Goal: Communication & Community: Answer question/provide support

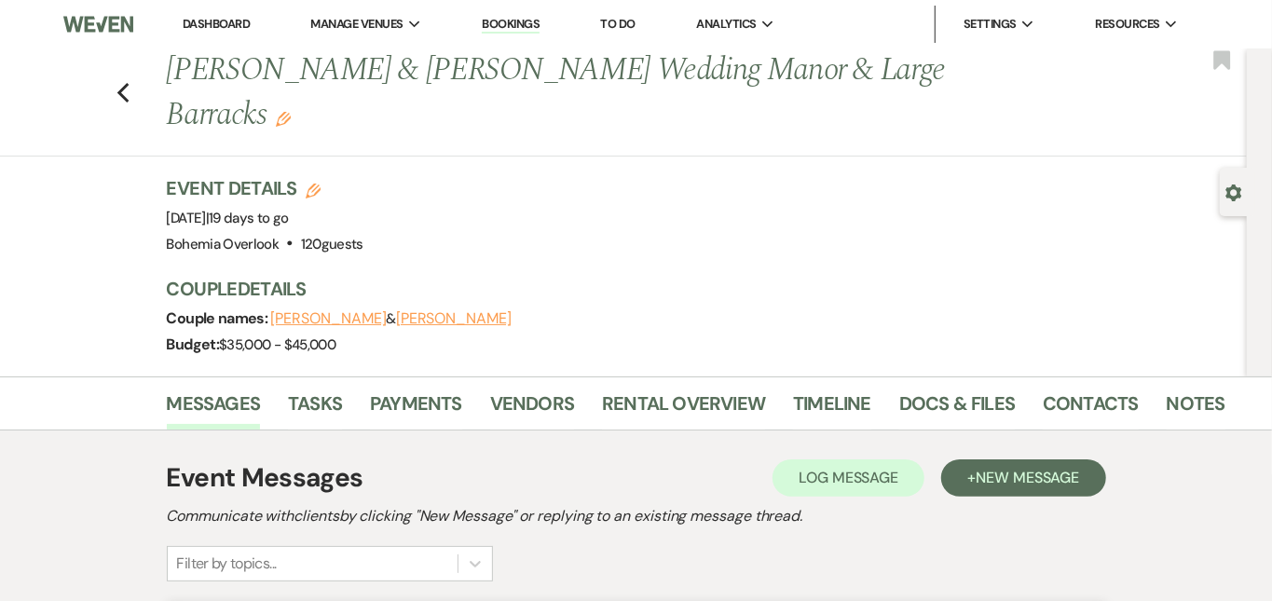
click at [213, 21] on link "Dashboard" at bounding box center [216, 24] width 67 height 16
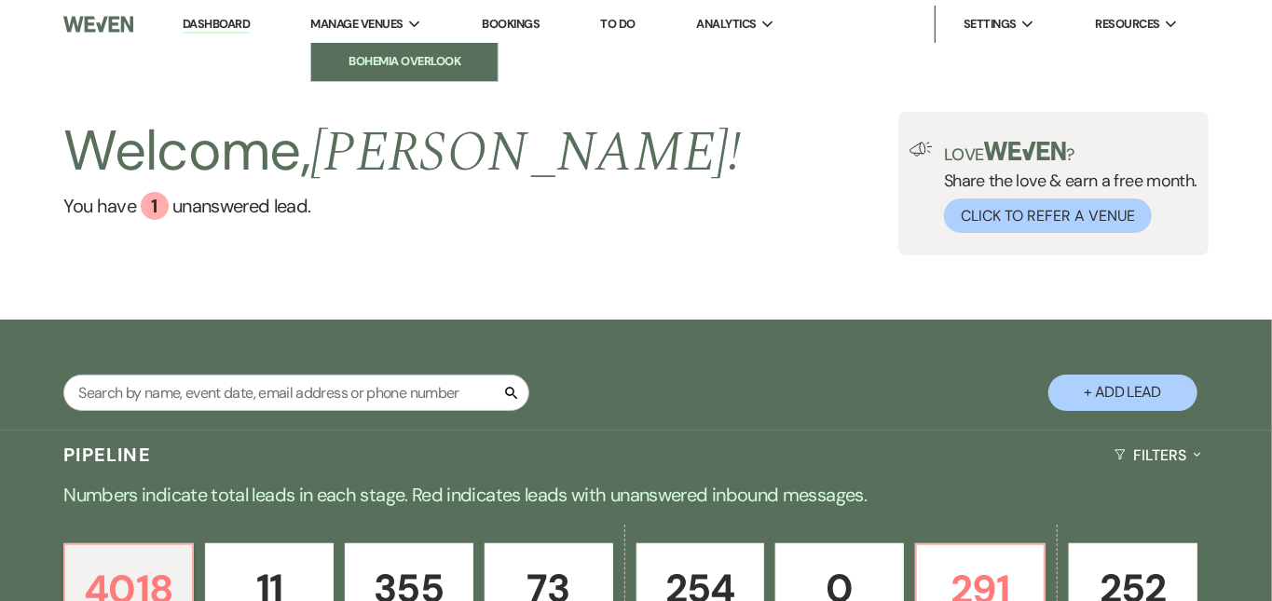
click at [378, 71] on li "Bohemia Overlook" at bounding box center [405, 61] width 168 height 19
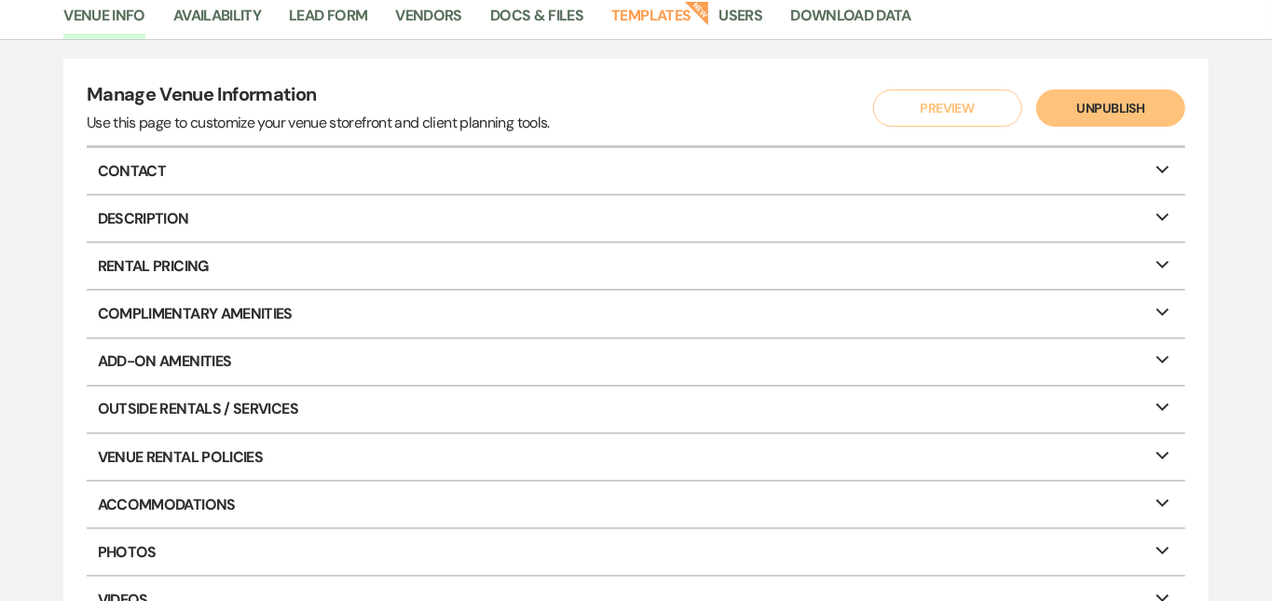
scroll to position [164, 0]
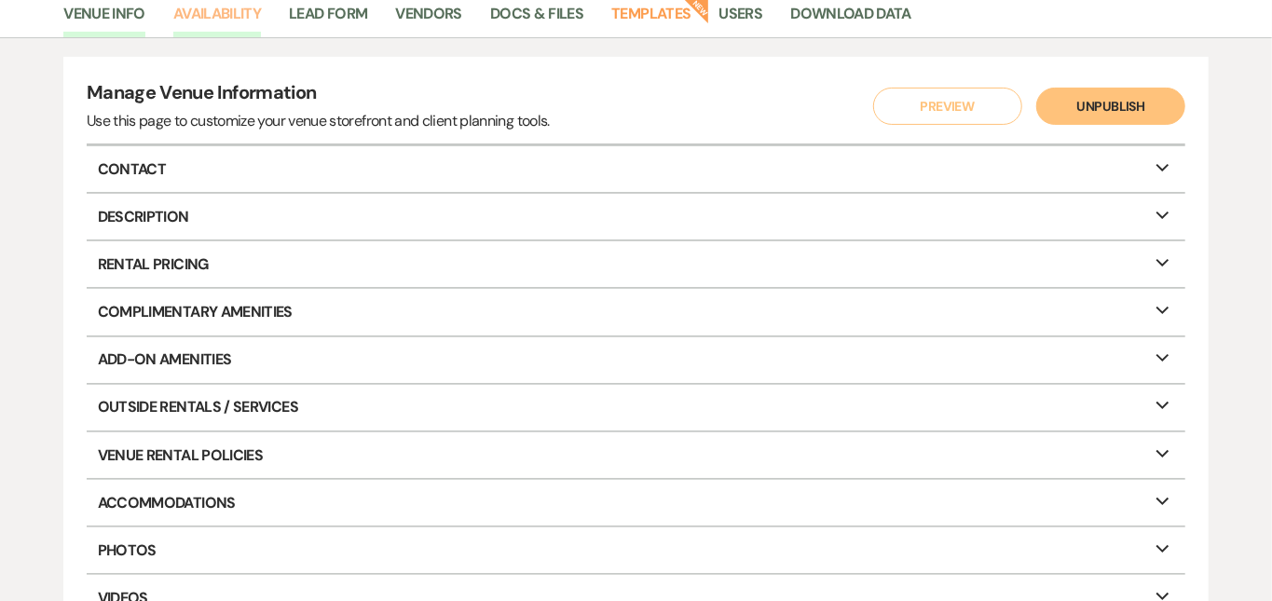
click at [247, 15] on link "Availability" at bounding box center [217, 19] width 88 height 35
select select "3"
select select "2026"
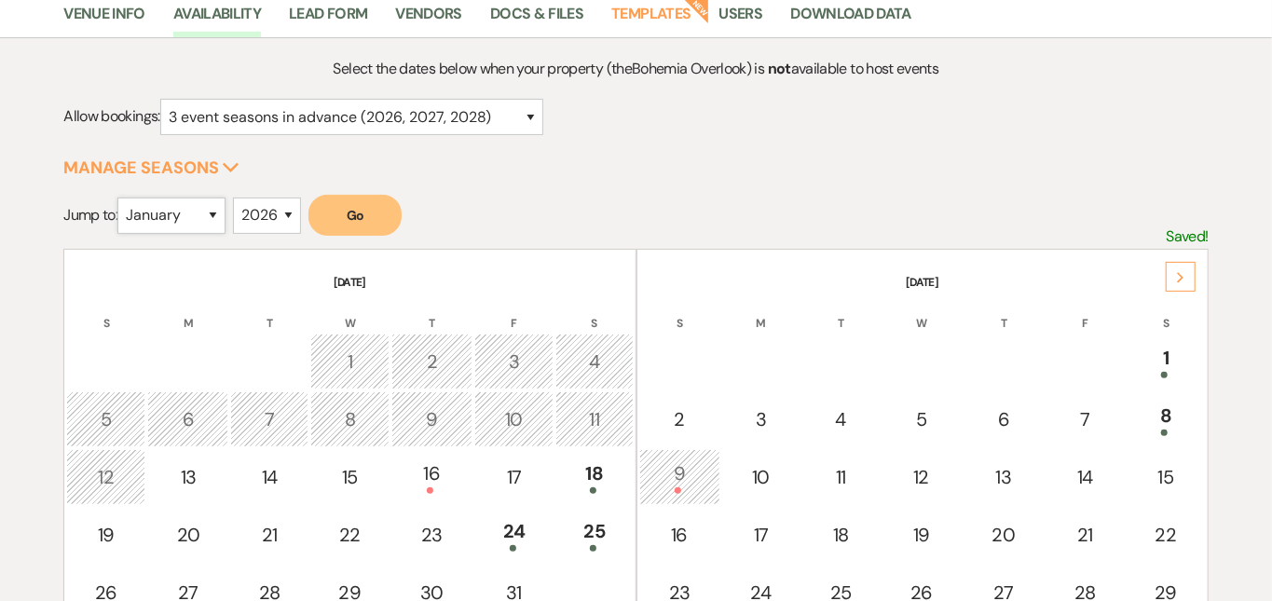
select select "9"
select select "2027"
click at [381, 218] on button "Go" at bounding box center [354, 215] width 93 height 41
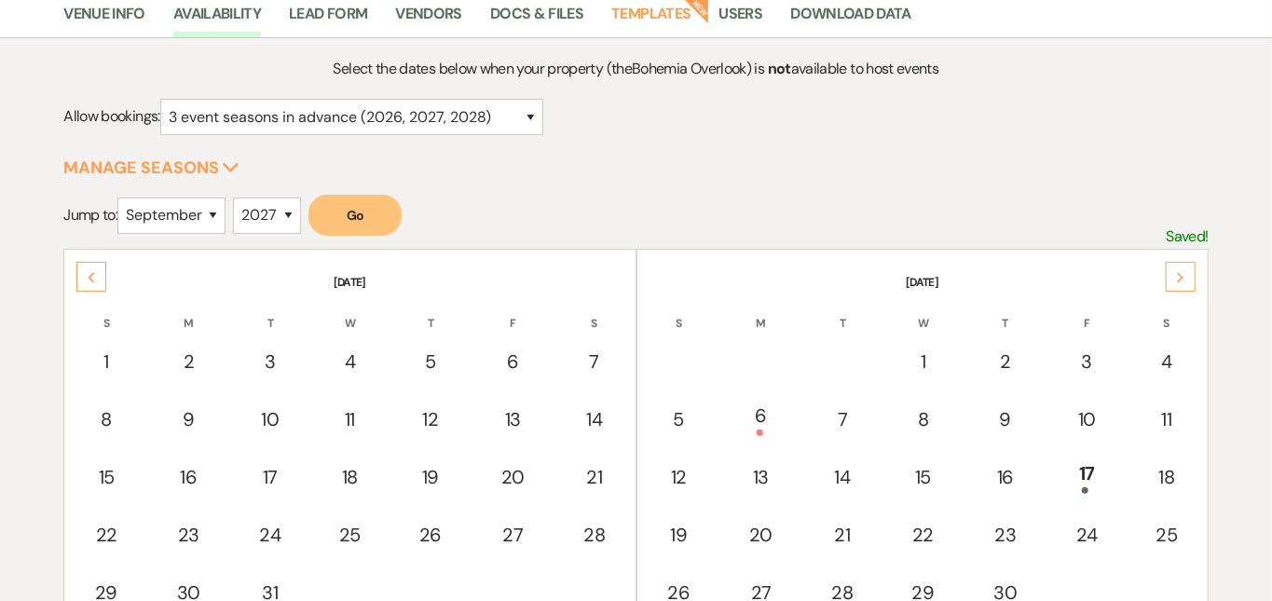
click at [1191, 272] on div "Next" at bounding box center [1181, 277] width 30 height 30
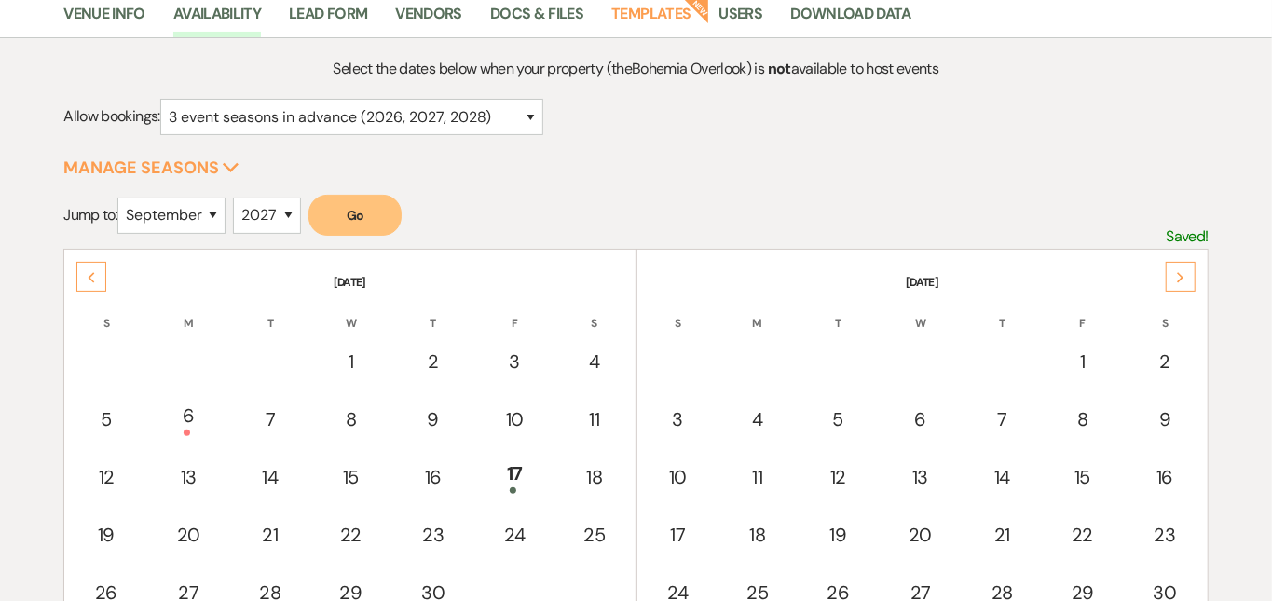
click at [1271, 310] on div "Select the dates below when your property (the Bohemia Overlook ) is not availa…" at bounding box center [636, 472] width 1272 height 831
click at [1256, 281] on div "Select the dates below when your property (the Bohemia Overlook ) is not availa…" at bounding box center [636, 472] width 1272 height 831
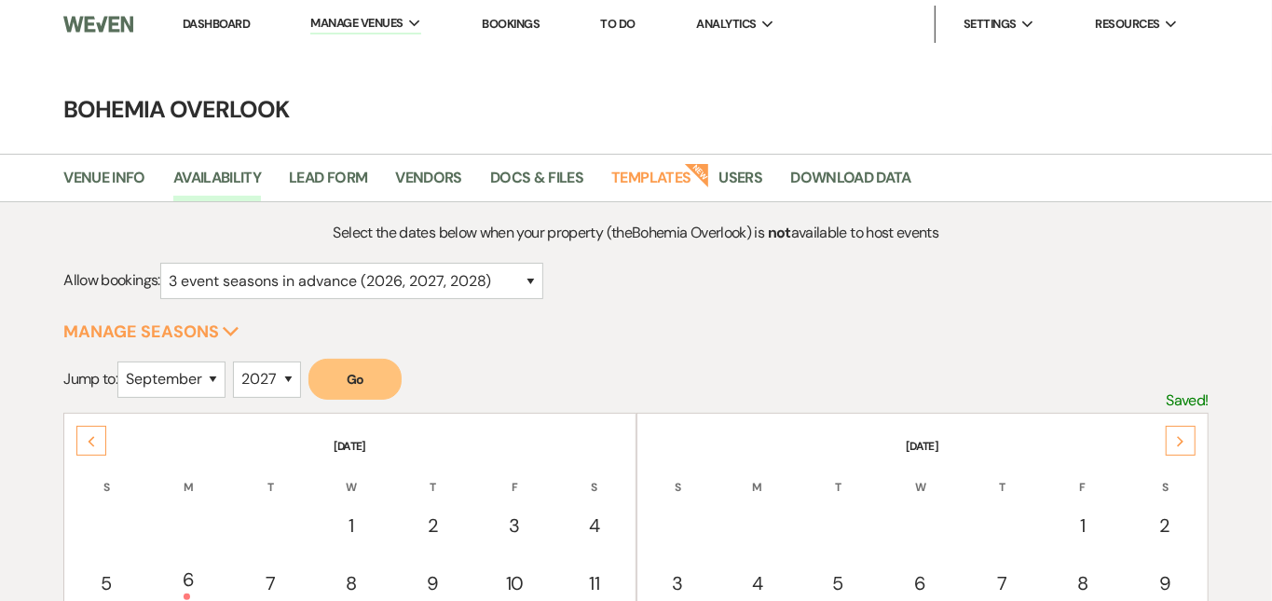
click at [228, 27] on link "Dashboard" at bounding box center [216, 24] width 67 height 16
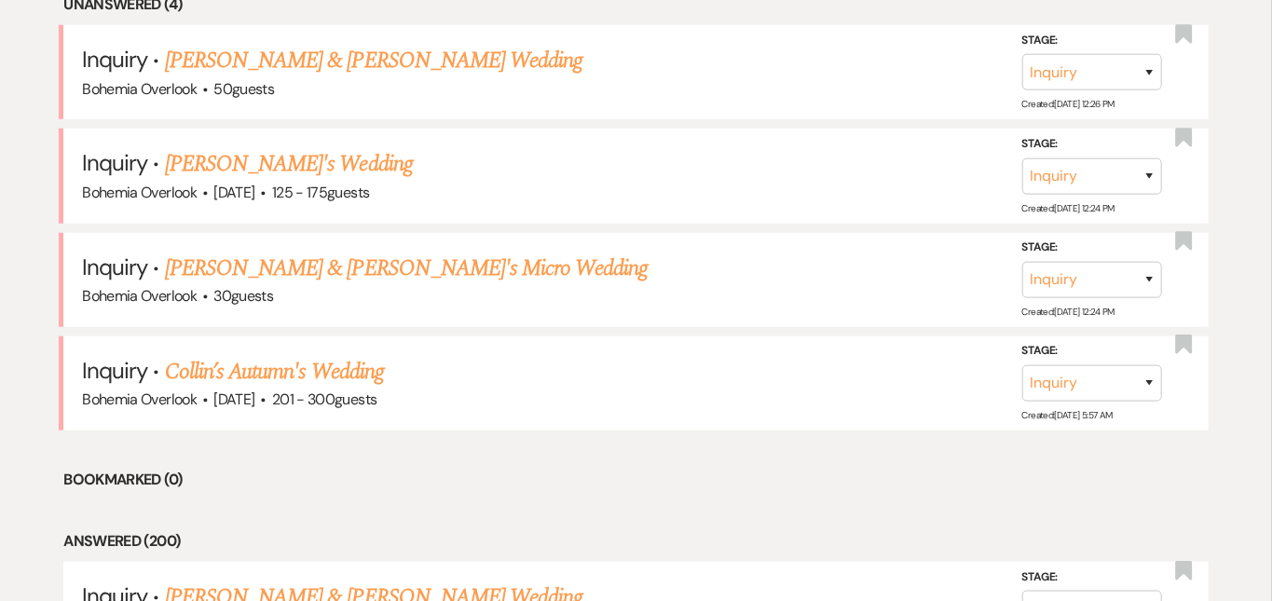
scroll to position [813, 0]
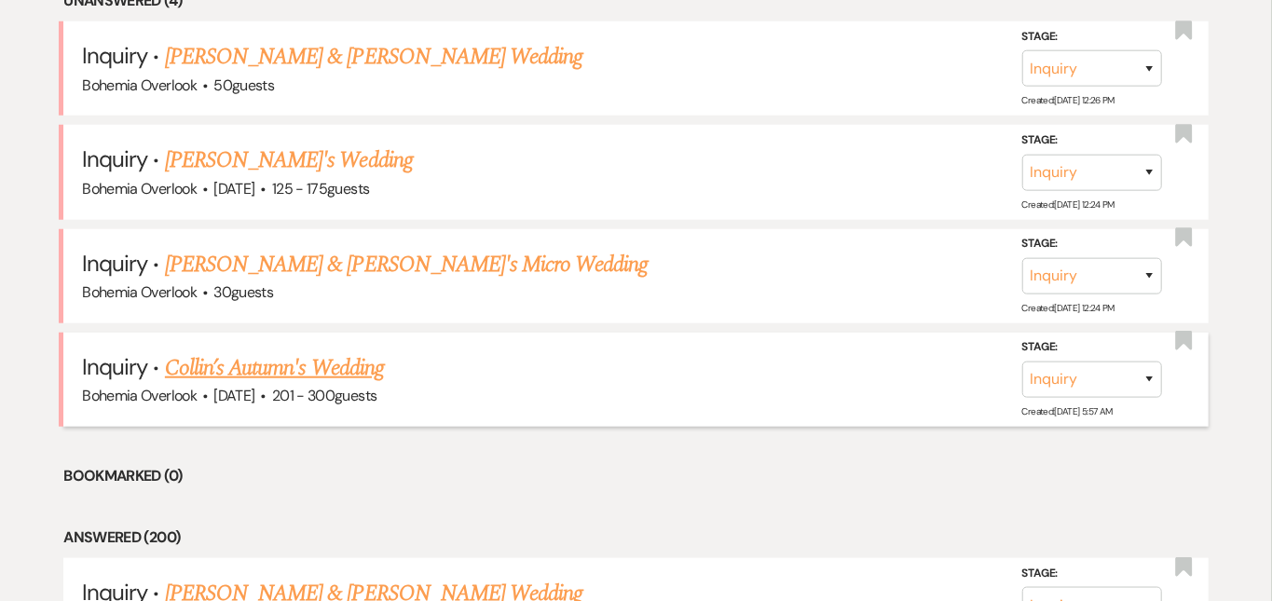
click at [287, 351] on link "Collin’s Autumn's Wedding" at bounding box center [274, 368] width 219 height 34
select select "2"
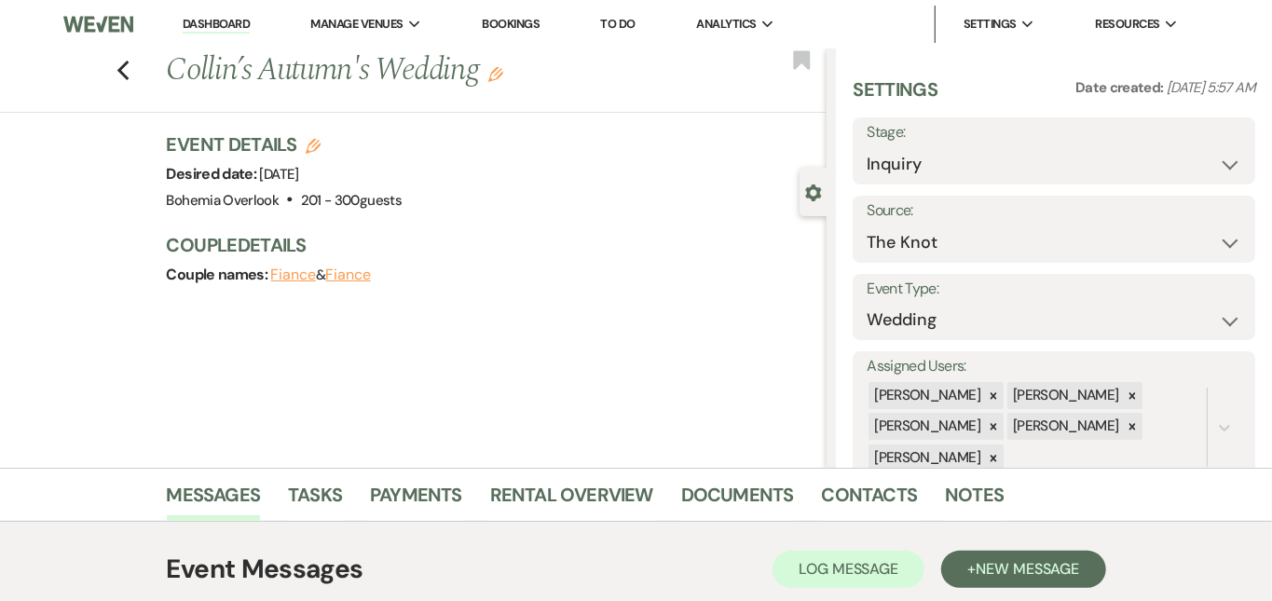
click at [222, 23] on link "Dashboard" at bounding box center [216, 25] width 67 height 18
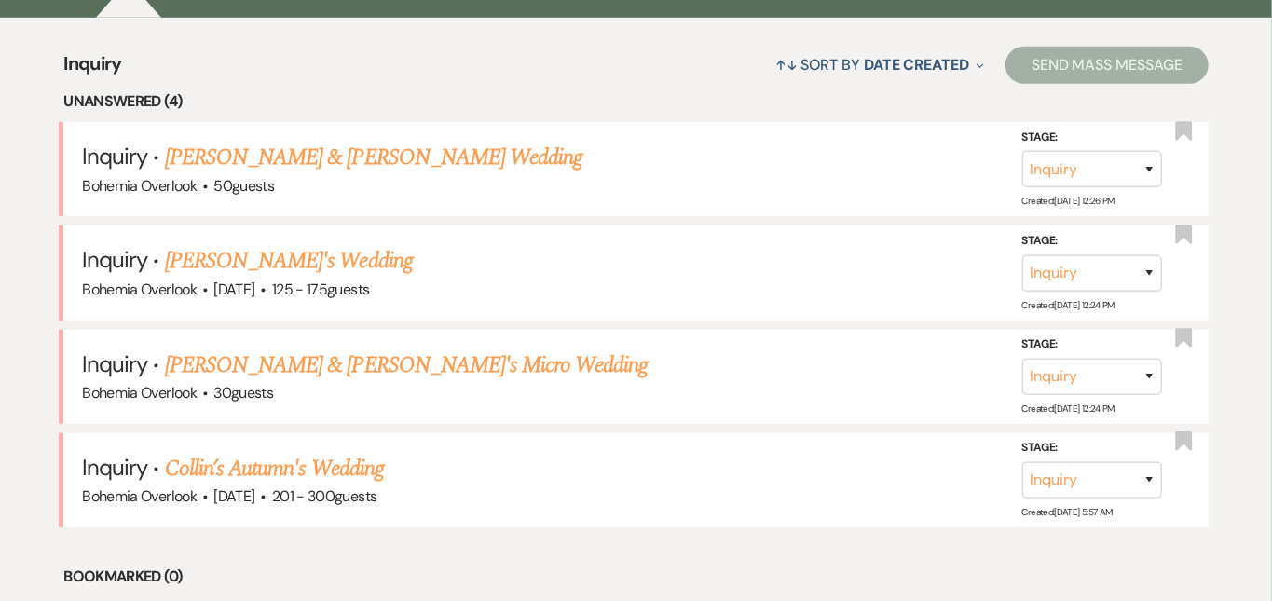
scroll to position [720, 0]
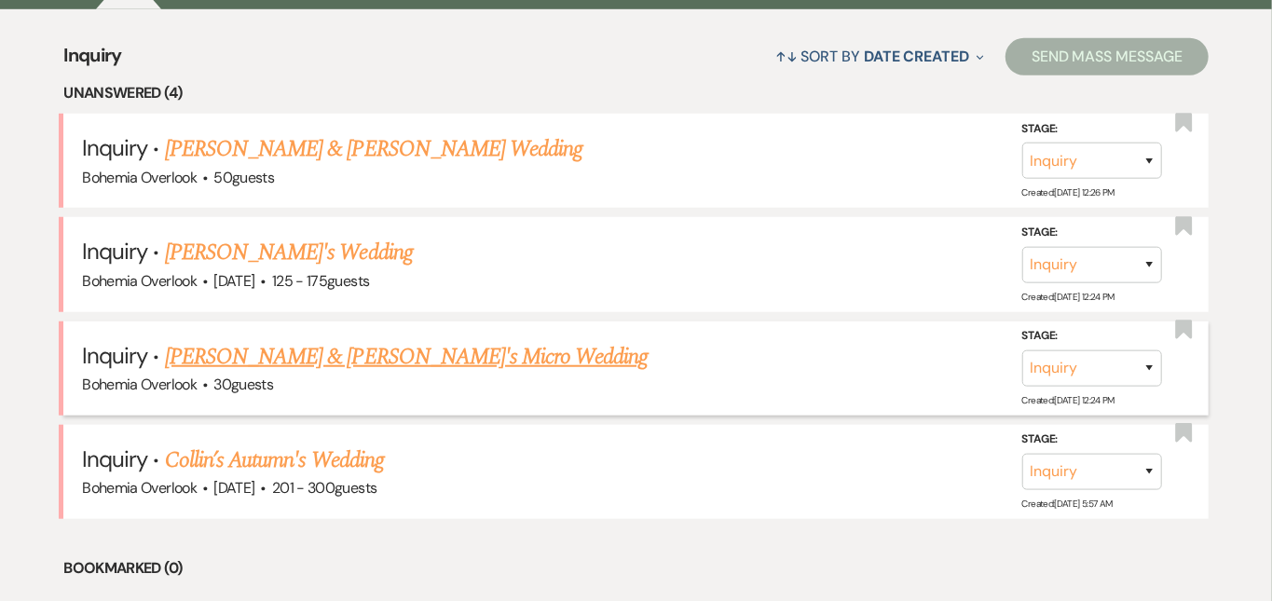
click at [373, 340] on link "[PERSON_NAME] & [PERSON_NAME]'s Micro Wedding" at bounding box center [407, 357] width 484 height 34
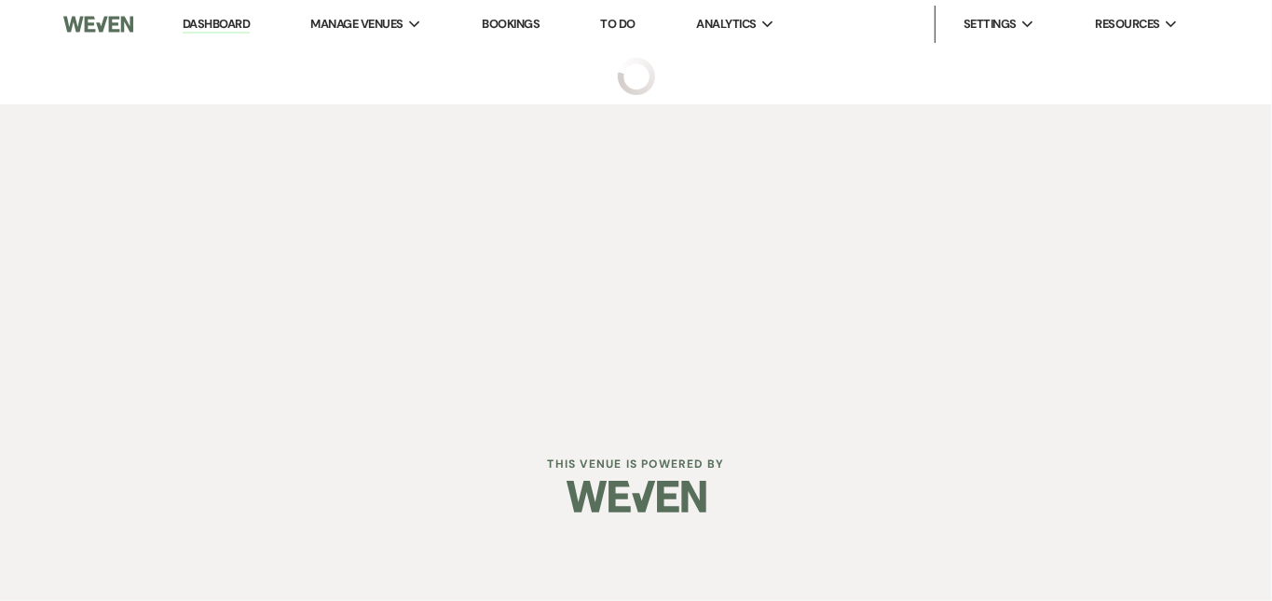
select select "5"
select select "16"
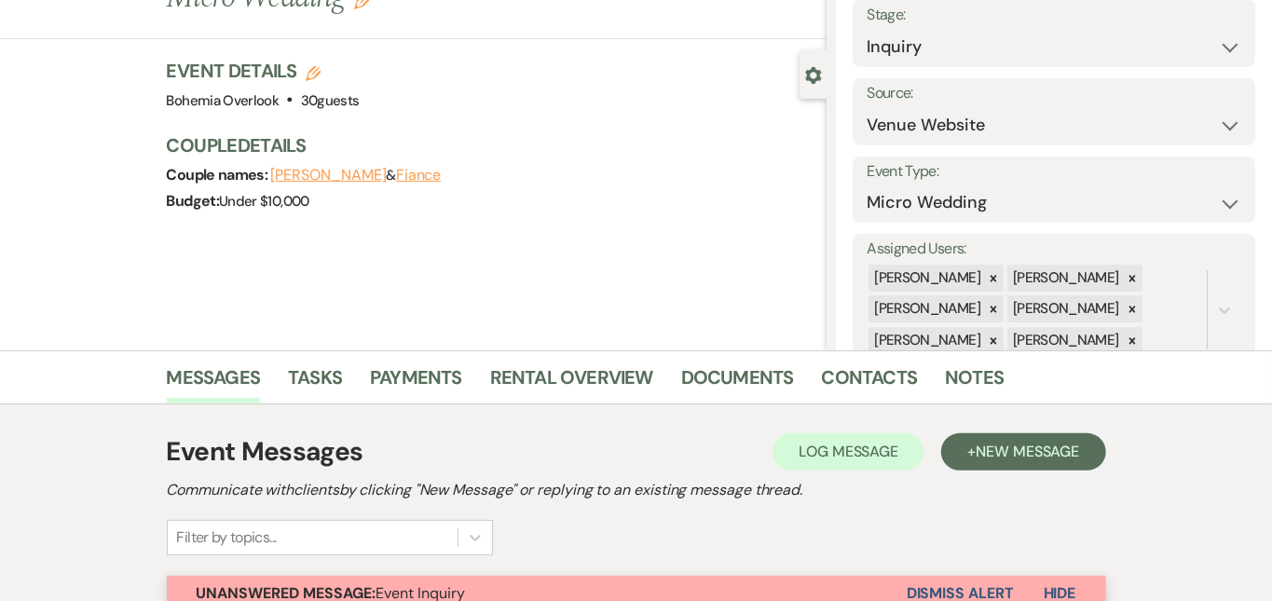
scroll to position [131, 0]
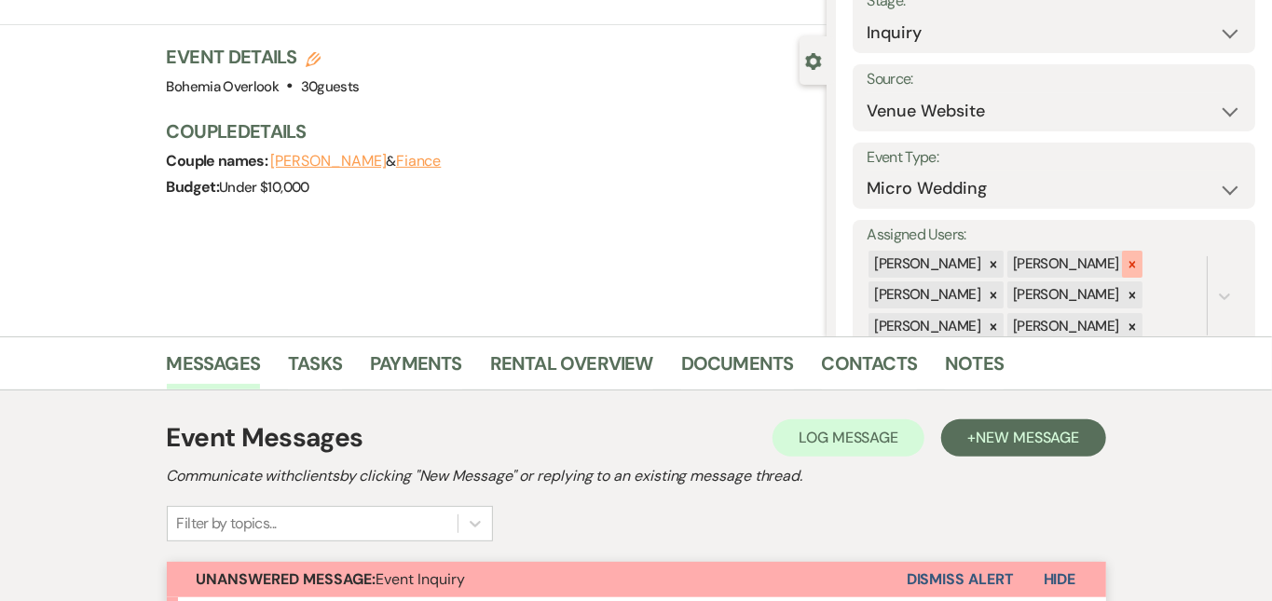
click at [1139, 258] on icon at bounding box center [1132, 264] width 13 height 13
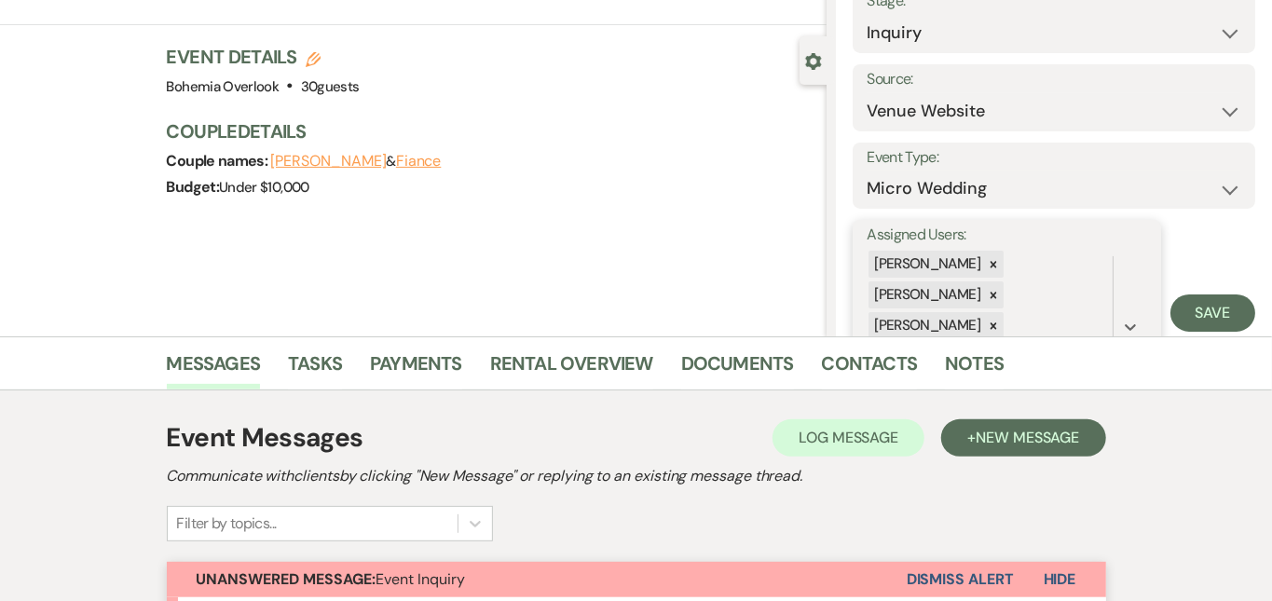
scroll to position [99, 0]
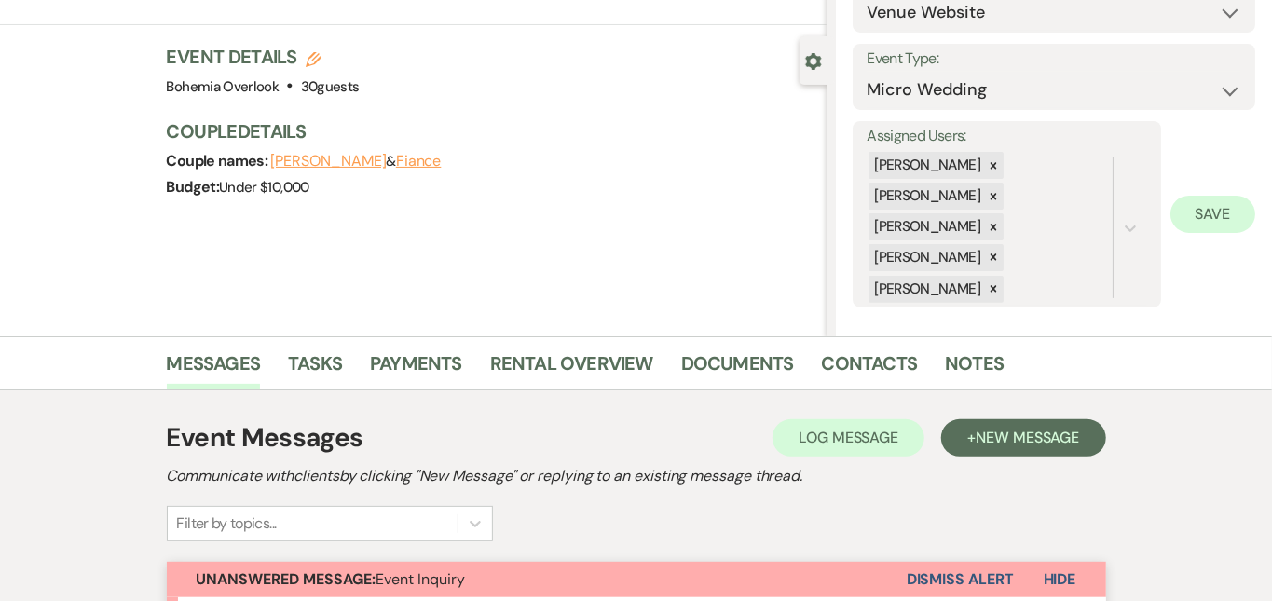
click at [1235, 206] on button "Save" at bounding box center [1213, 214] width 85 height 37
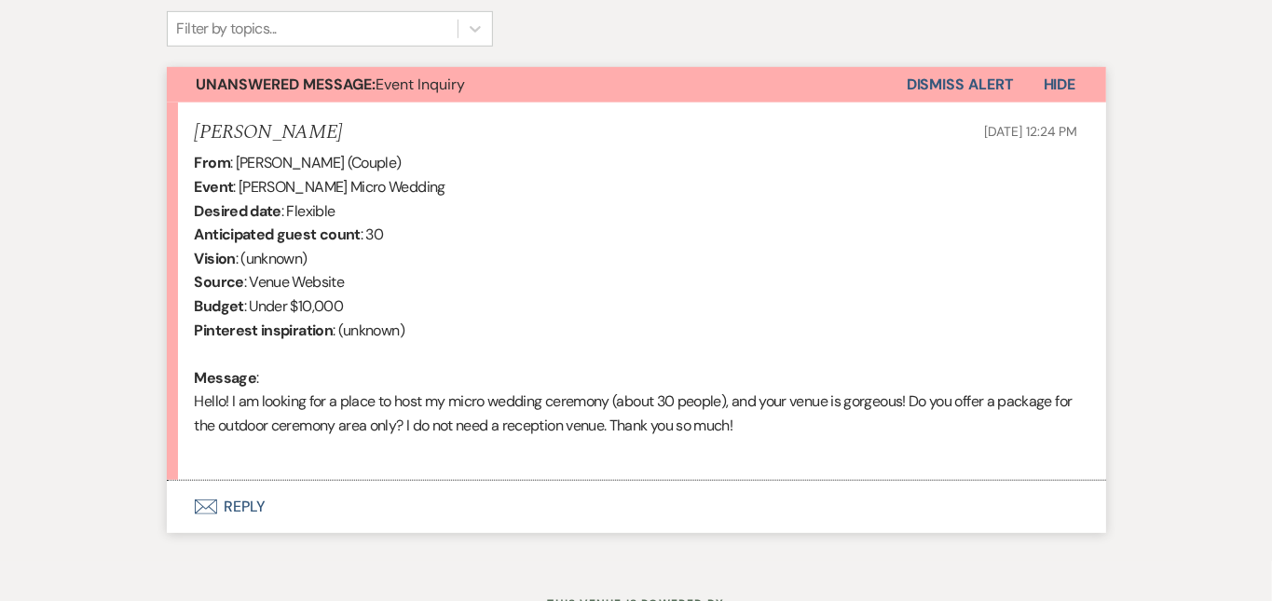
scroll to position [636, 0]
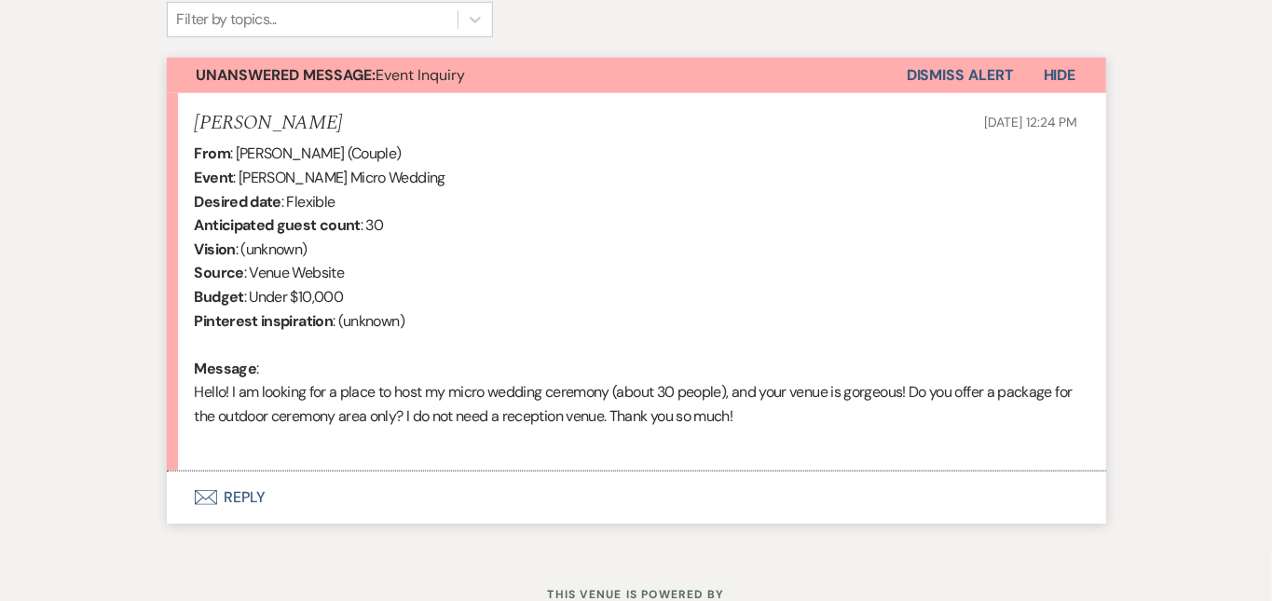
click at [623, 487] on button "Envelope Reply" at bounding box center [636, 498] width 939 height 52
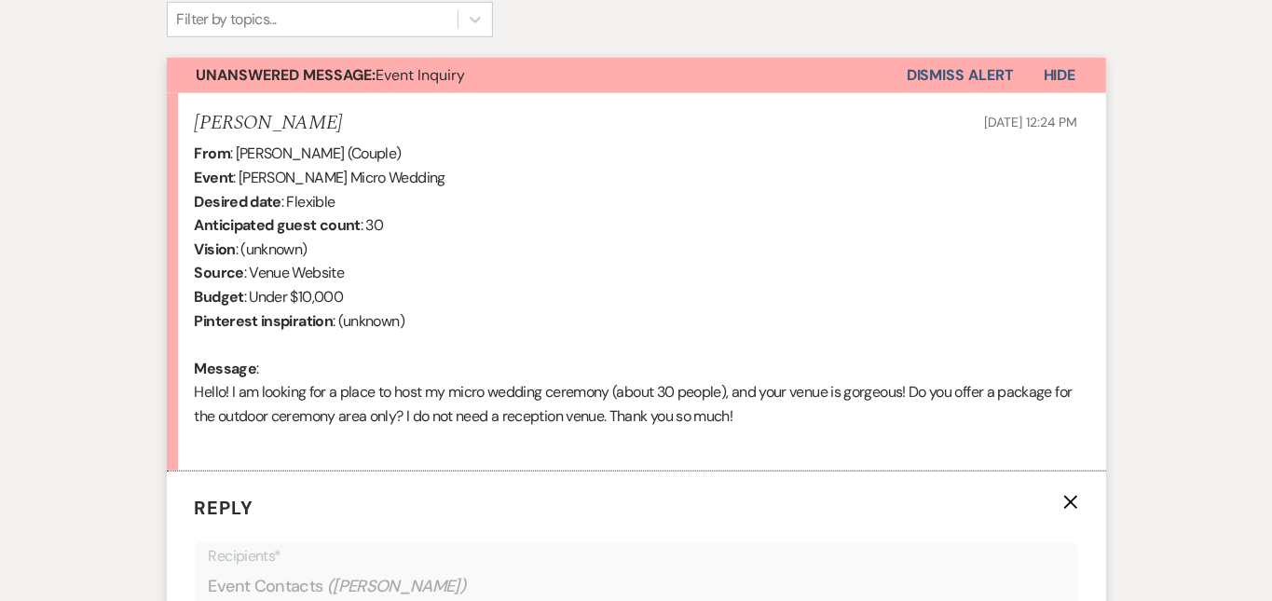
scroll to position [1079, 0]
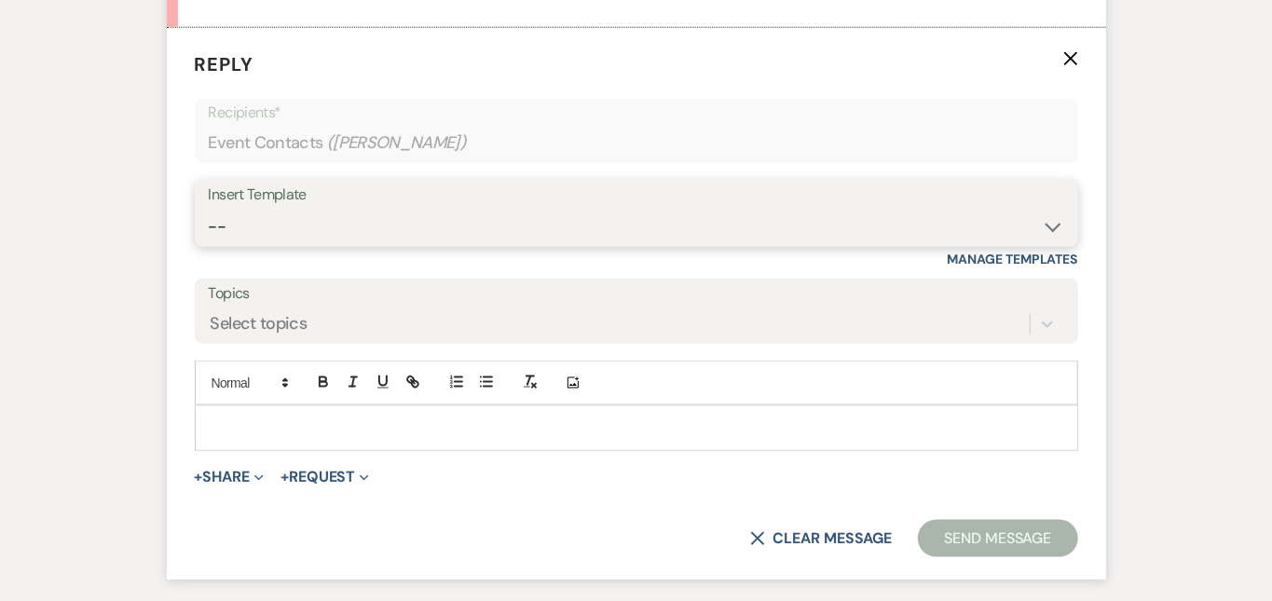
select select "6161"
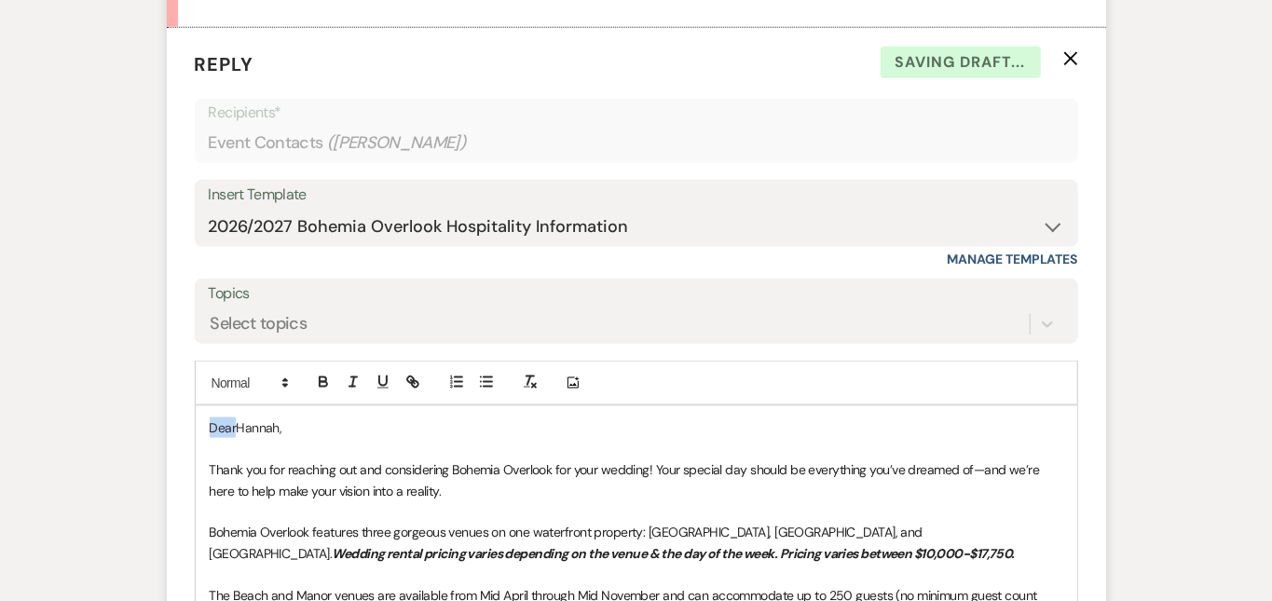
drag, startPoint x: 176, startPoint y: 423, endPoint x: 124, endPoint y: 372, distance: 73.2
click at [167, 372] on form "Reply X Saving draft... Recipients* Event Contacts ( Hannah Drewieck ) Insert T…" at bounding box center [636, 531] width 939 height 1007
click at [1216, 357] on div "Messages Tasks Payments Rental Overview Documents Contacts Notes Event Messages…" at bounding box center [636, 237] width 1272 height 1697
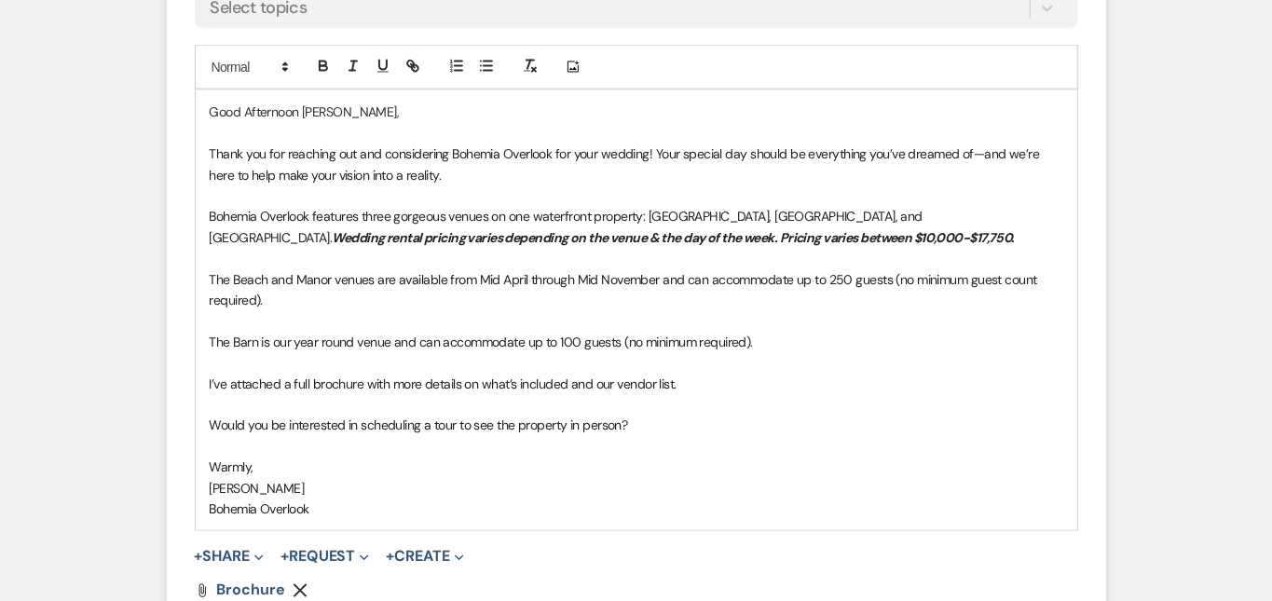
scroll to position [1402, 0]
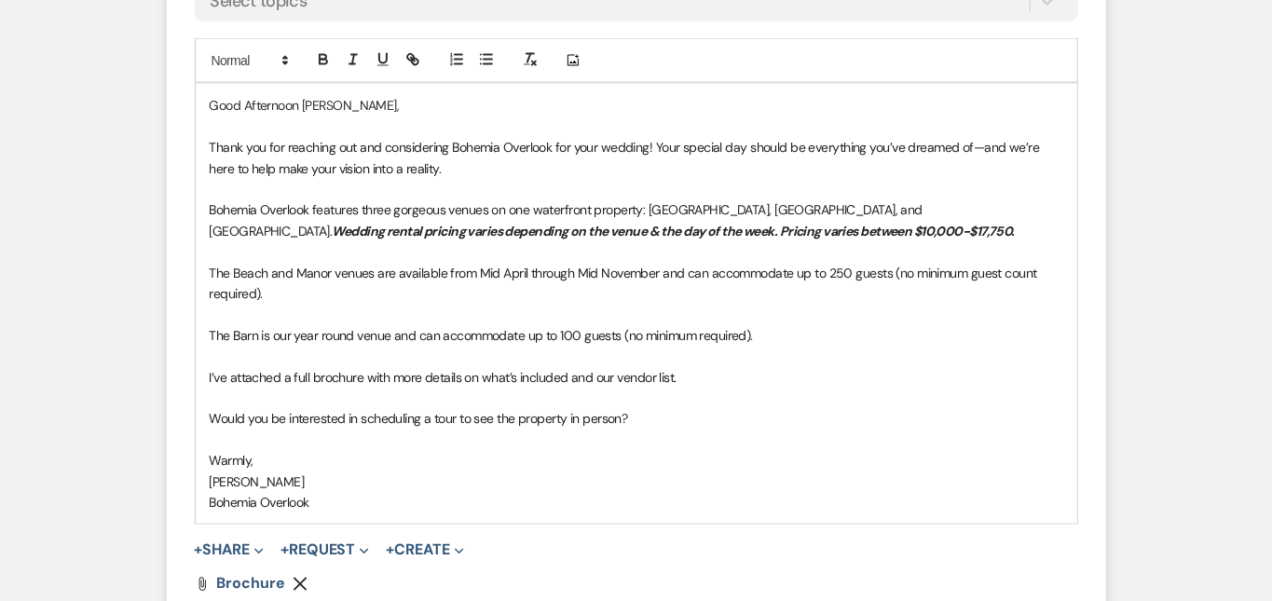
click at [758, 367] on p "I’ve attached a full brochure with more details on what’s included and our vend…" at bounding box center [637, 377] width 854 height 21
drag, startPoint x: 963, startPoint y: 362, endPoint x: 641, endPoint y: 347, distance: 321.9
click at [639, 367] on p "I’ve attached a full brochure with more details on what’s included and our vend…" at bounding box center [637, 377] width 854 height 21
click at [320, 60] on icon "button" at bounding box center [323, 62] width 7 height 5
click at [1019, 367] on p "I’ve attached a full brochure with more details on what’s included and our vend…" at bounding box center [637, 377] width 854 height 21
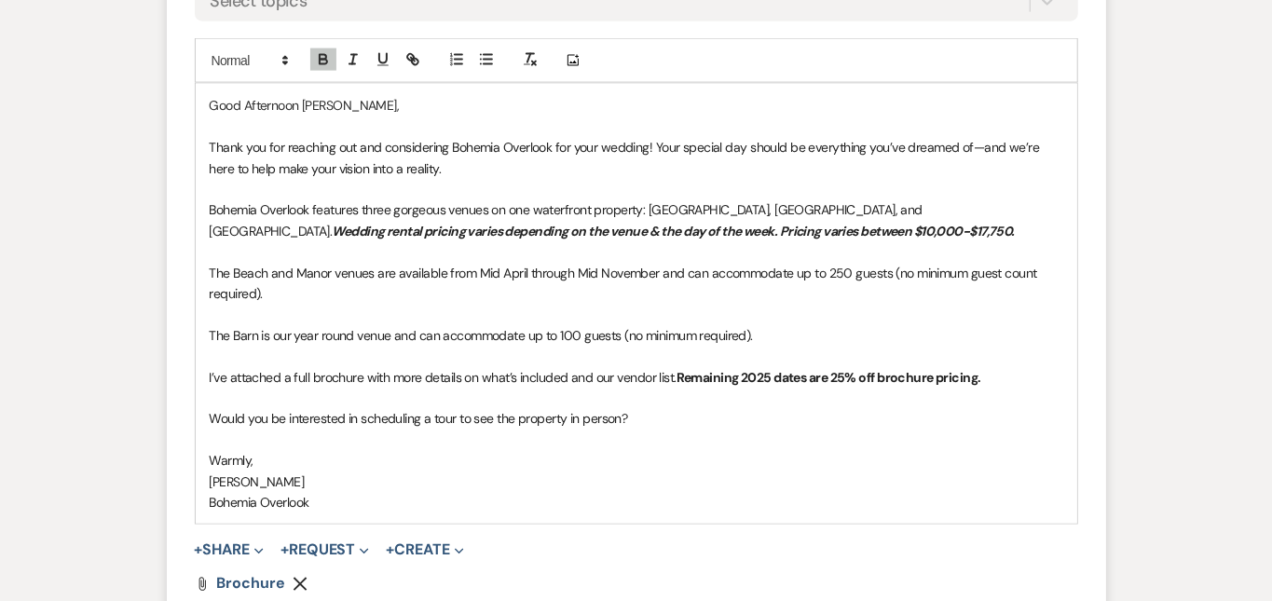
click at [308, 47] on div at bounding box center [367, 61] width 119 height 28
click at [1008, 388] on p at bounding box center [637, 398] width 854 height 21
click at [996, 367] on p "I’ve attached a full brochure with more details on what’s included and our vend…" at bounding box center [637, 377] width 854 height 21
click at [315, 53] on icon "button" at bounding box center [323, 59] width 17 height 17
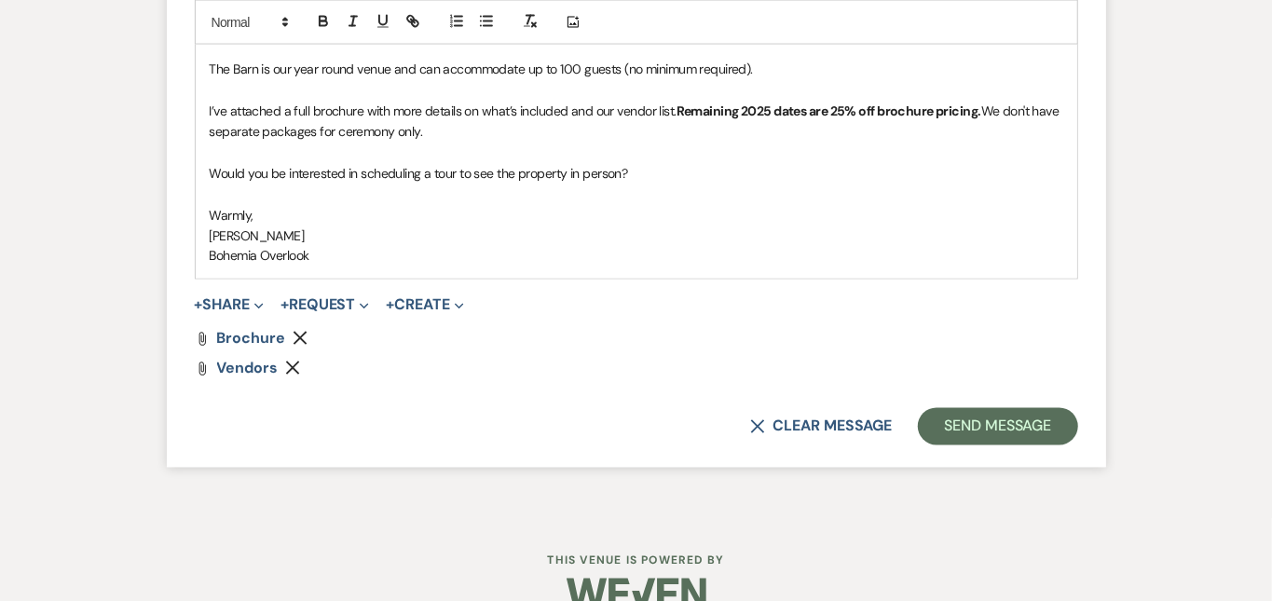
scroll to position [1671, 0]
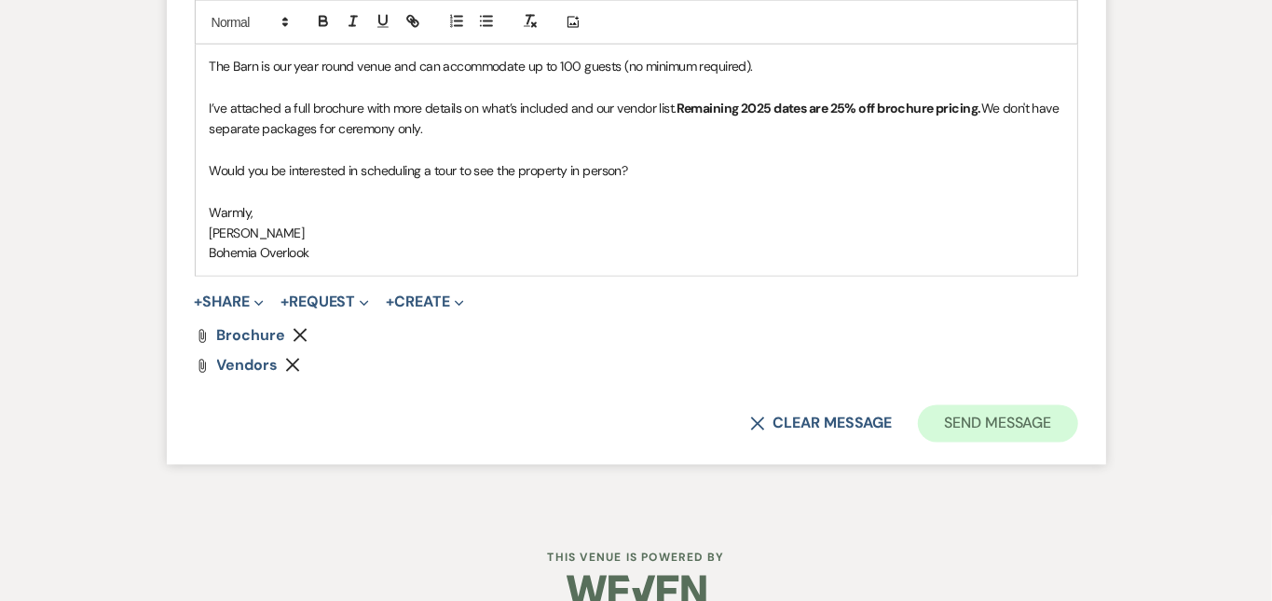
click at [1077, 407] on button "Send Message" at bounding box center [997, 423] width 159 height 37
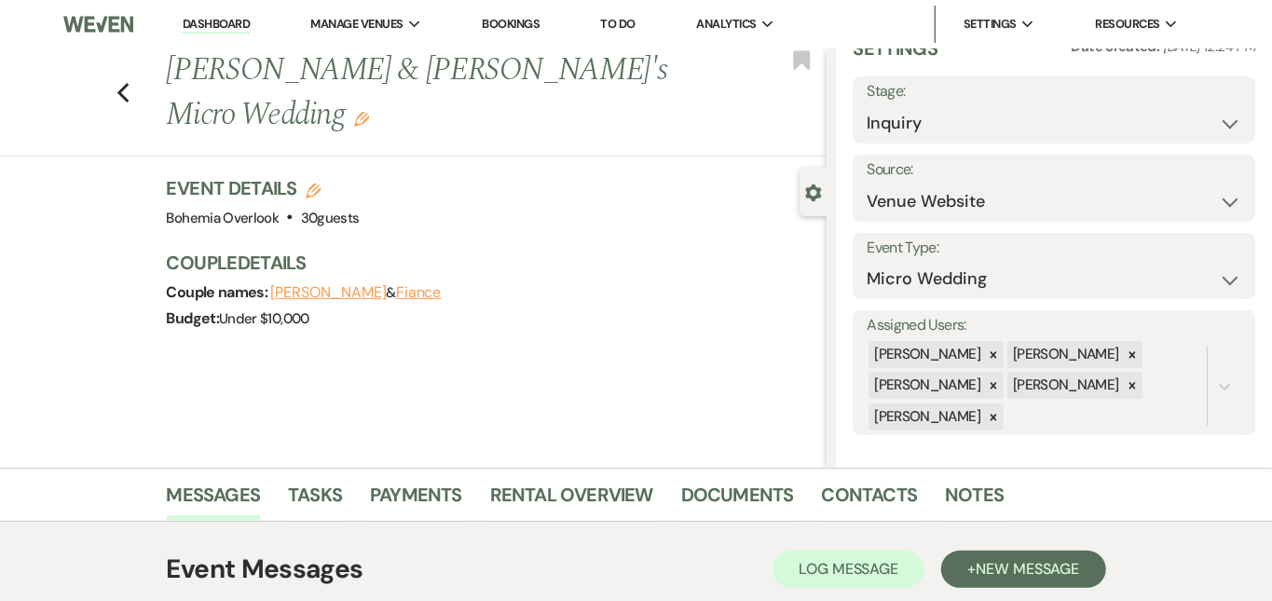
scroll to position [0, 0]
click at [227, 19] on link "Dashboard" at bounding box center [216, 25] width 67 height 18
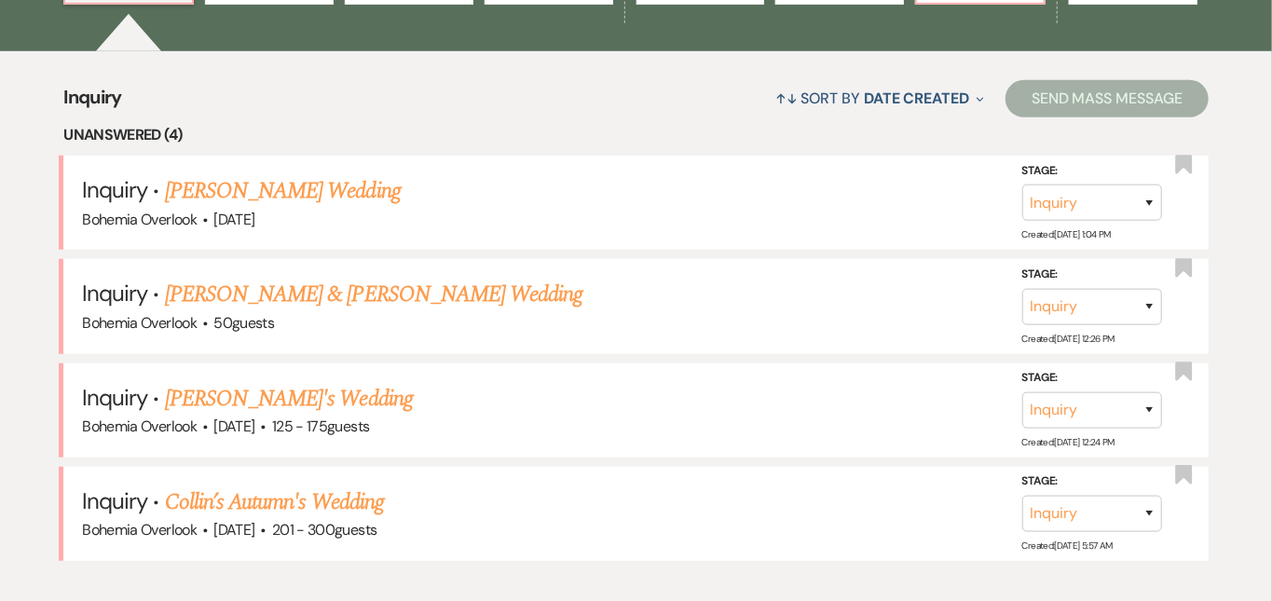
scroll to position [776, 0]
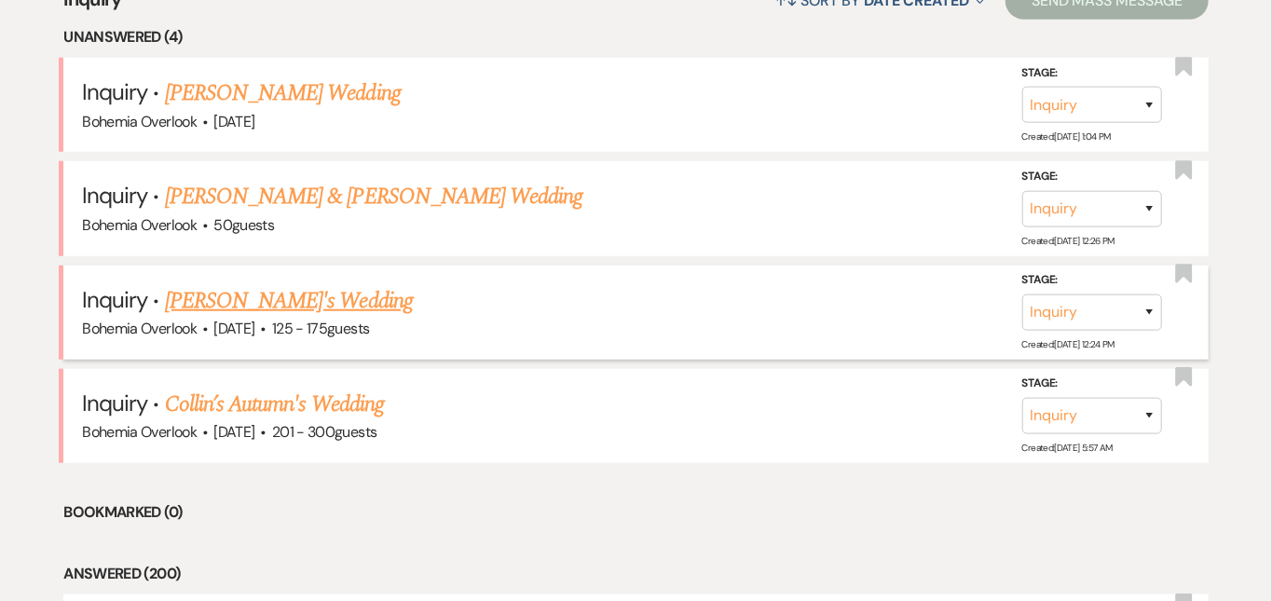
click at [363, 284] on link "[PERSON_NAME]'s Wedding" at bounding box center [289, 301] width 248 height 34
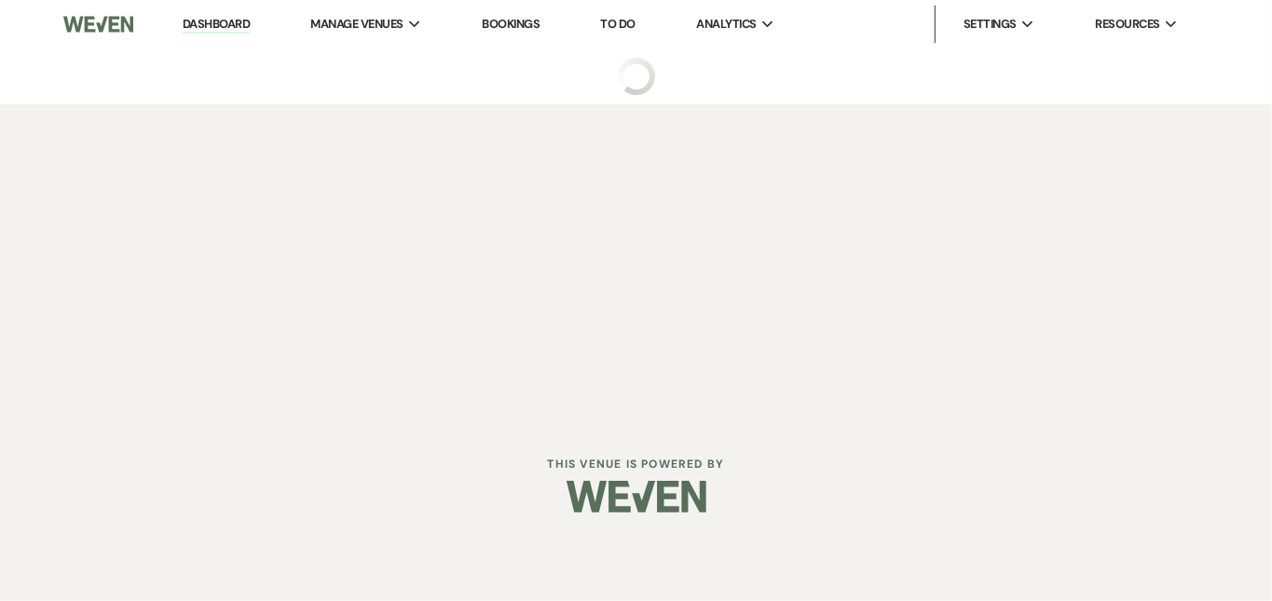
select select "3"
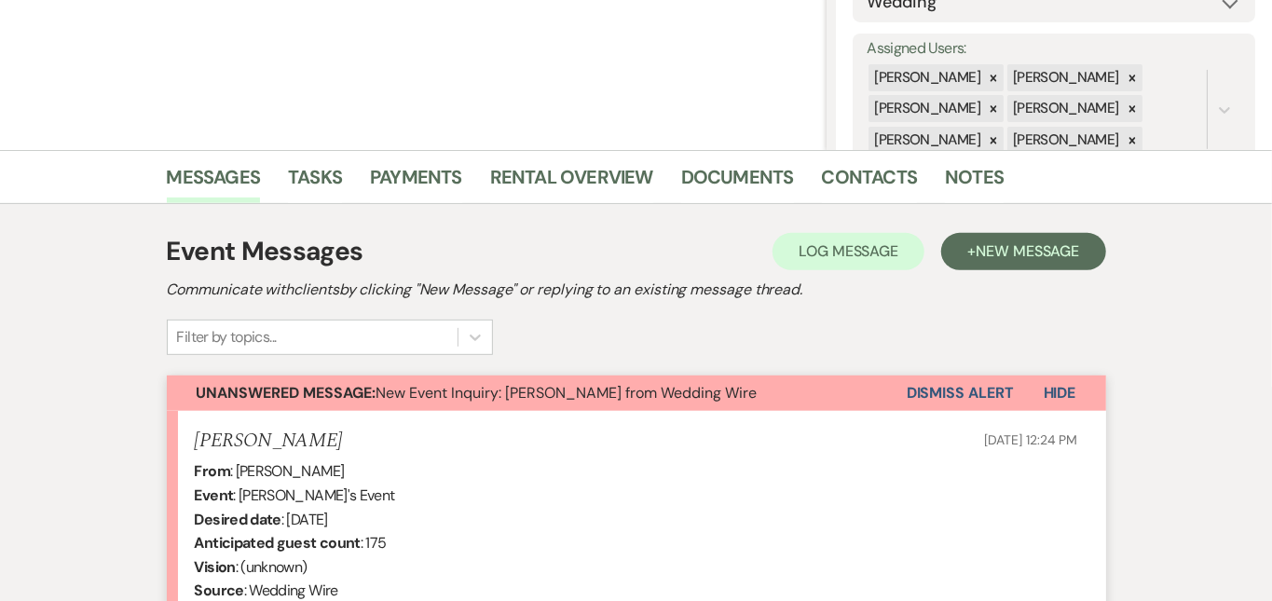
scroll to position [317, 0]
click at [822, 171] on link "Contacts" at bounding box center [870, 183] width 96 height 41
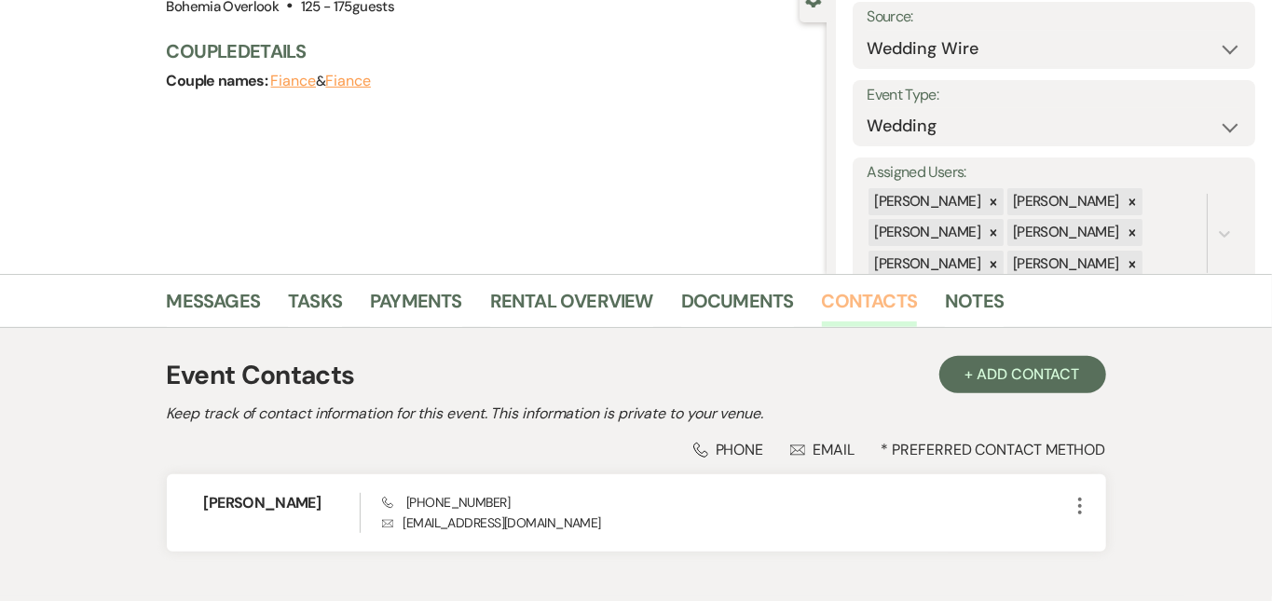
scroll to position [76, 0]
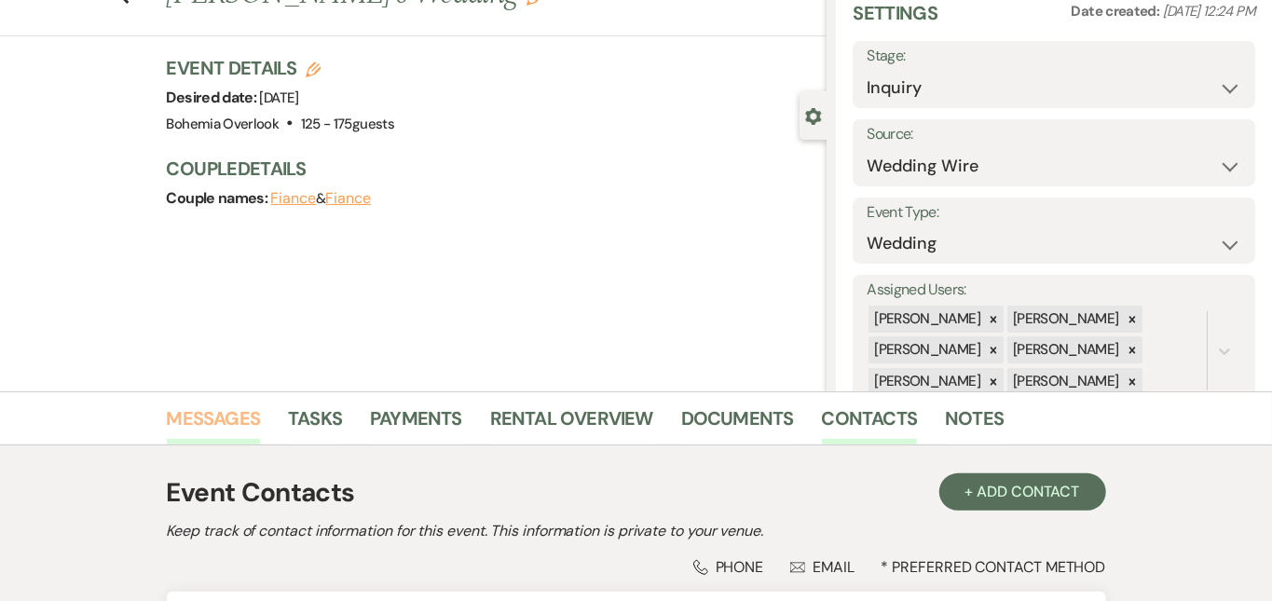
click at [167, 419] on link "Messages" at bounding box center [214, 424] width 94 height 41
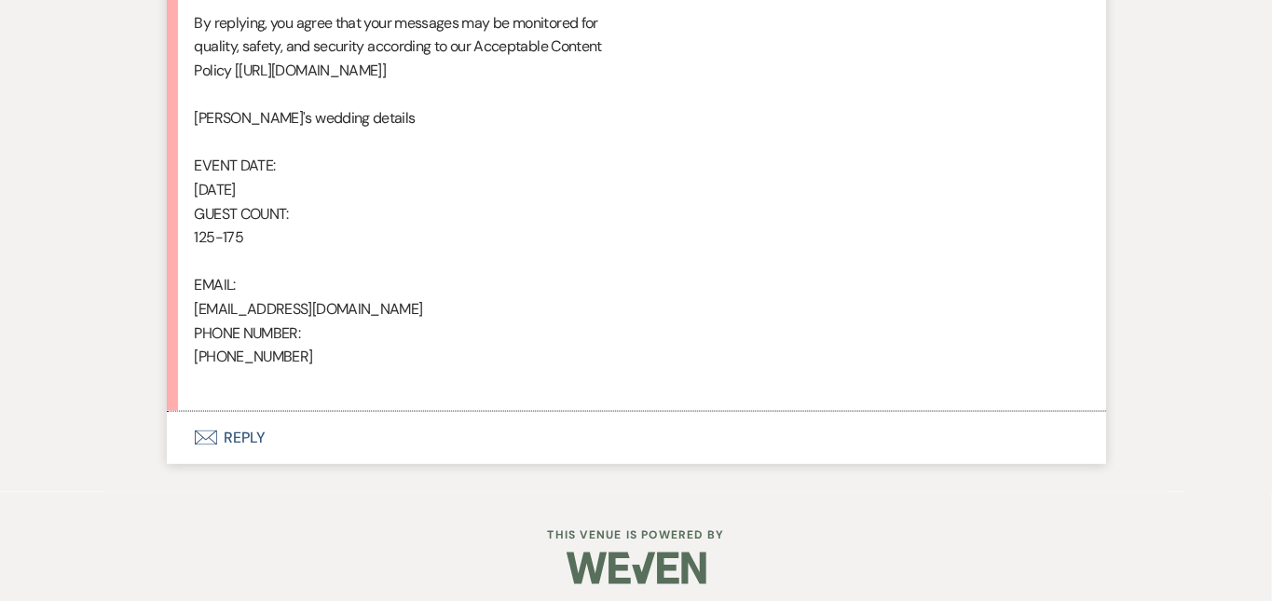
scroll to position [1282, 0]
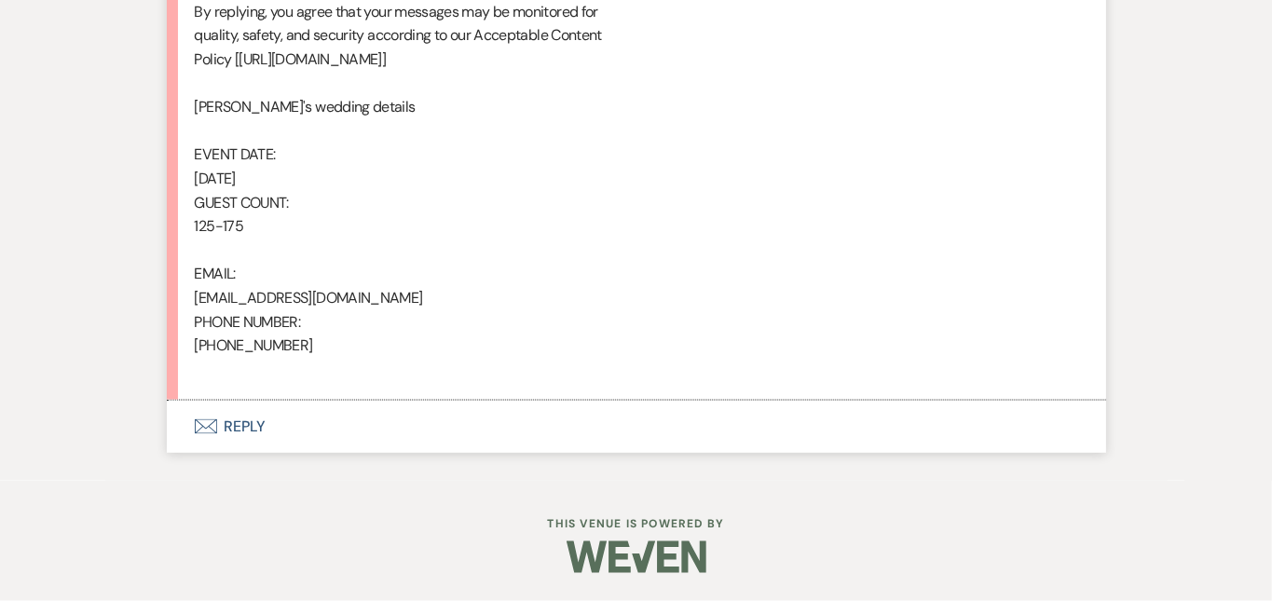
click at [485, 421] on button "Envelope Reply" at bounding box center [636, 427] width 939 height 52
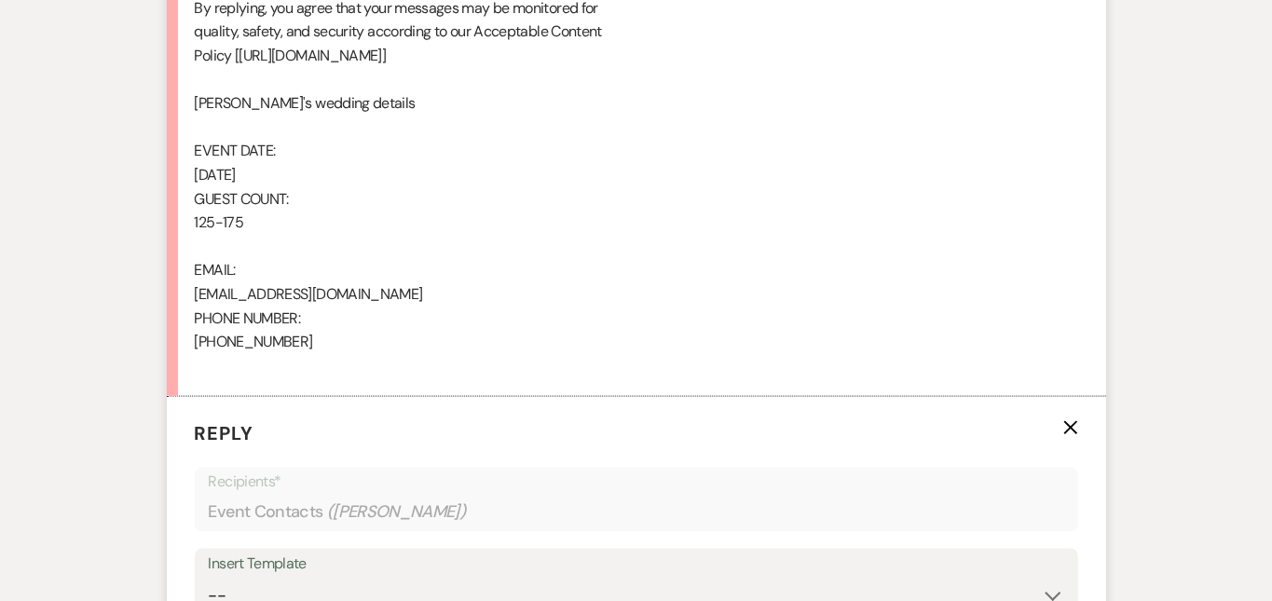
scroll to position [1646, 0]
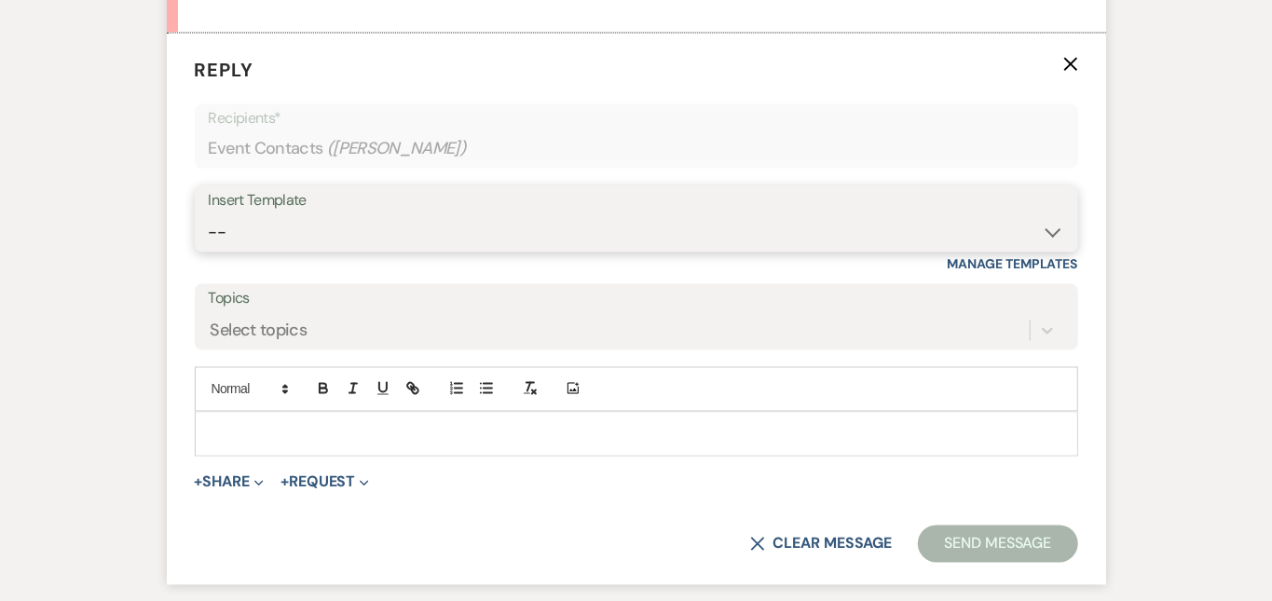
select select "6161"
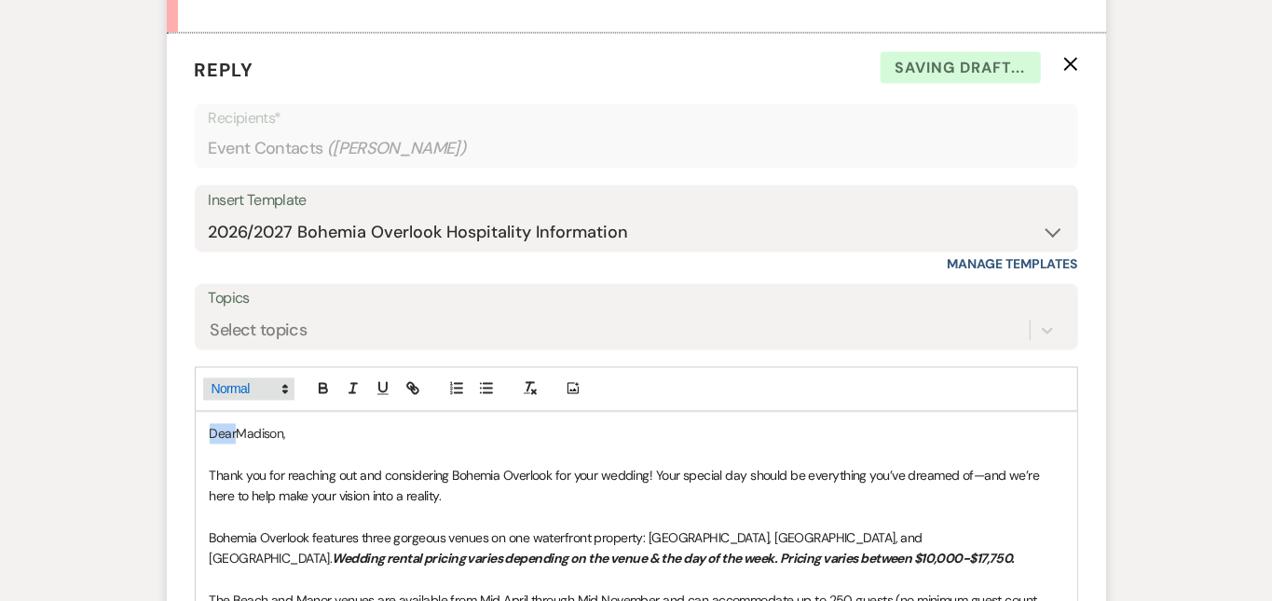
drag, startPoint x: 177, startPoint y: 422, endPoint x: 147, endPoint y: 385, distance: 47.7
click at [195, 385] on div "Add Photo DearMadison, Thank you for reaching out and considering Bohemia Overl…" at bounding box center [637, 610] width 884 height 486
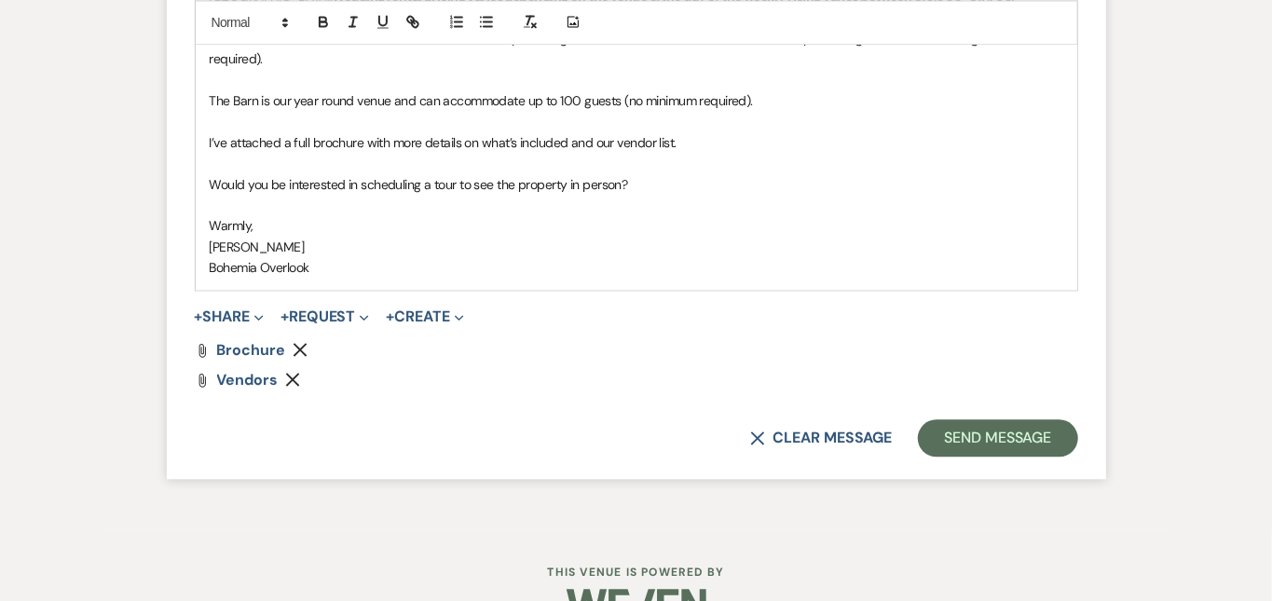
scroll to position [2233, 0]
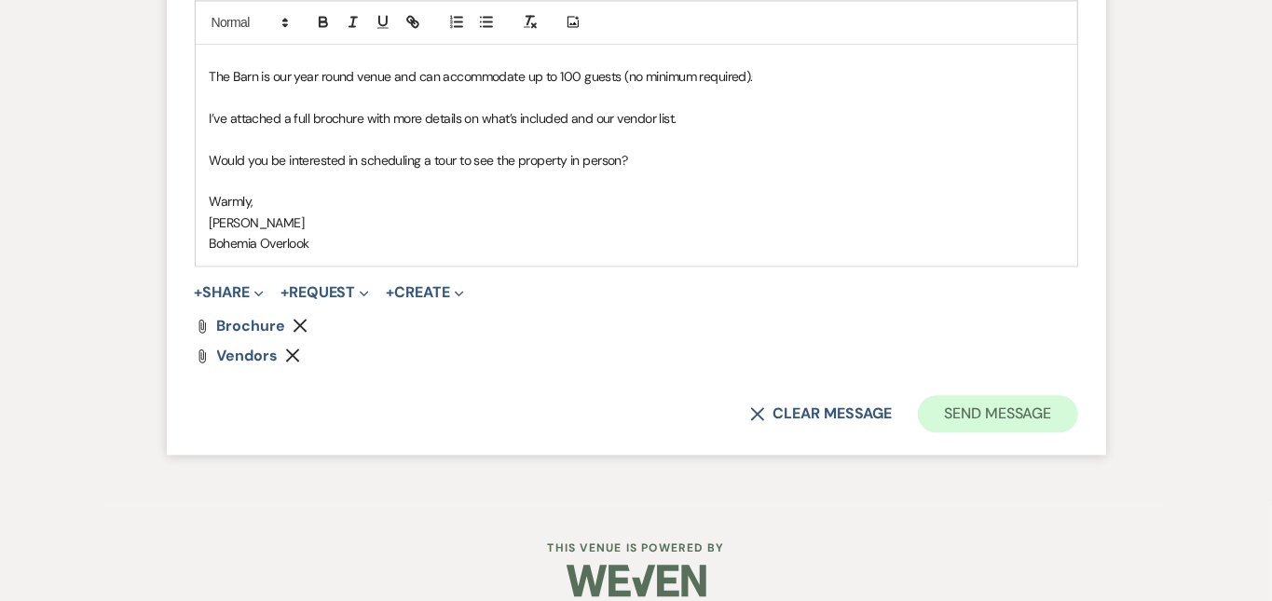
click at [1077, 395] on button "Send Message" at bounding box center [997, 413] width 159 height 37
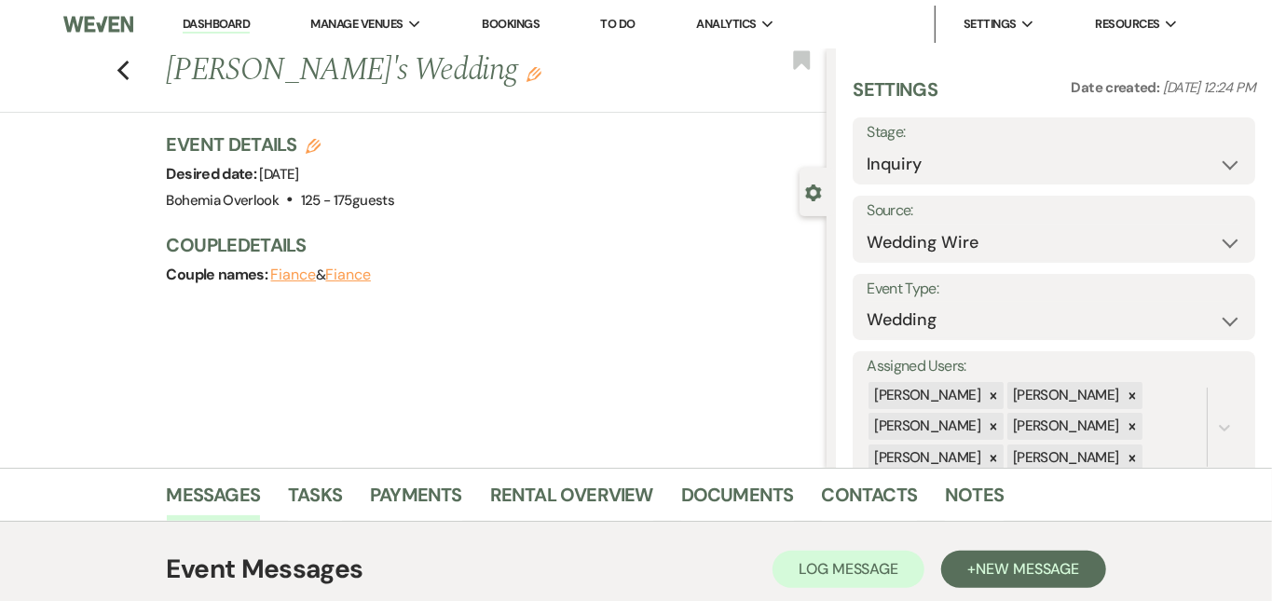
scroll to position [0, 0]
click at [227, 26] on link "Dashboard" at bounding box center [216, 25] width 67 height 18
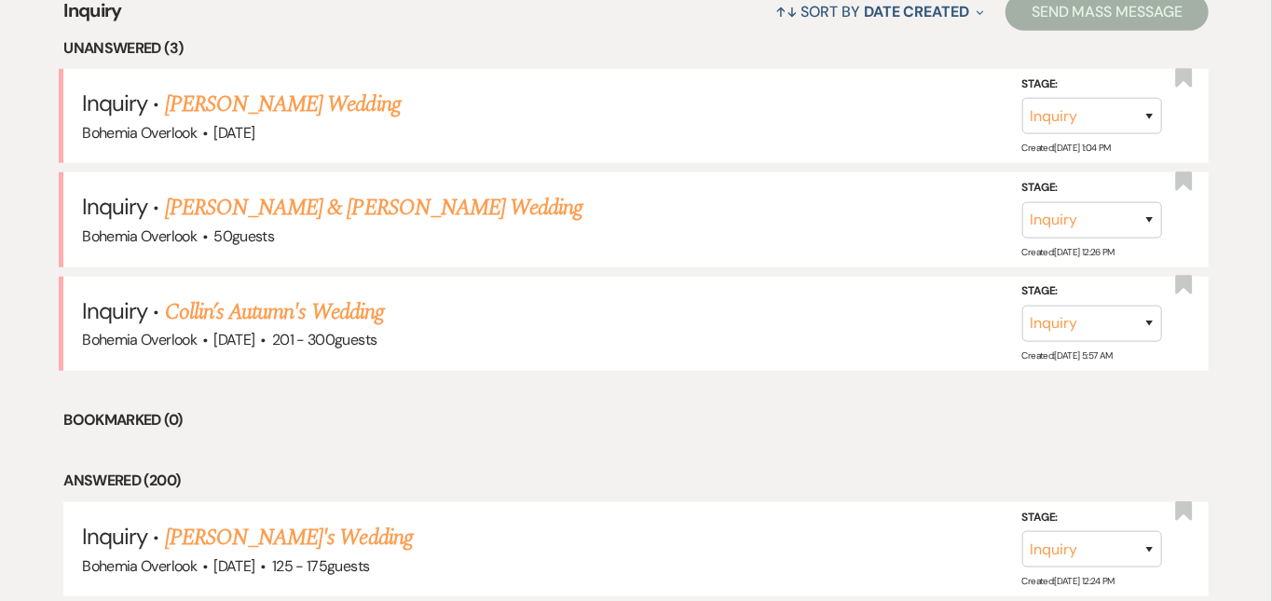
scroll to position [770, 0]
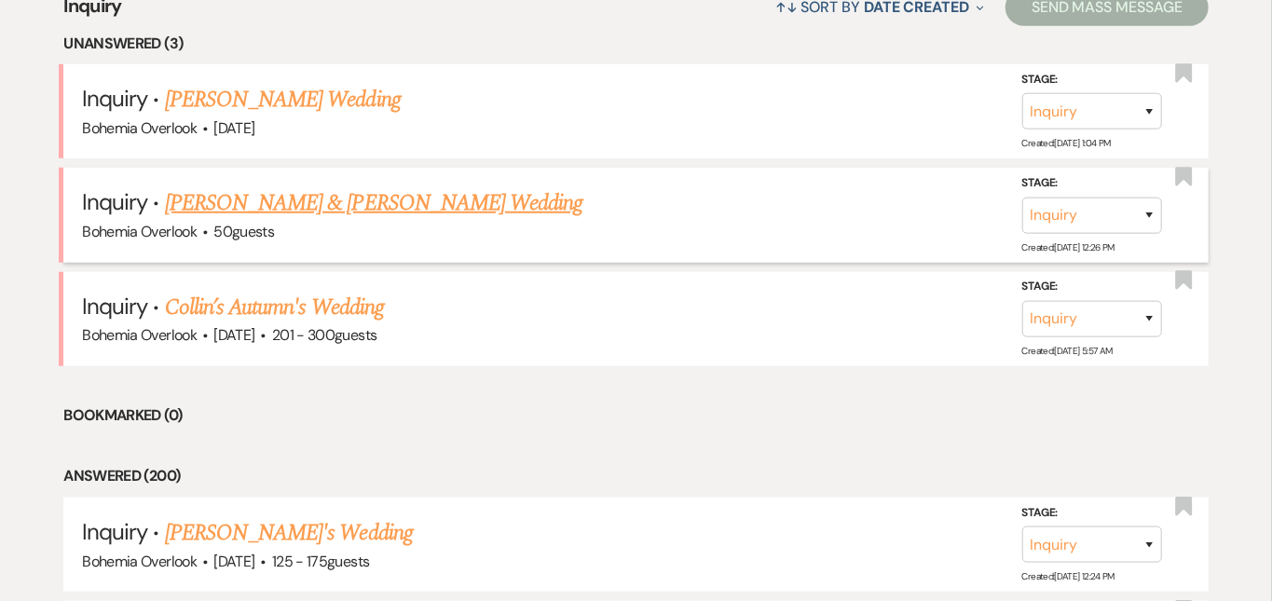
click at [486, 187] on link "[PERSON_NAME] & [PERSON_NAME] Wedding" at bounding box center [374, 203] width 418 height 34
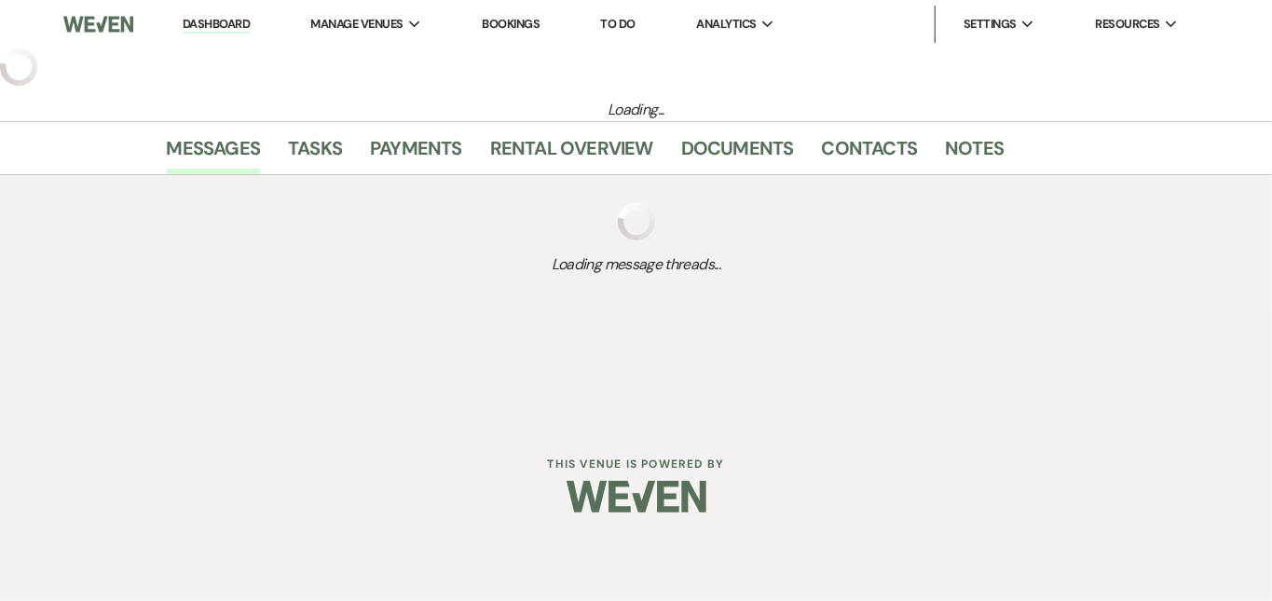
select select "5"
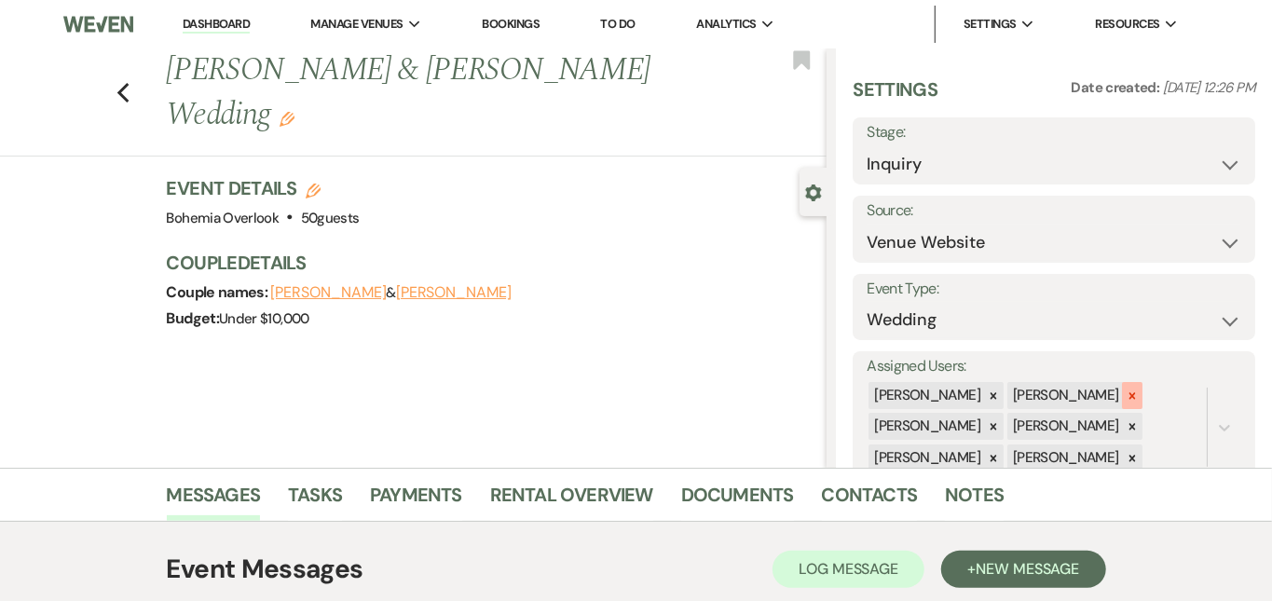
click at [1139, 390] on icon at bounding box center [1132, 396] width 13 height 13
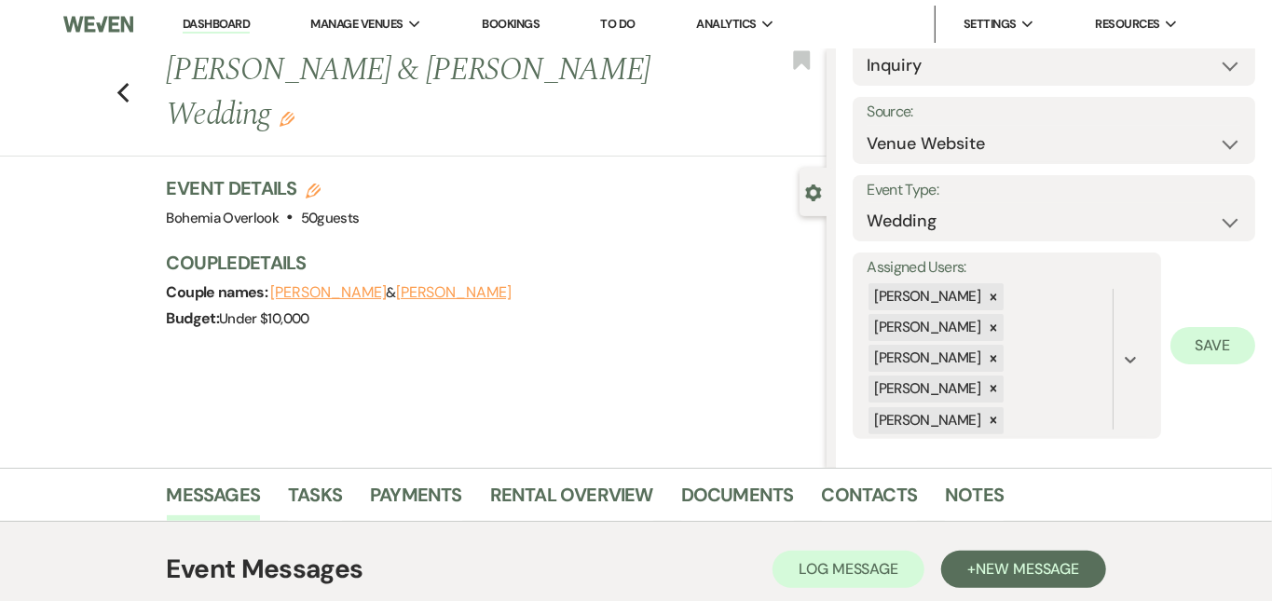
click at [1241, 330] on button "Save" at bounding box center [1213, 345] width 85 height 37
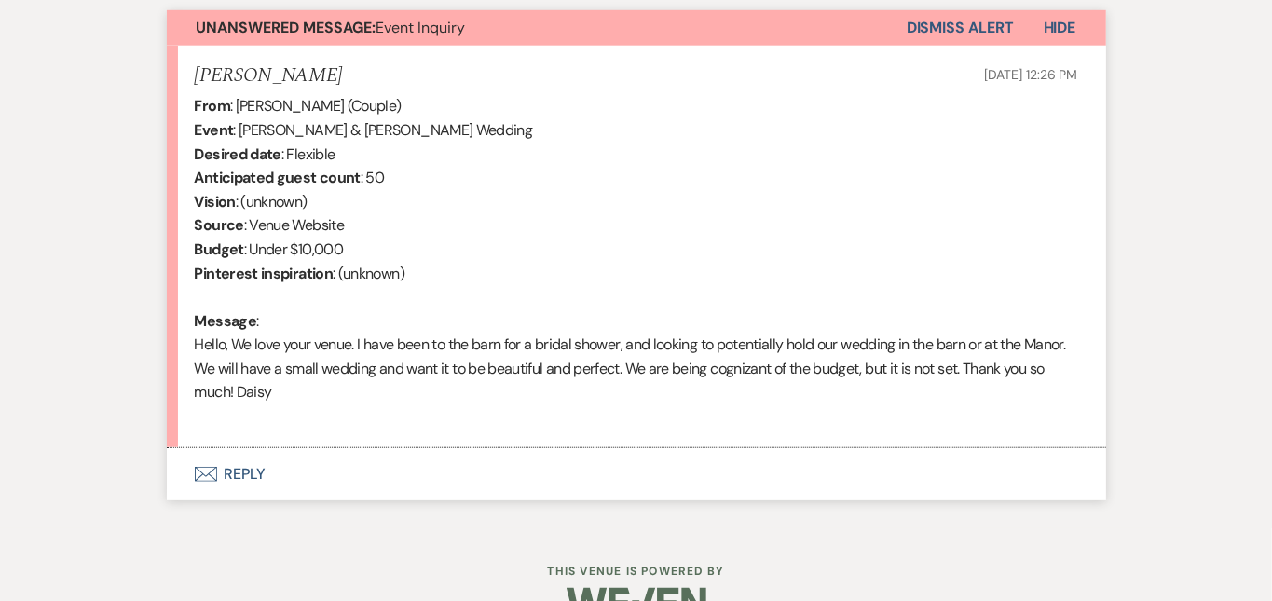
scroll to position [705, 0]
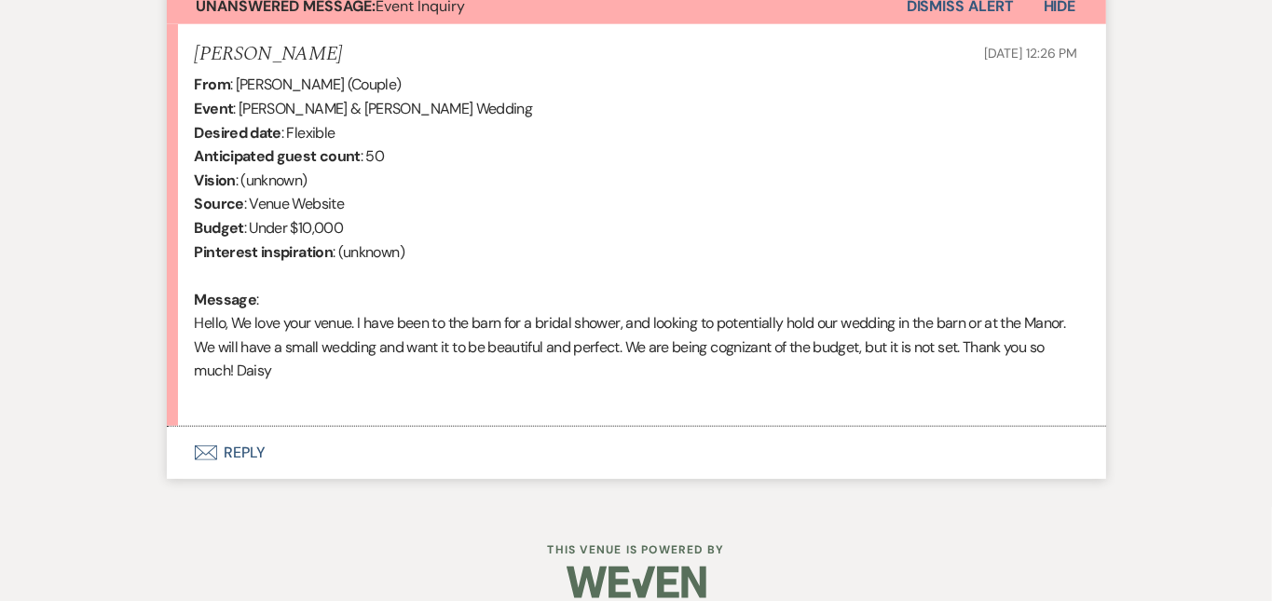
click at [555, 436] on button "Envelope Reply" at bounding box center [636, 453] width 939 height 52
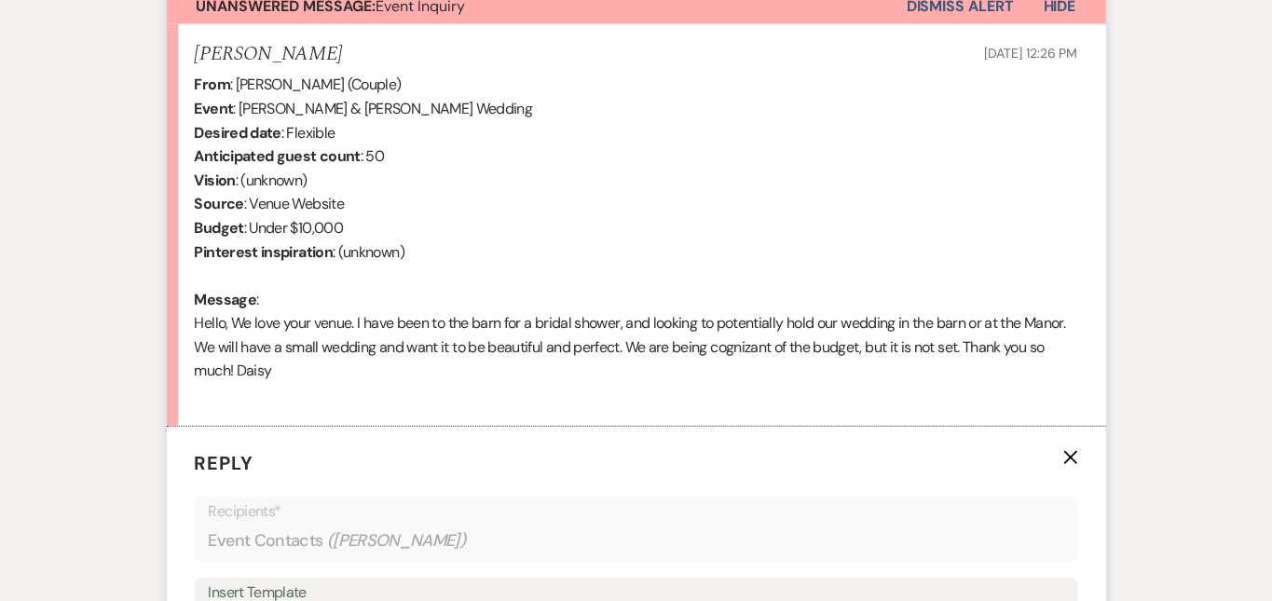
scroll to position [1079, 0]
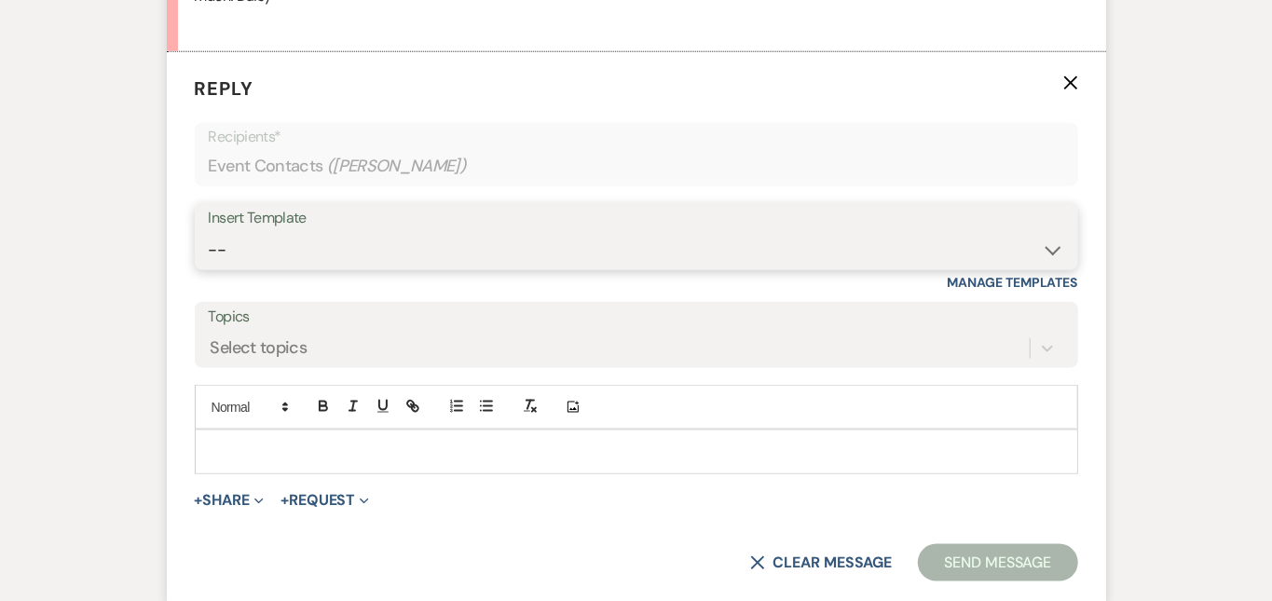
select select "6161"
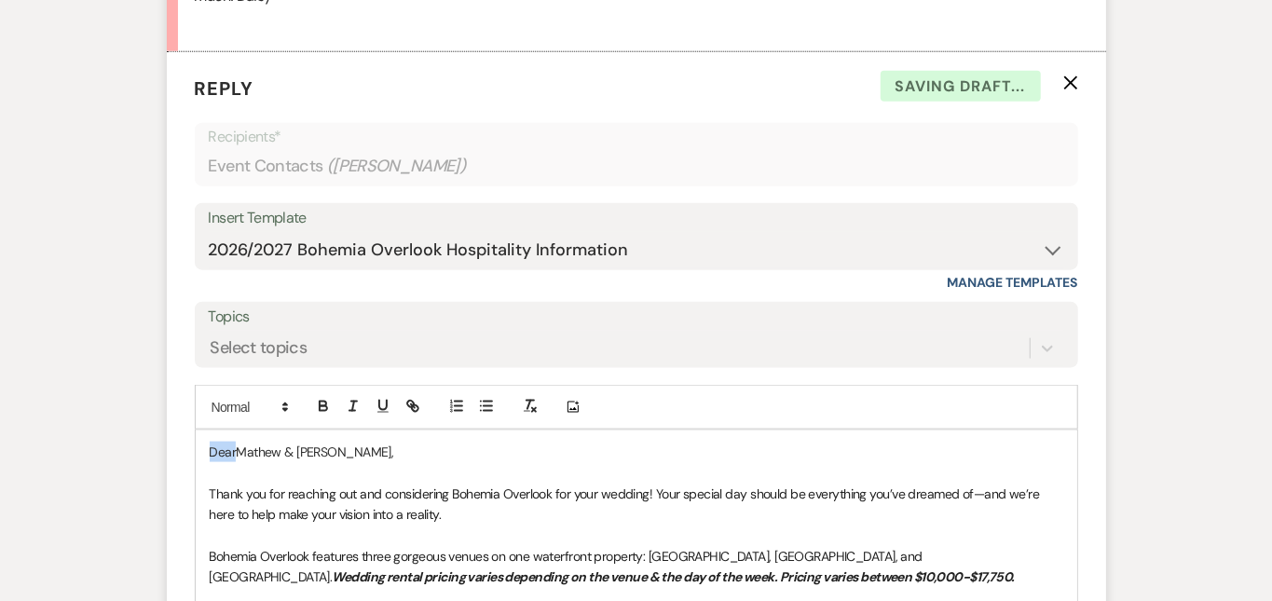
drag, startPoint x: 176, startPoint y: 419, endPoint x: 131, endPoint y: 370, distance: 66.6
click at [167, 370] on form "Reply X Saving draft... Recipients* Event Contacts ( Daisy Butrim ) Insert Temp…" at bounding box center [636, 555] width 939 height 1007
click at [333, 486] on p "Thank you for reaching out and considering Bohemia Overlook for your wedding! Y…" at bounding box center [637, 505] width 854 height 42
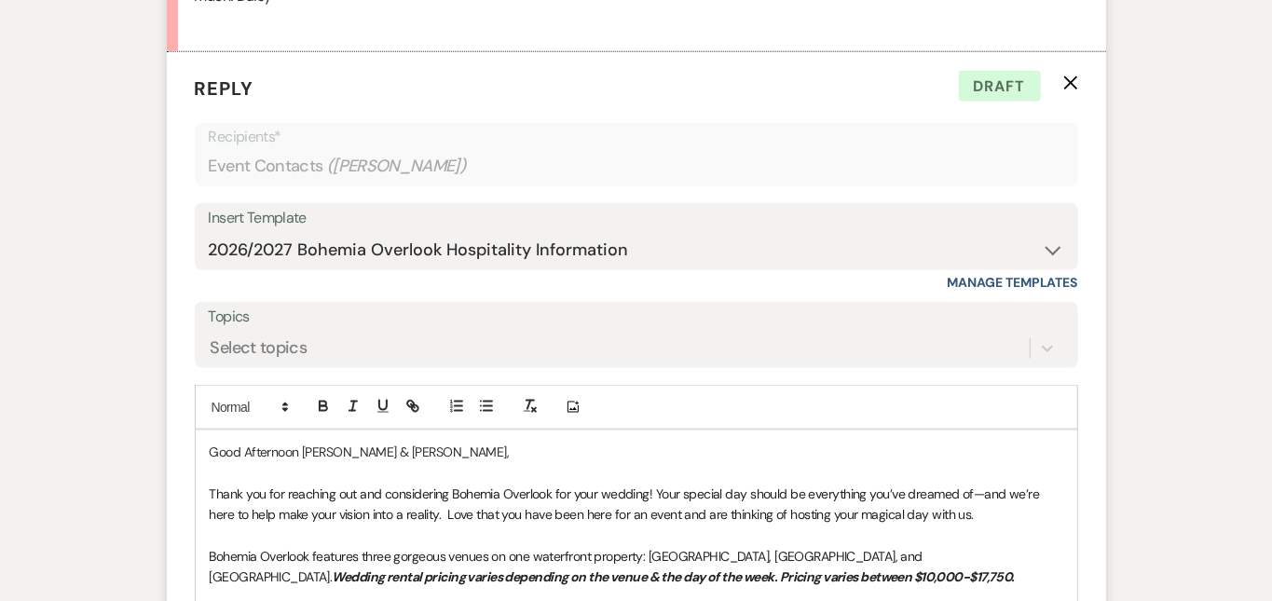
click at [1224, 346] on div "Messages Tasks Payments Rental Overview Documents Contacts Notes Event Messages…" at bounding box center [636, 249] width 1272 height 1721
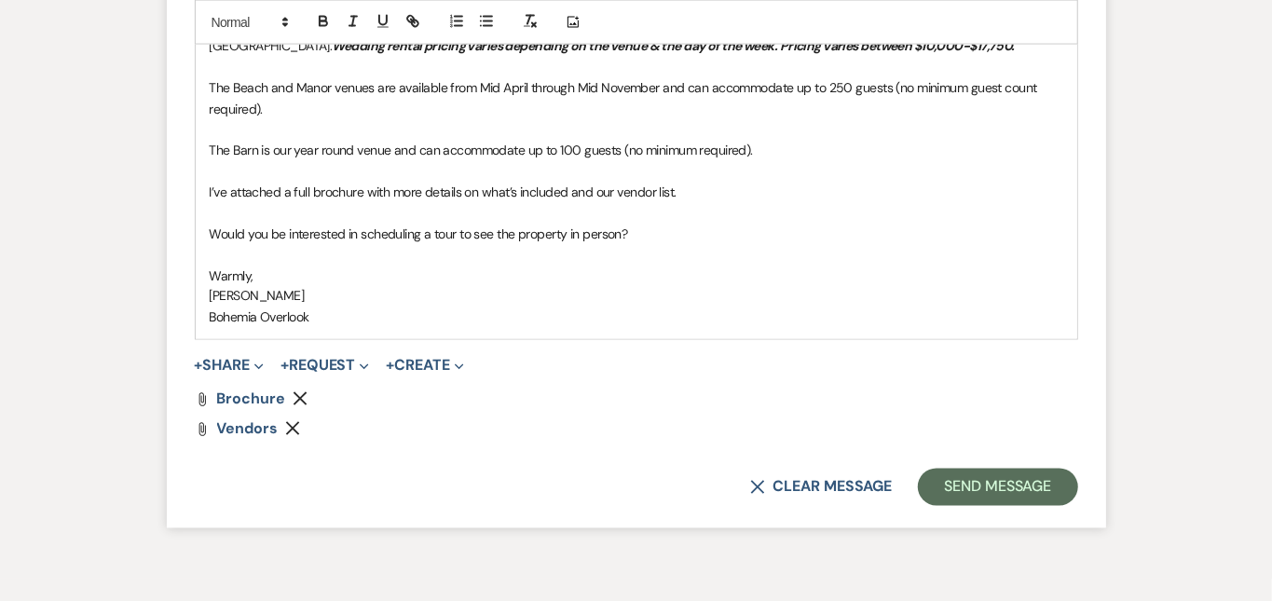
scroll to position [1612, 0]
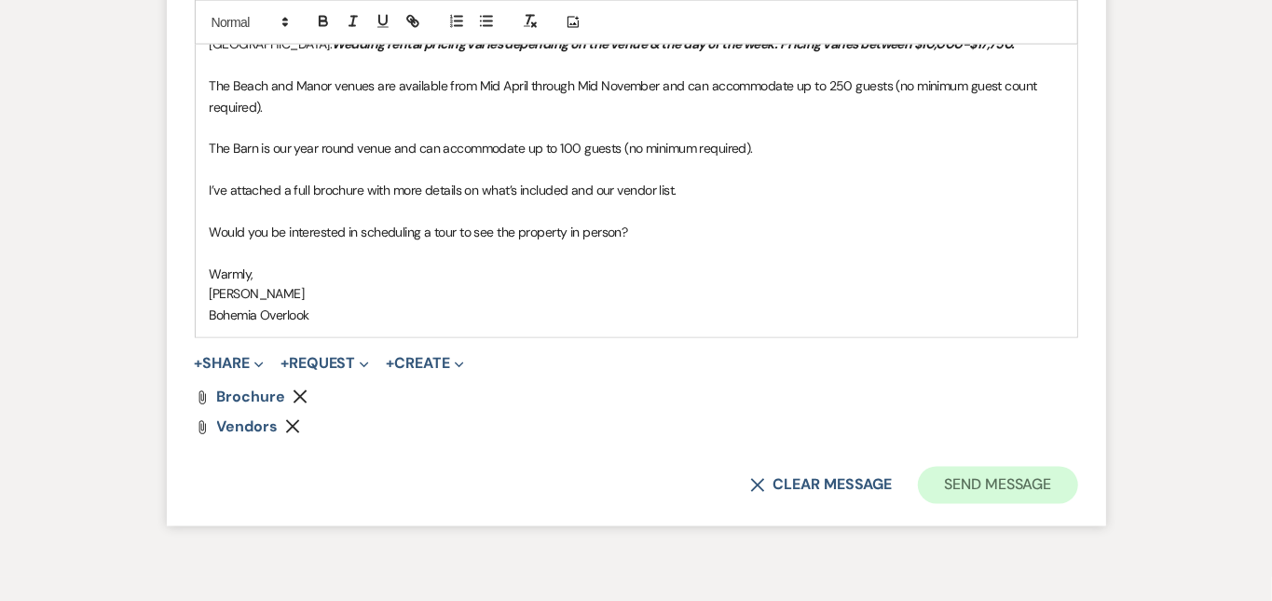
click at [1077, 467] on button "Send Message" at bounding box center [997, 485] width 159 height 37
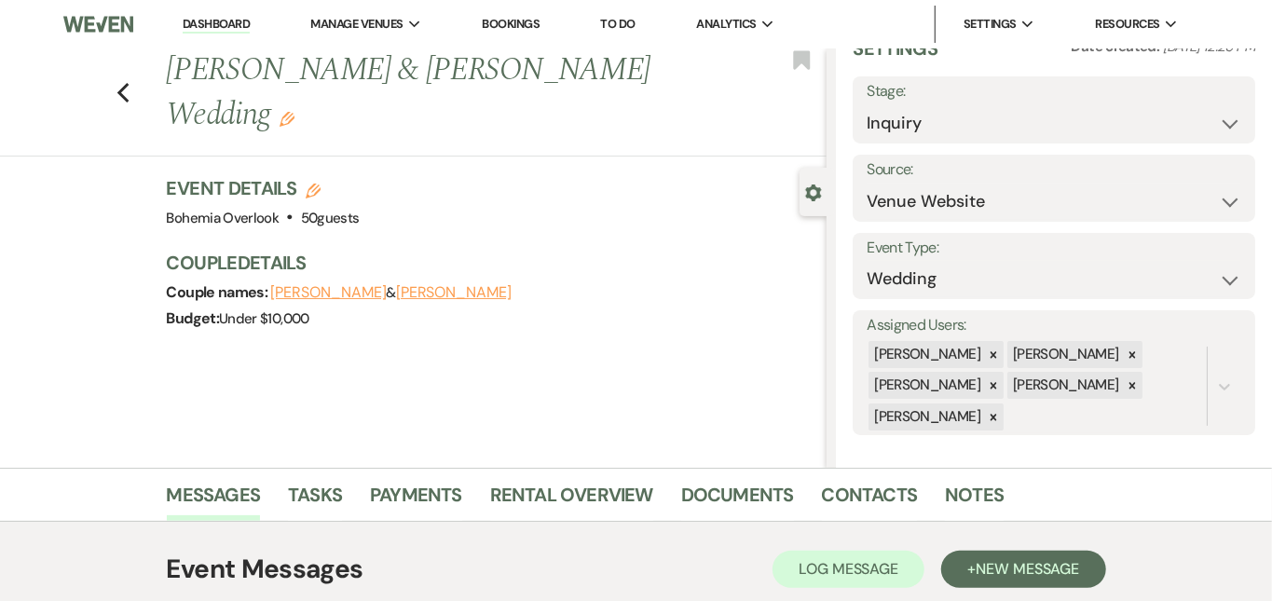
scroll to position [0, 0]
click at [209, 24] on link "Dashboard" at bounding box center [216, 25] width 67 height 18
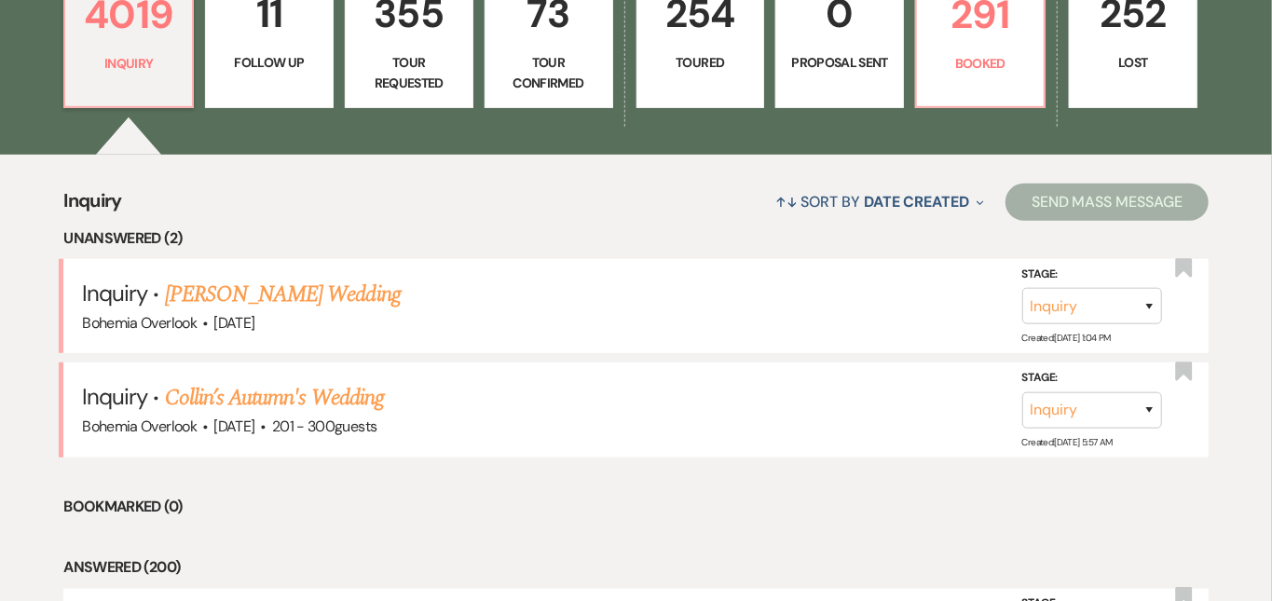
scroll to position [580, 0]
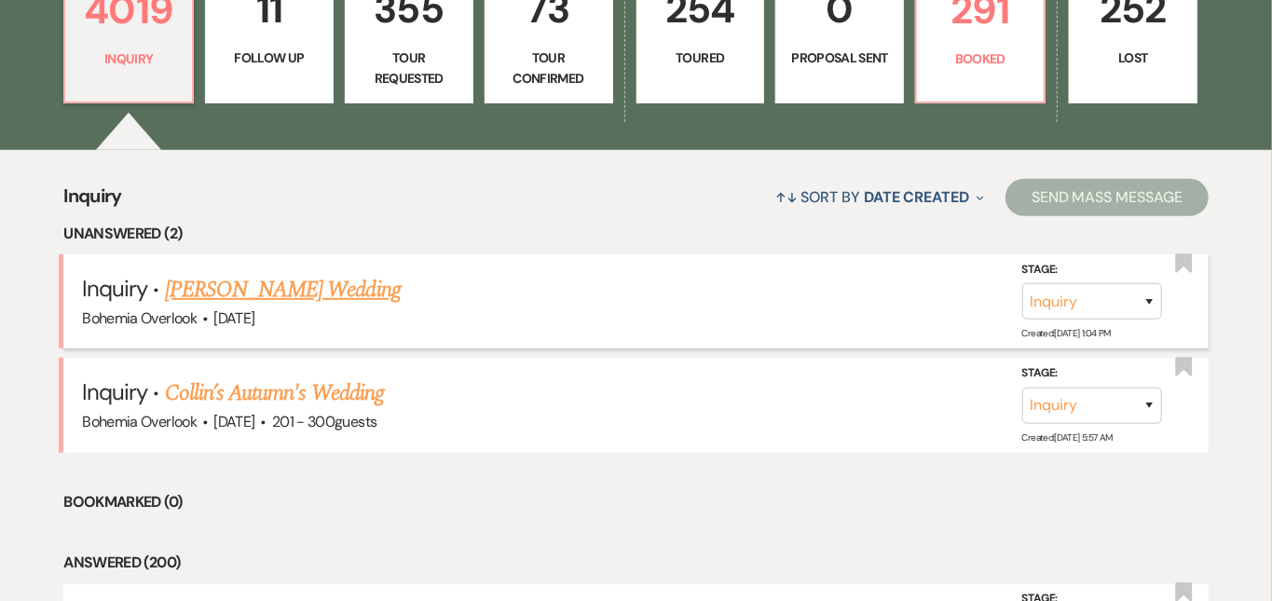
click at [306, 273] on link "Monica Stevens's Wedding" at bounding box center [283, 290] width 236 height 34
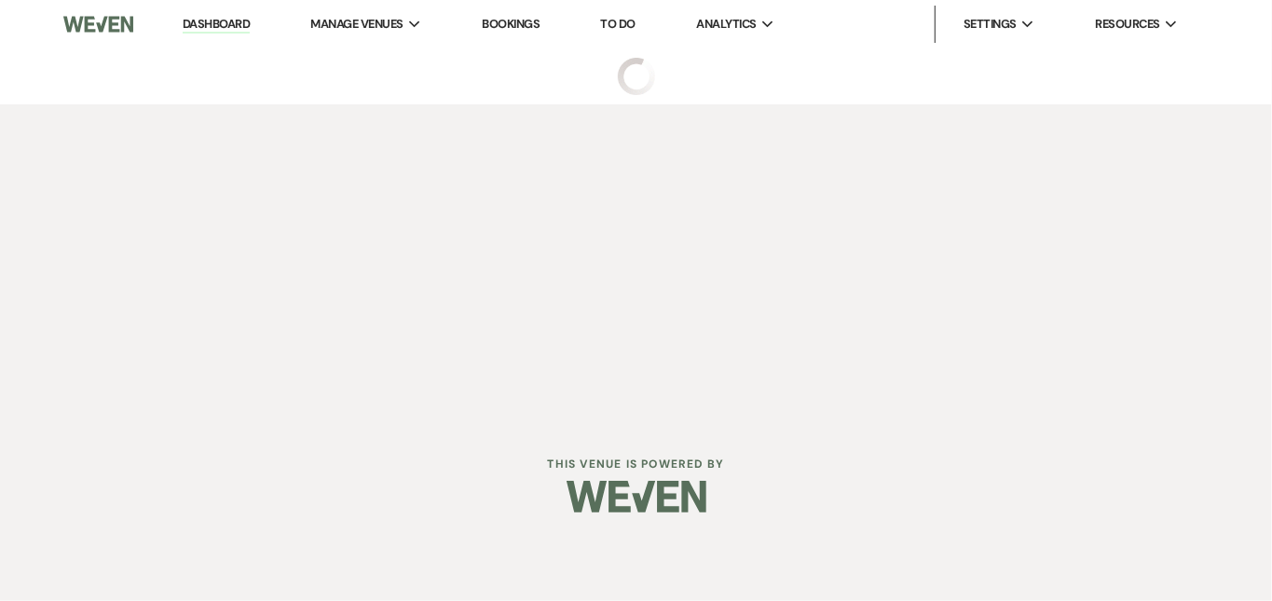
select select "5"
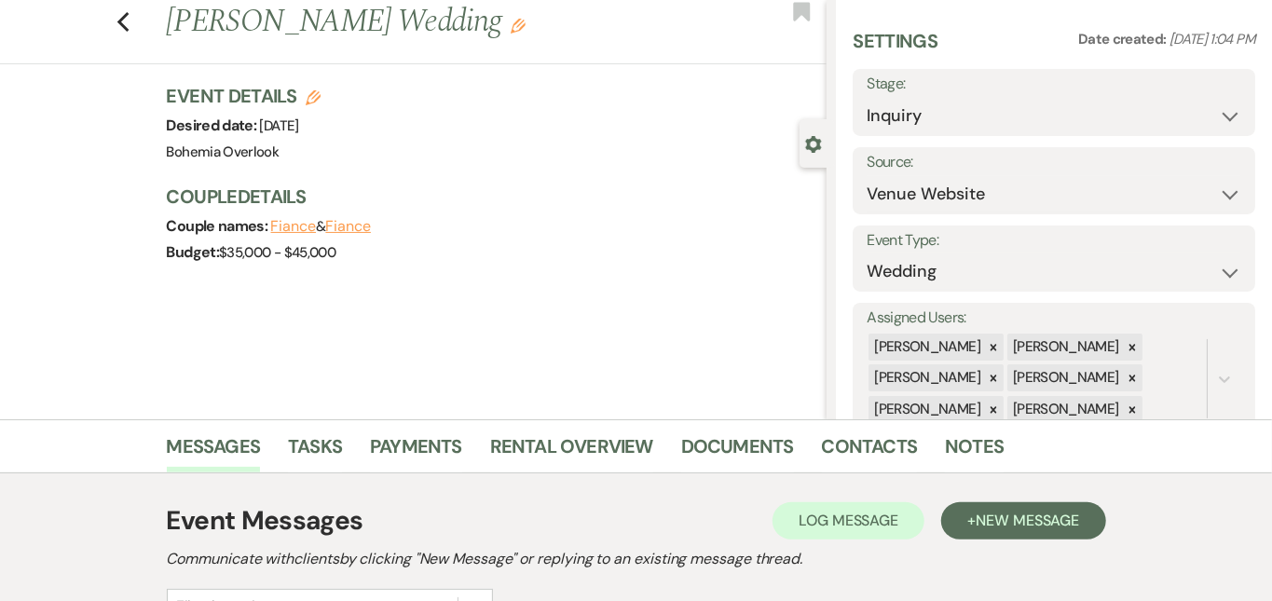
scroll to position [147, 0]
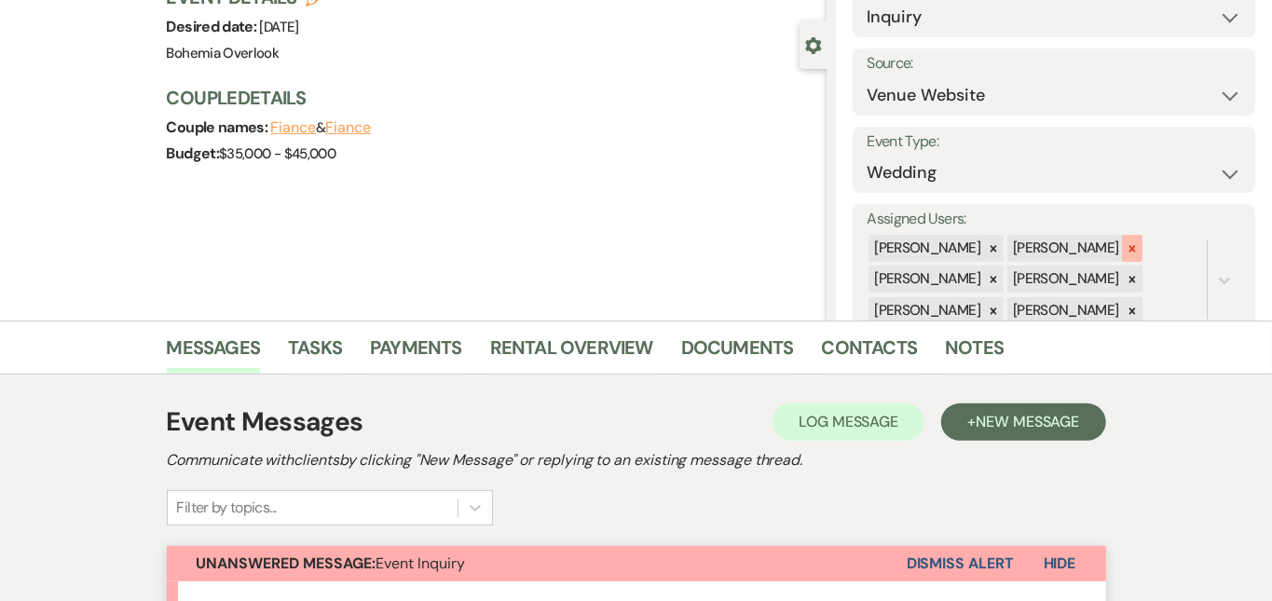
click at [1139, 242] on icon at bounding box center [1132, 248] width 13 height 13
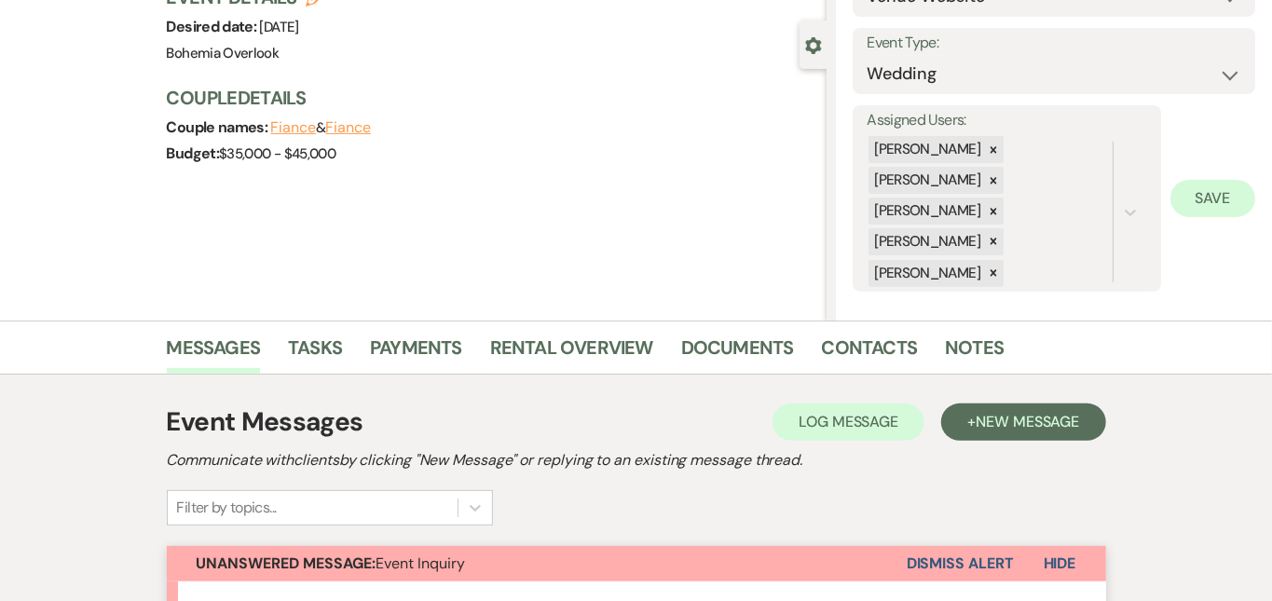
click at [1234, 199] on button "Save" at bounding box center [1213, 198] width 85 height 37
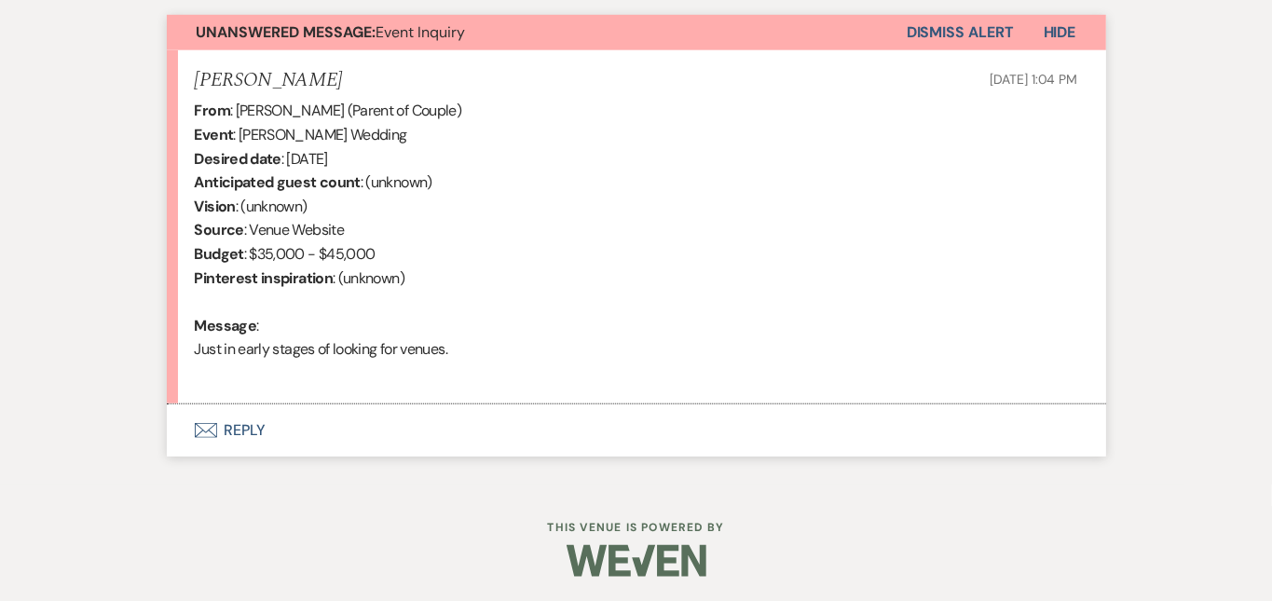
scroll to position [679, 0]
click at [512, 435] on button "Envelope Reply" at bounding box center [636, 430] width 939 height 52
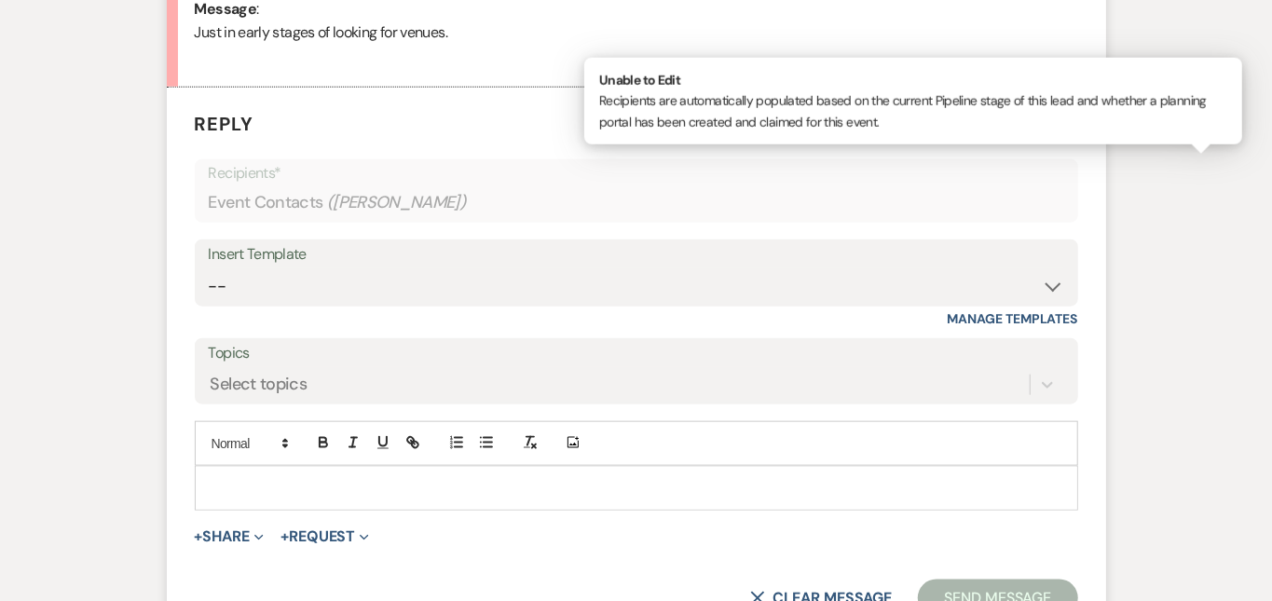
scroll to position [1056, 0]
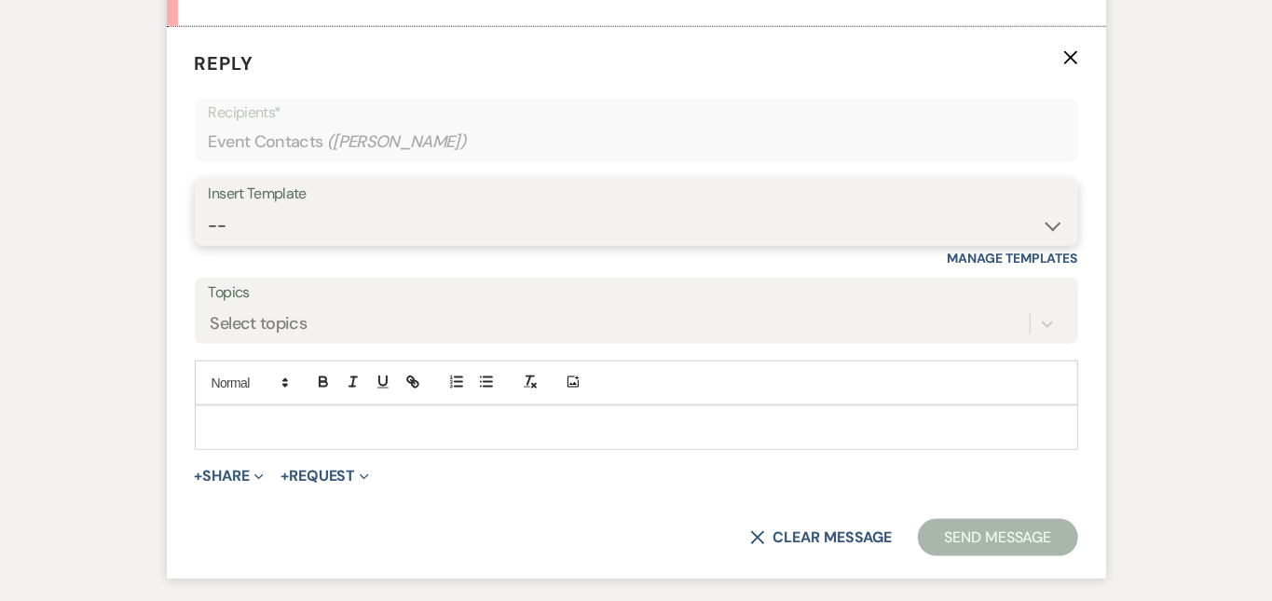
select select "6161"
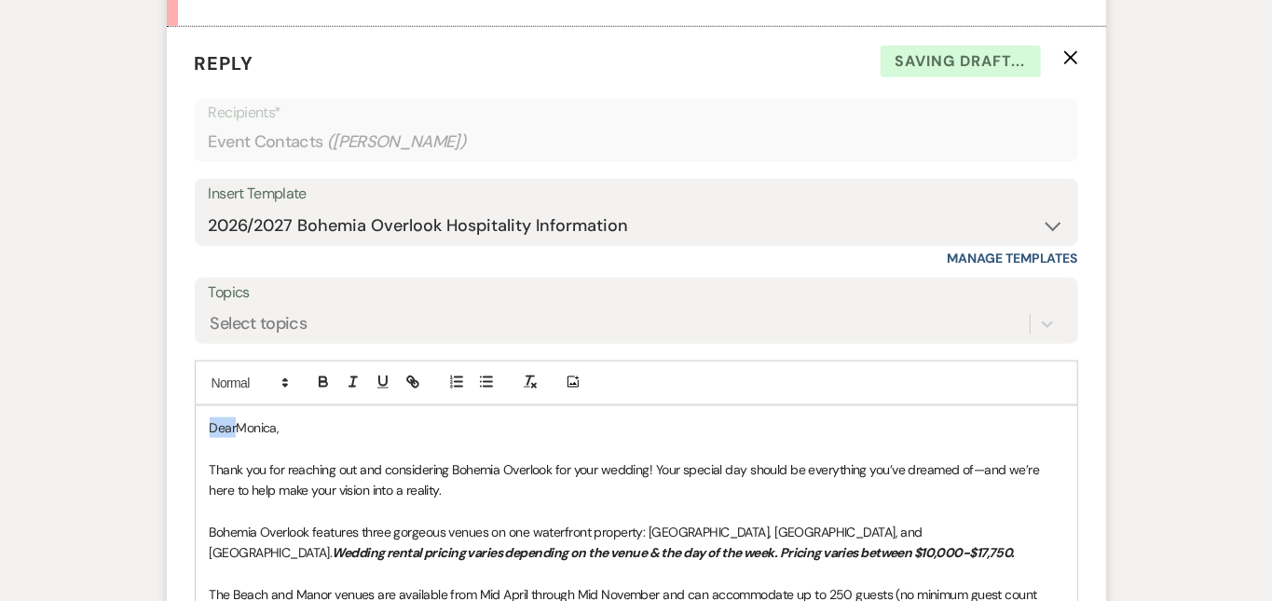
drag, startPoint x: 176, startPoint y: 422, endPoint x: 121, endPoint y: 372, distance: 74.5
click at [167, 372] on form "Reply X Saving draft... Recipients* Event Contacts ( Monica Stevens ) Insert Te…" at bounding box center [636, 530] width 939 height 1007
click at [1220, 199] on div "Messages Tasks Payments Rental Overview Documents Contacts Notes Event Messages…" at bounding box center [636, 249] width 1272 height 1674
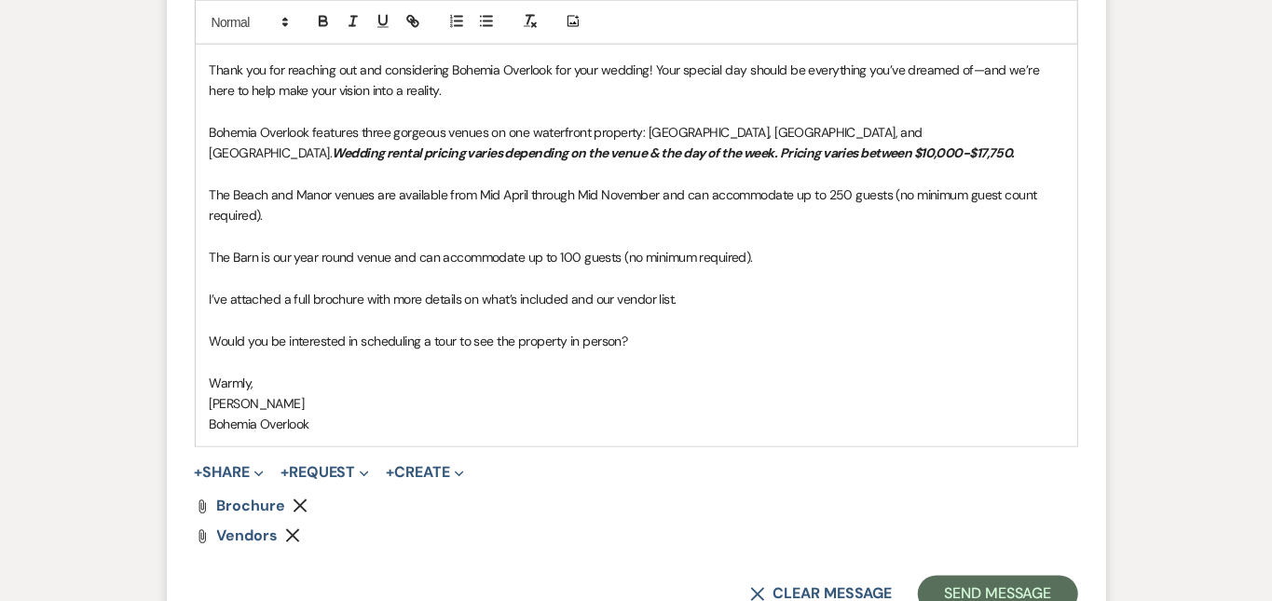
scroll to position [1500, 0]
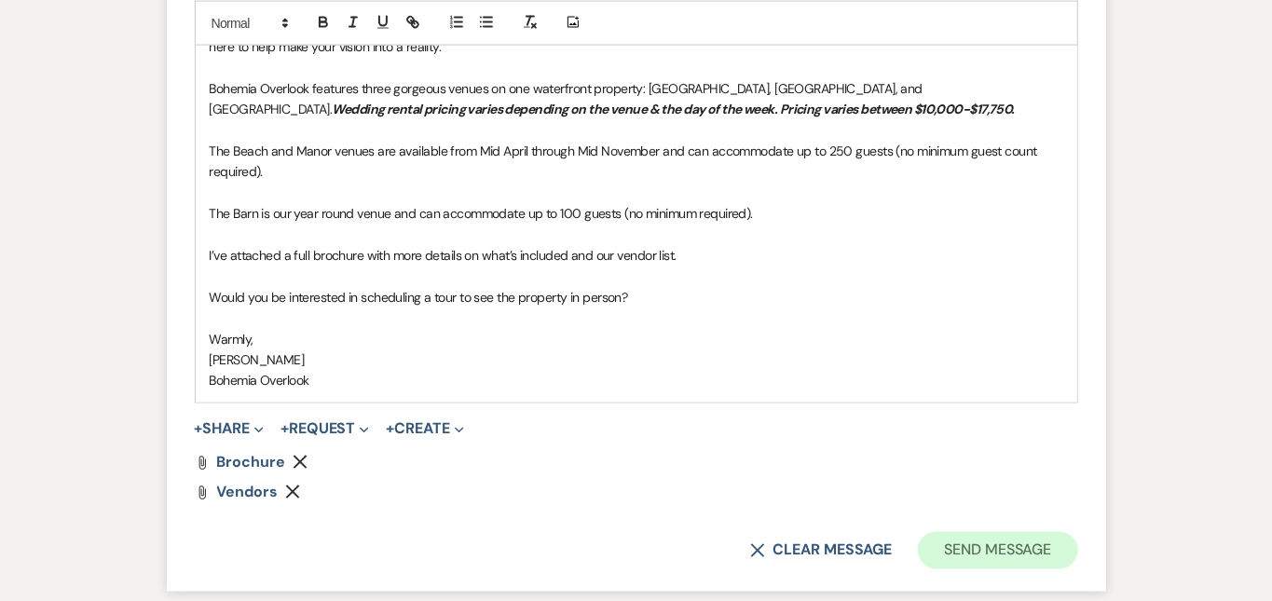
click at [1049, 532] on button "Send Message" at bounding box center [997, 550] width 159 height 37
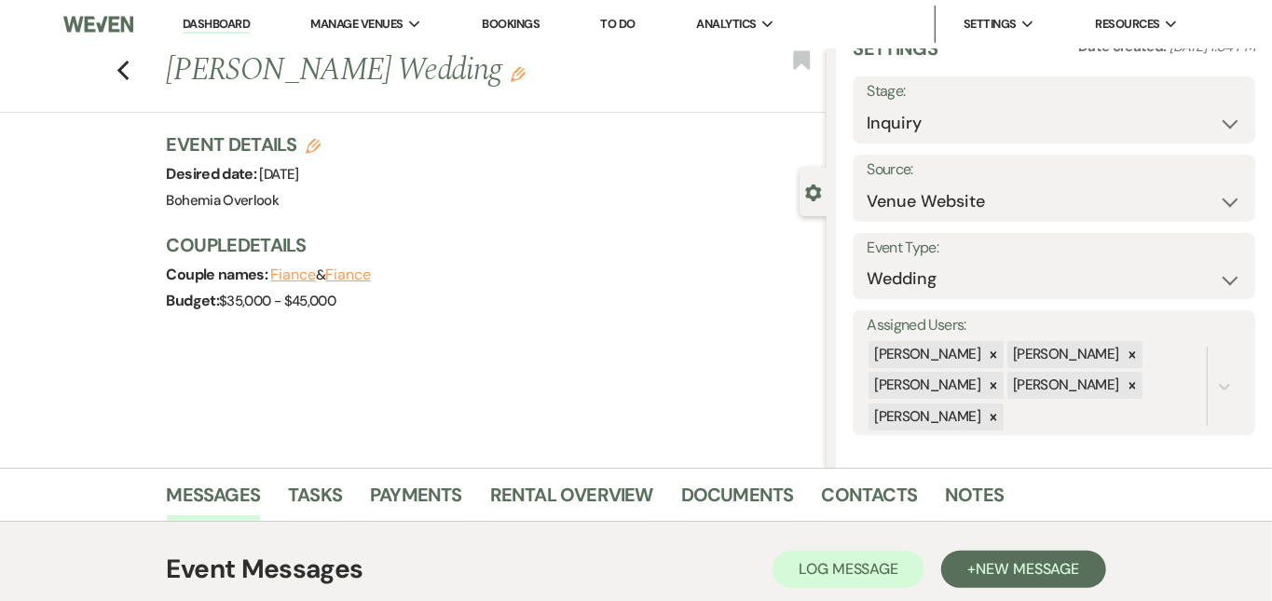
scroll to position [0, 0]
click at [236, 21] on link "Dashboard" at bounding box center [216, 25] width 67 height 18
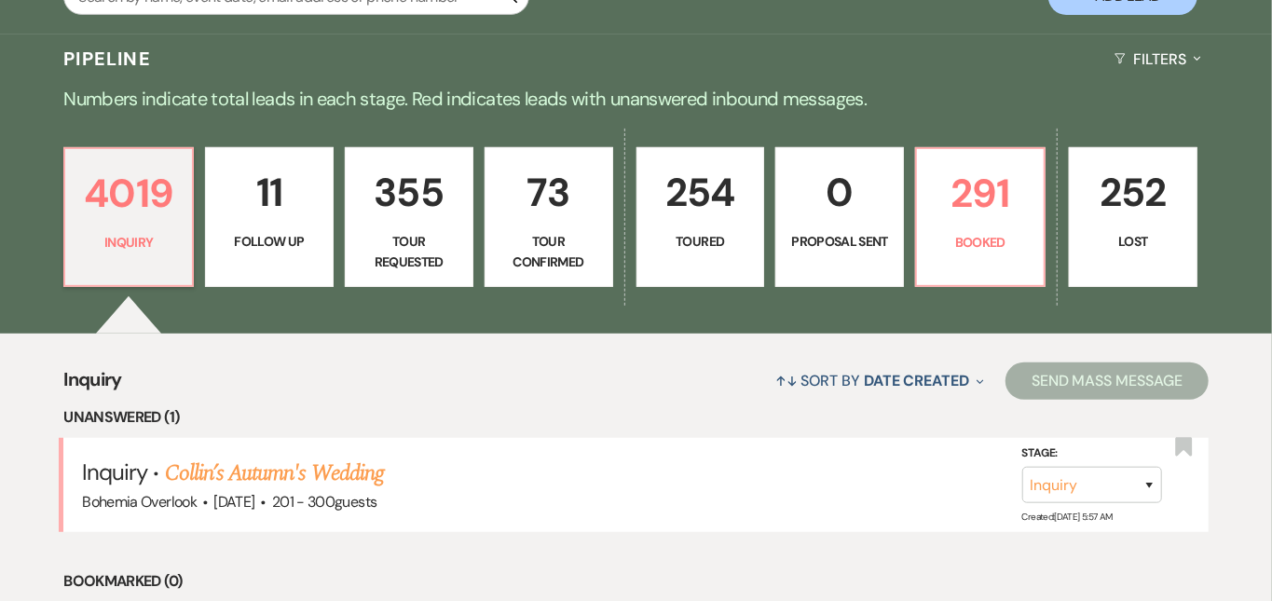
scroll to position [399, 0]
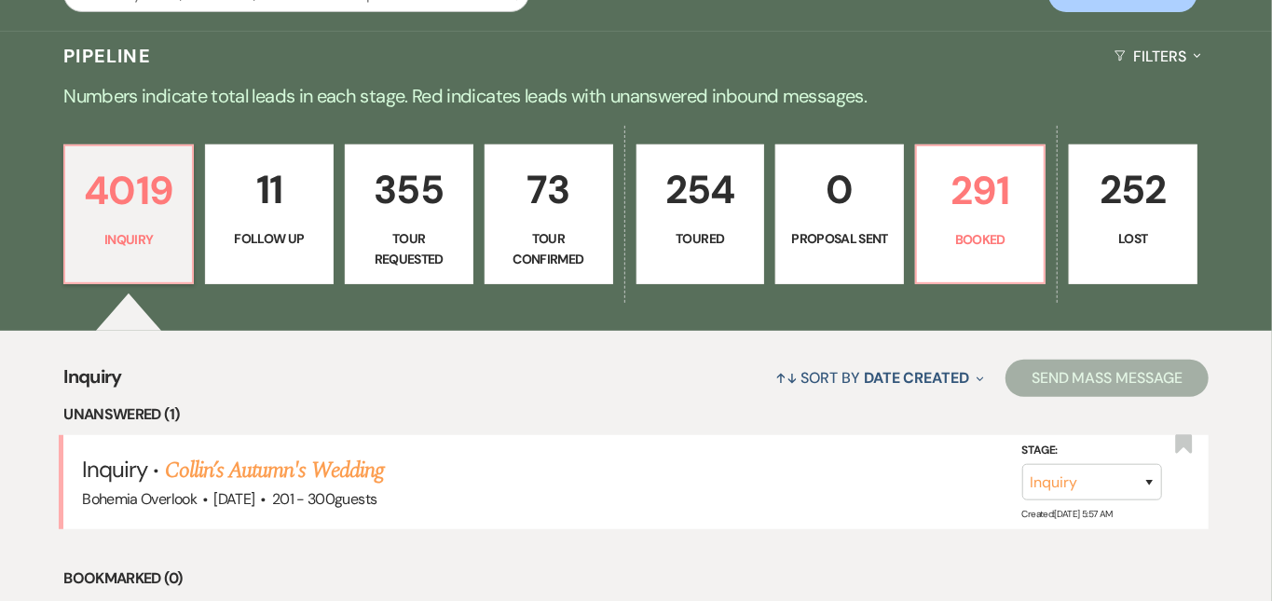
click at [753, 184] on p "254" at bounding box center [701, 189] width 104 height 62
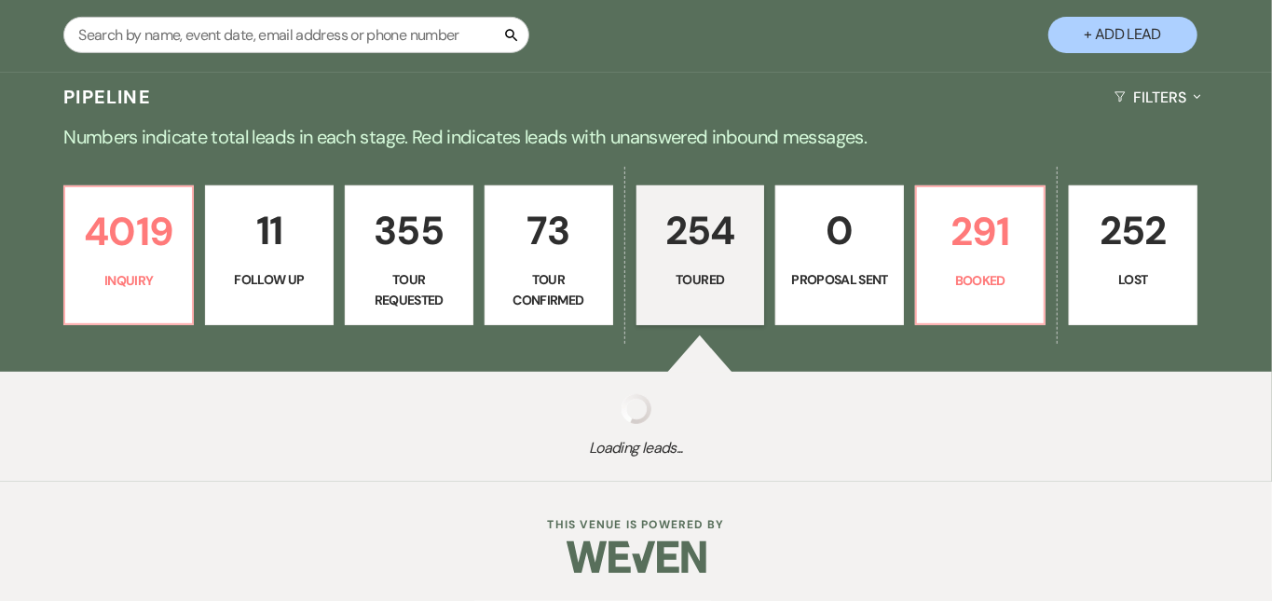
scroll to position [340, 0]
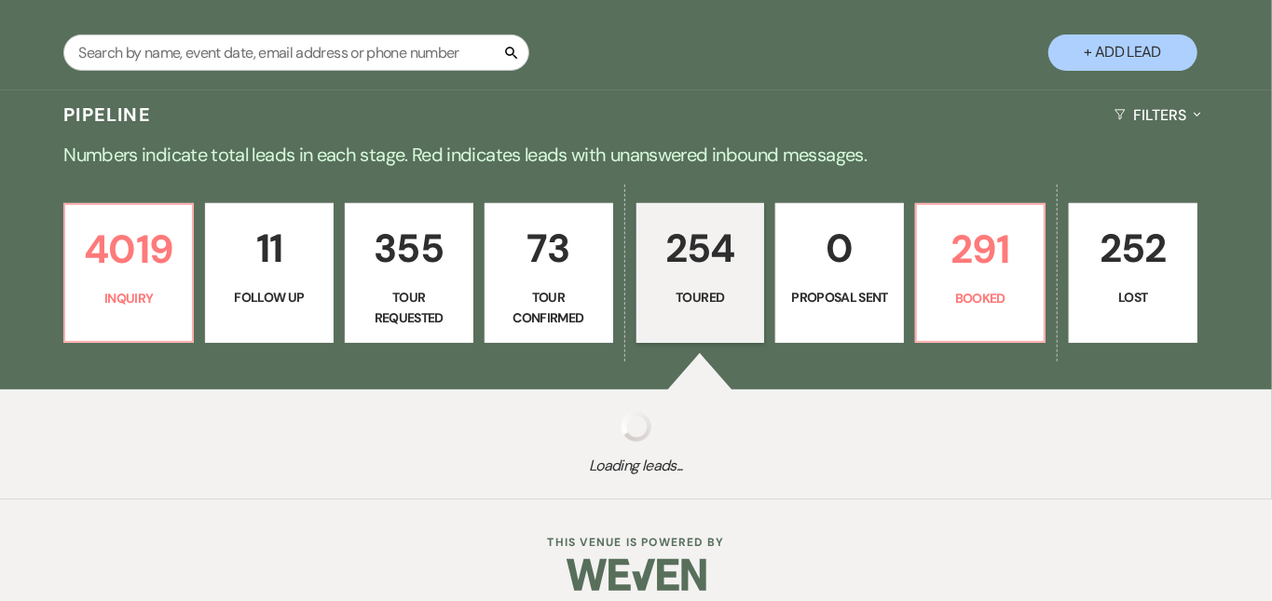
select select "5"
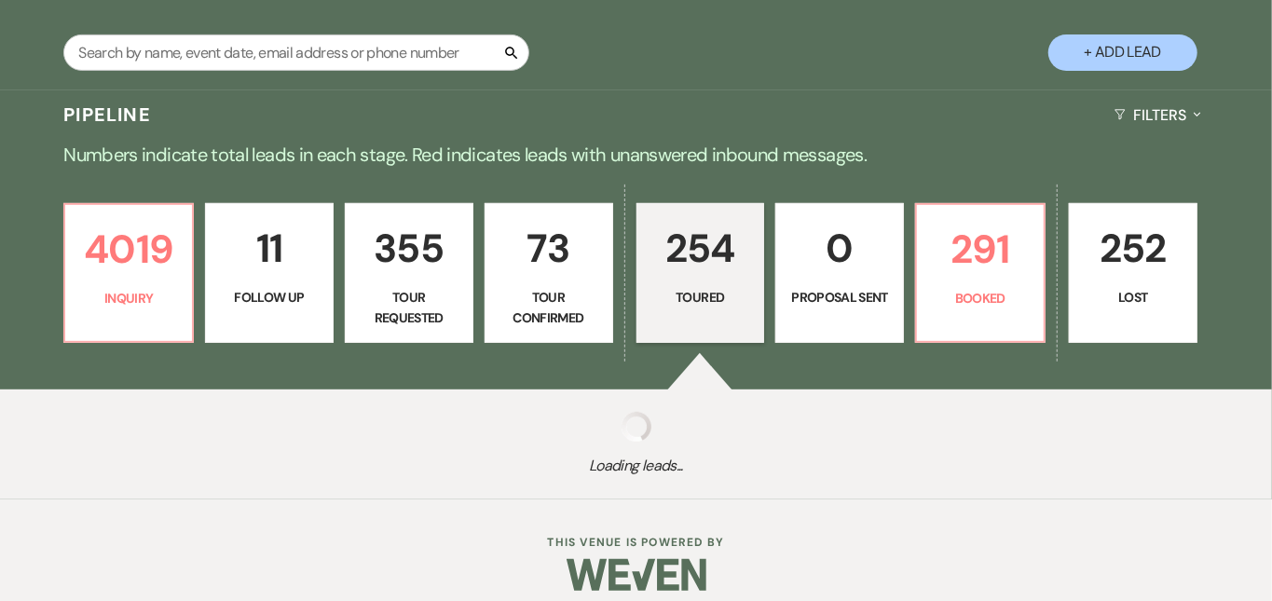
select select "5"
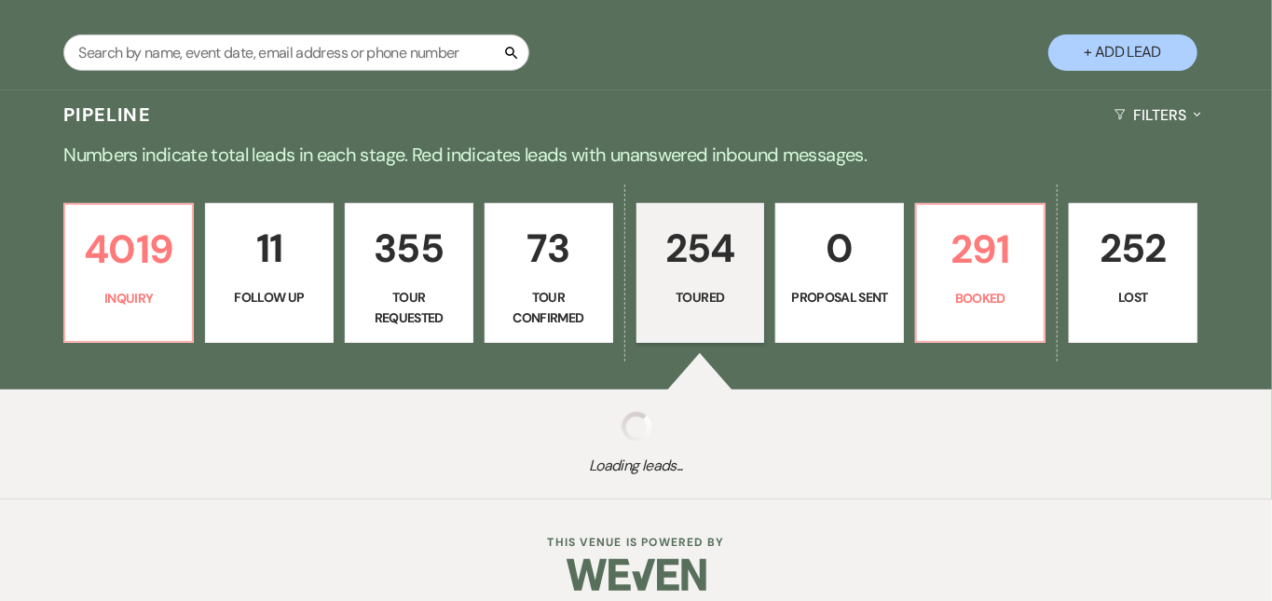
select select "5"
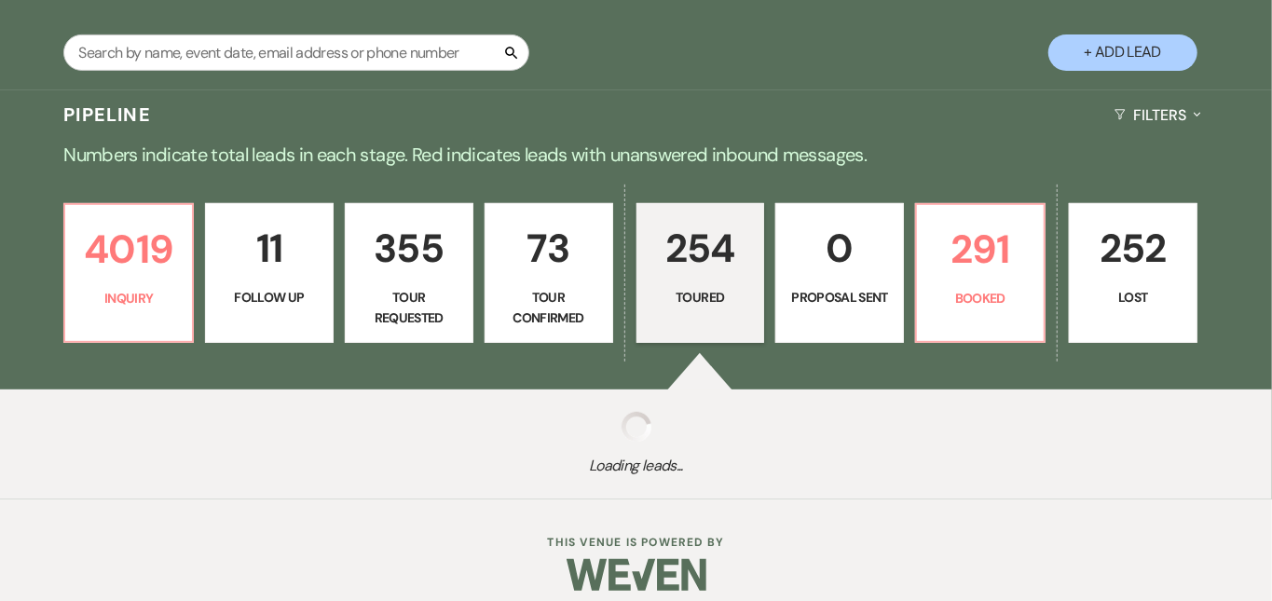
select select "5"
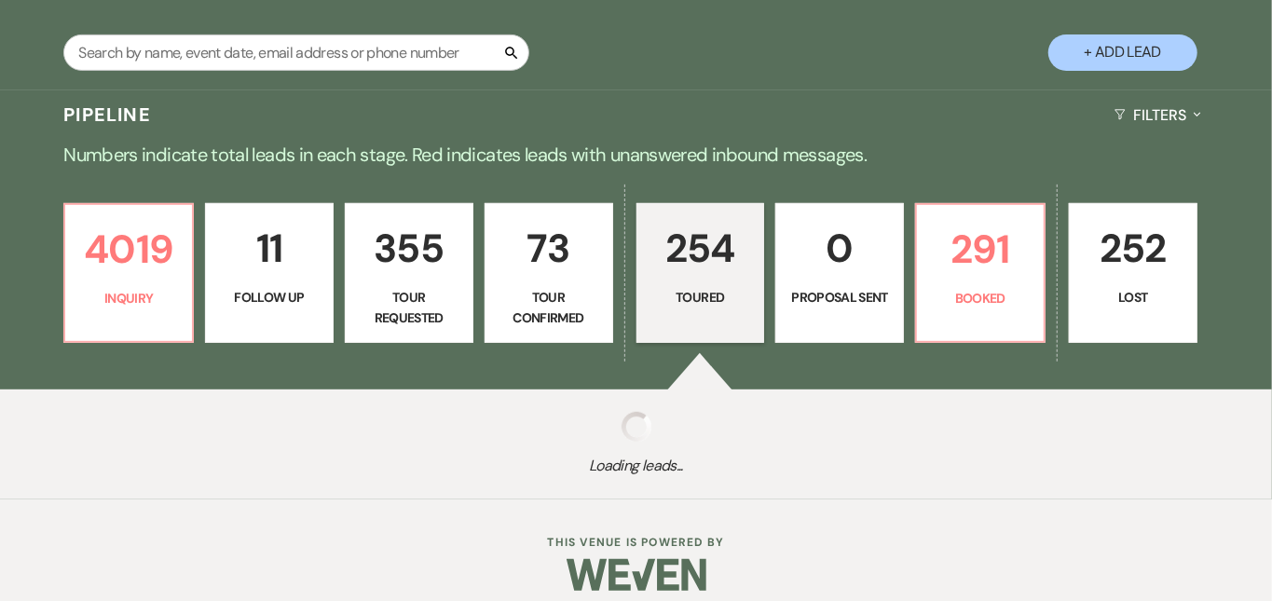
select select "5"
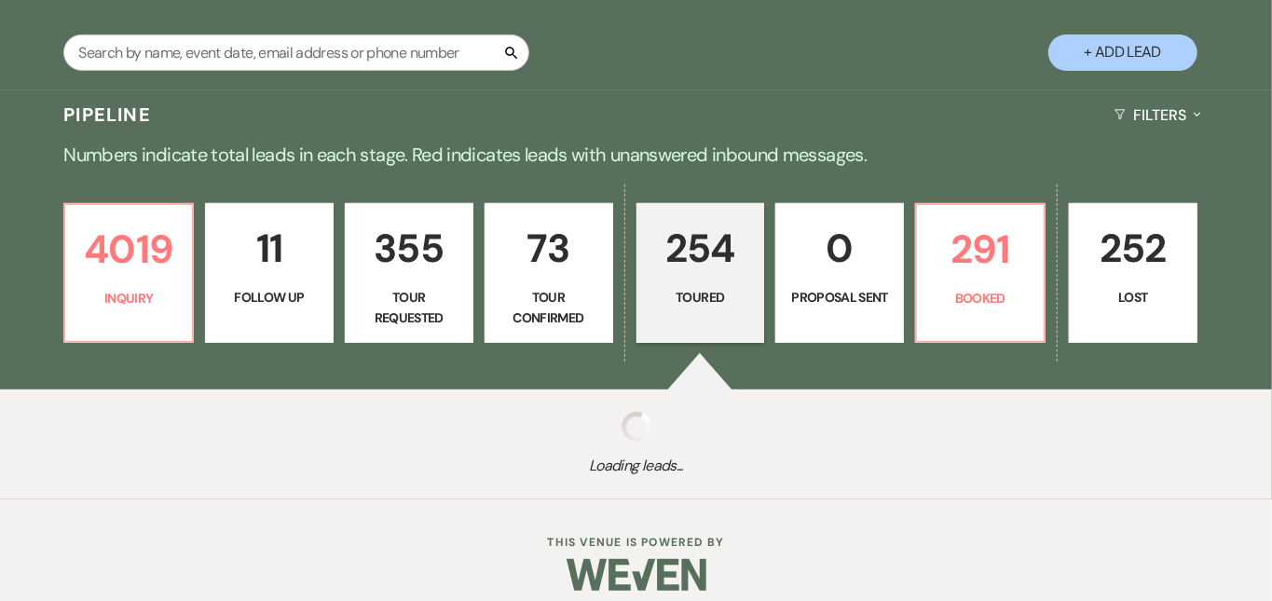
select select "5"
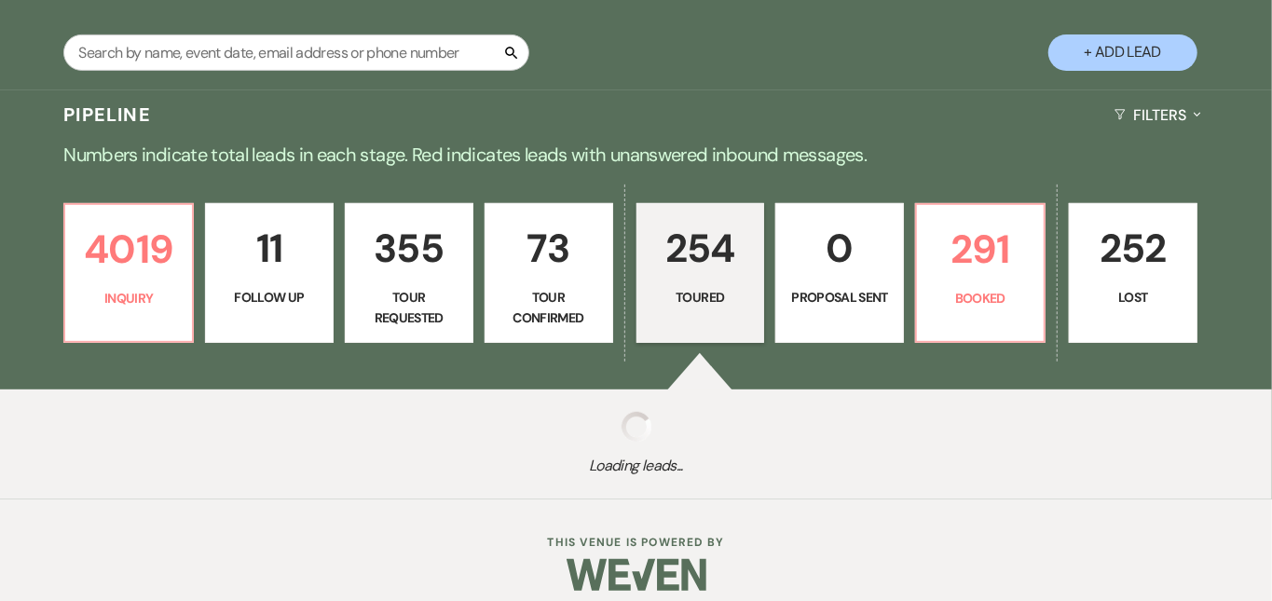
select select "5"
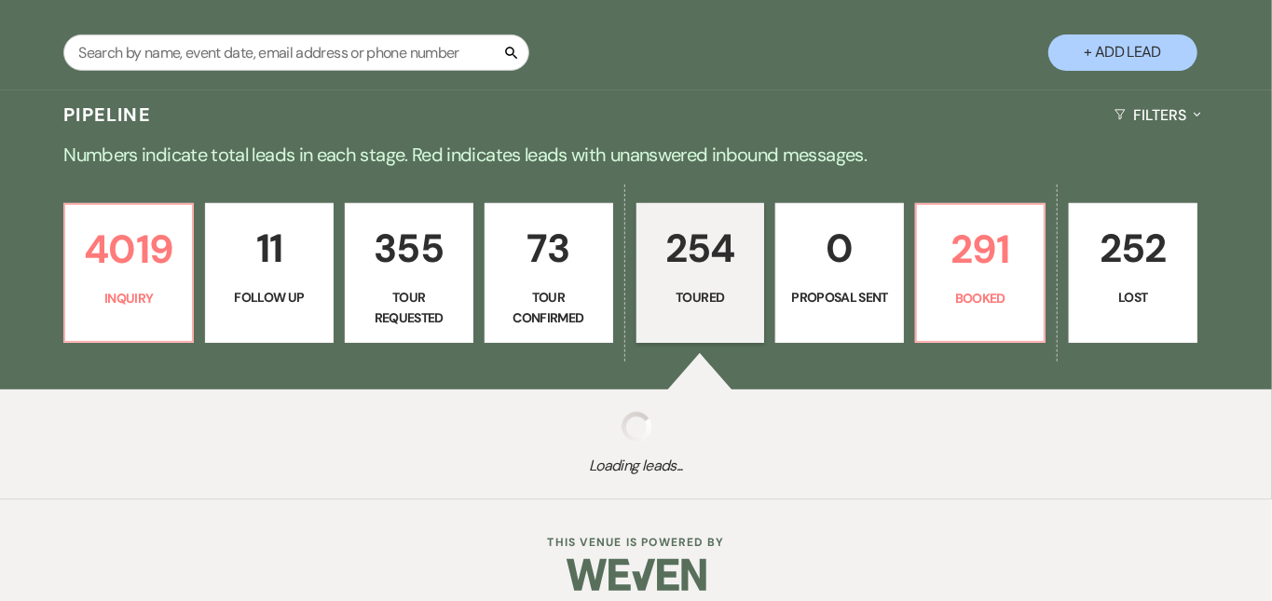
select select "5"
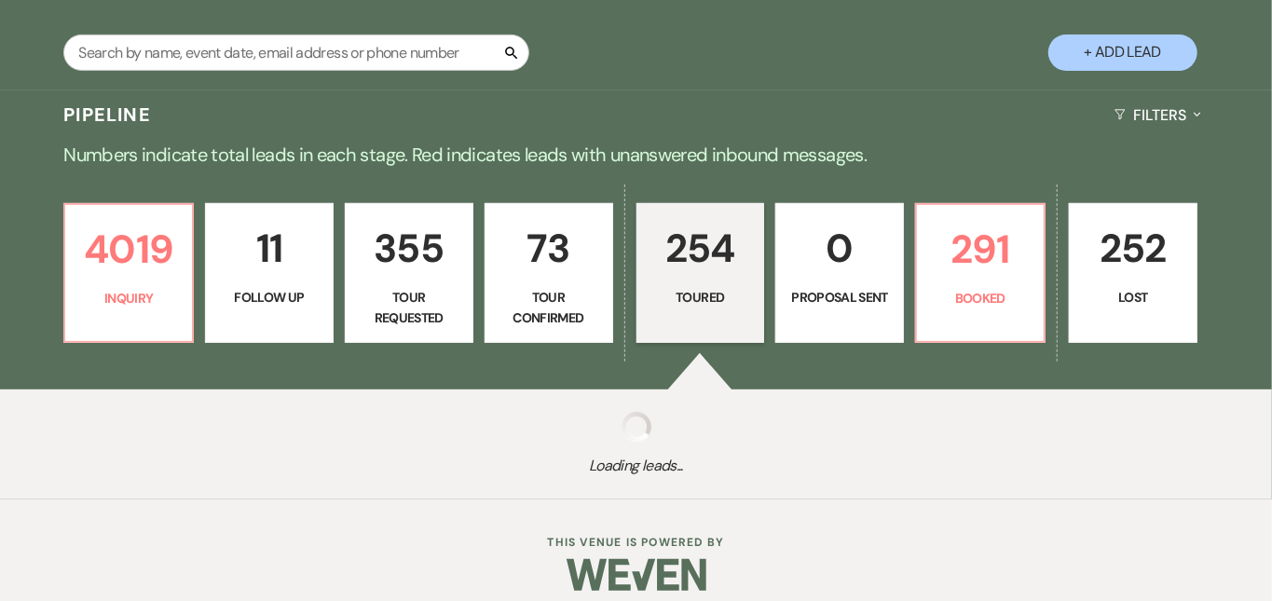
select select "5"
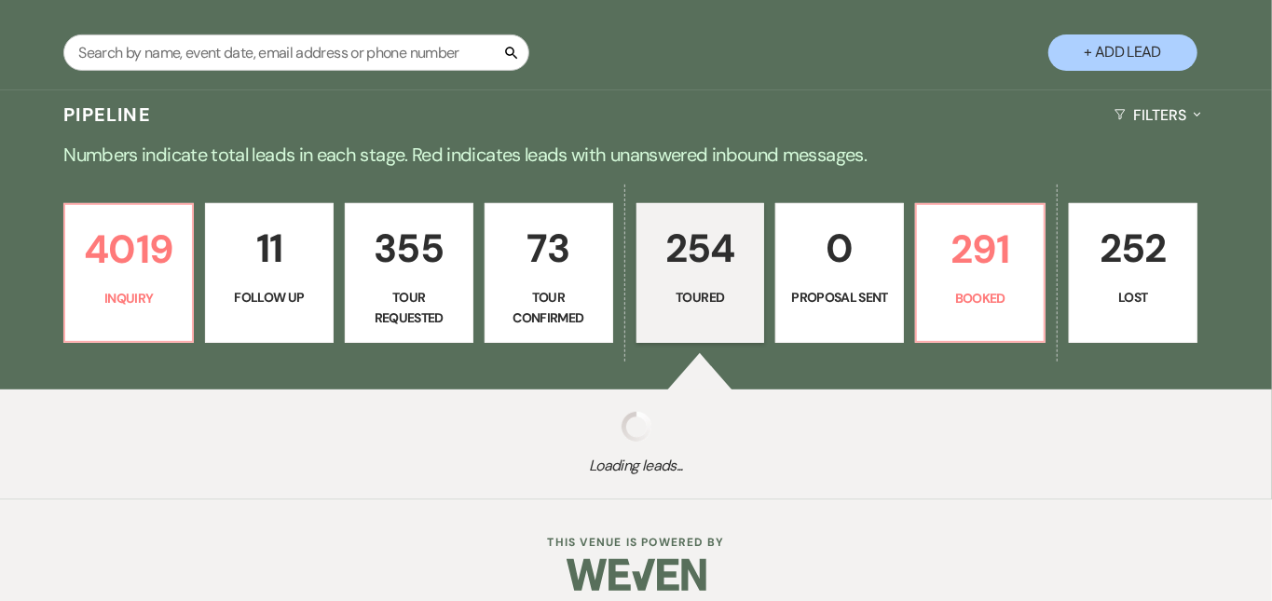
select select "5"
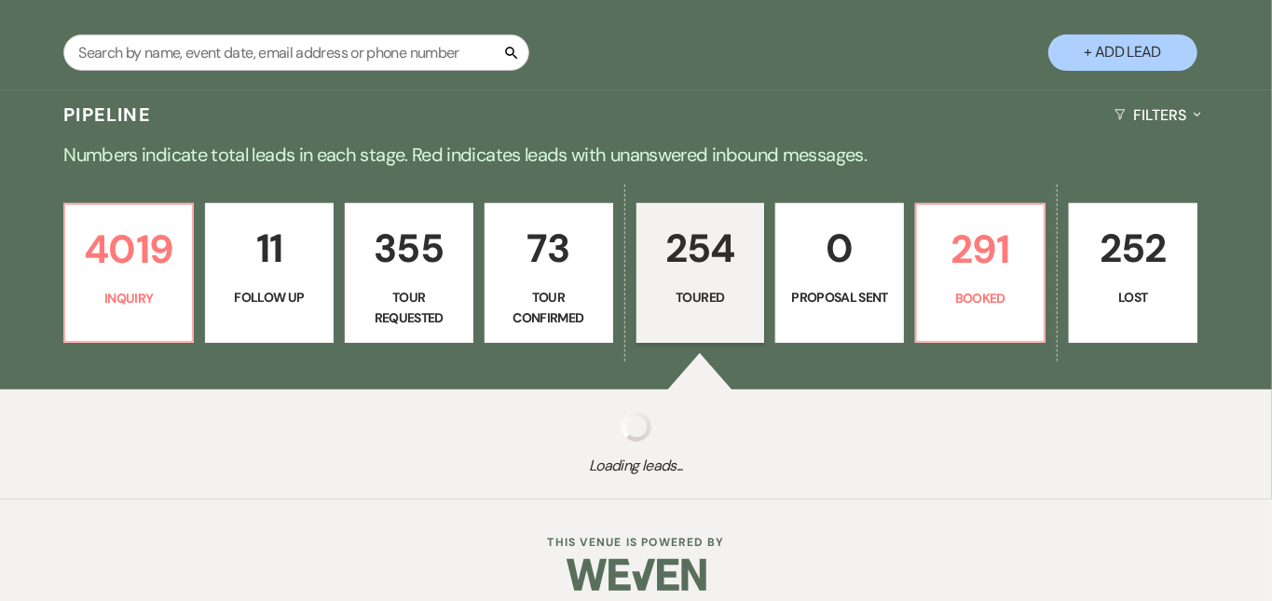
select select "5"
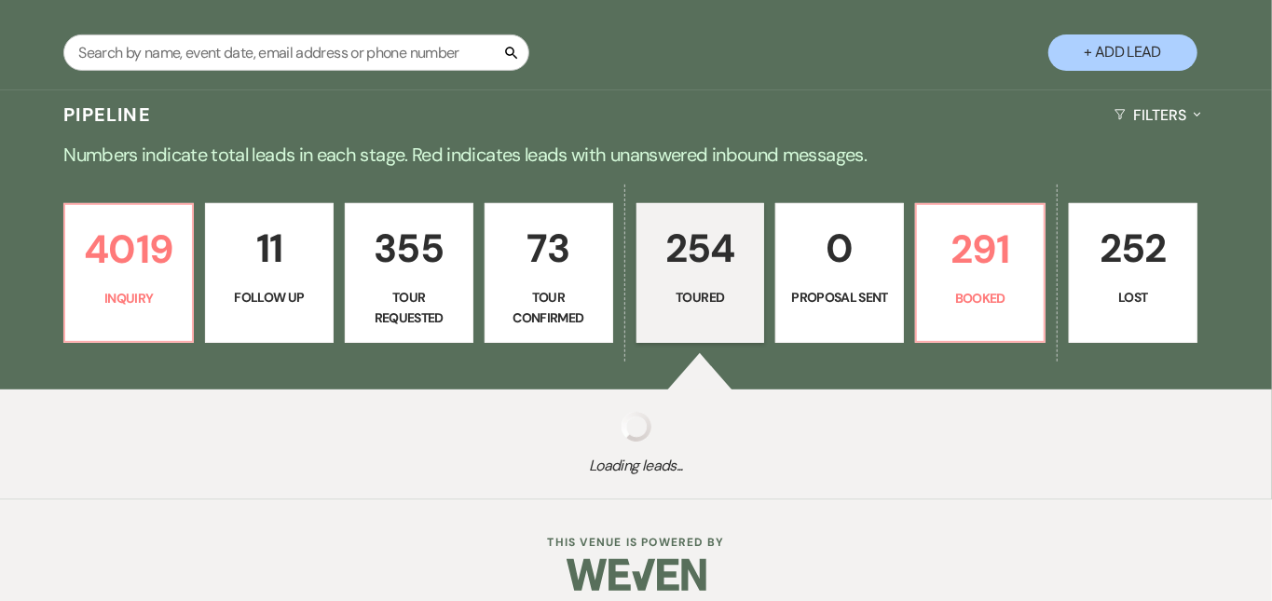
select select "5"
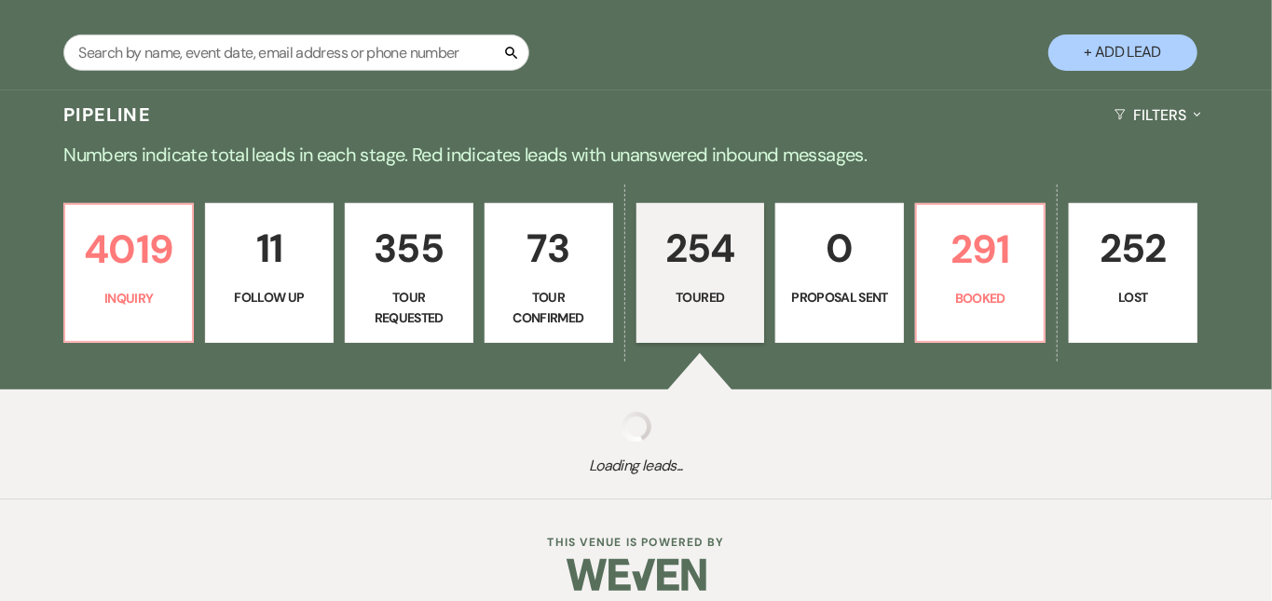
select select "5"
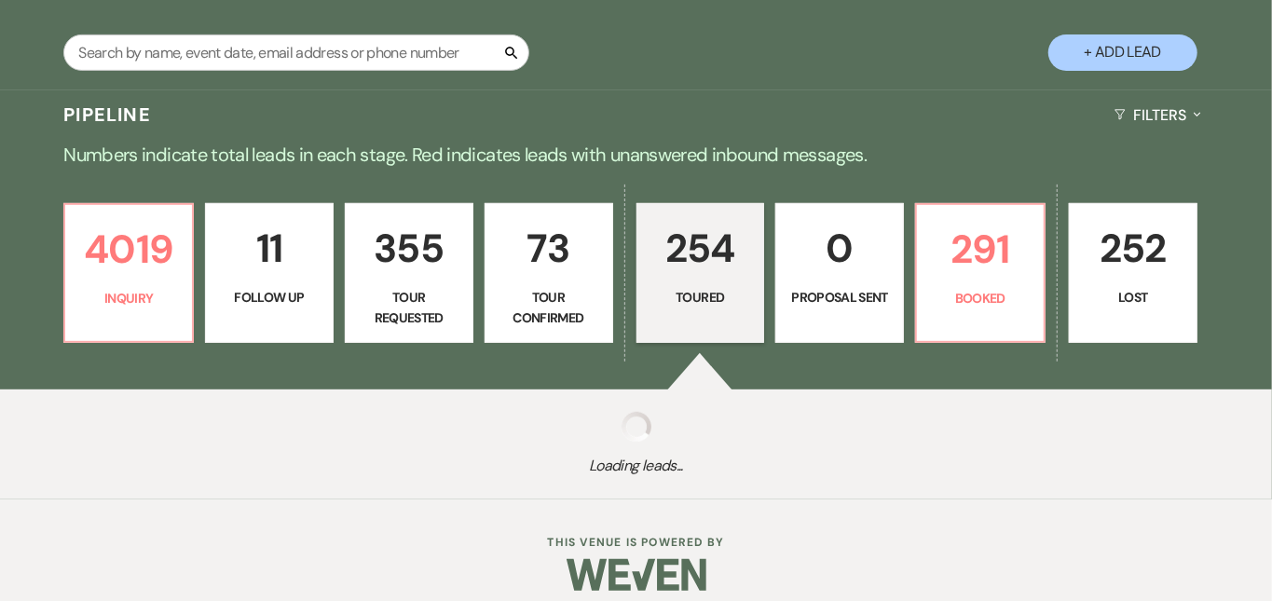
select select "5"
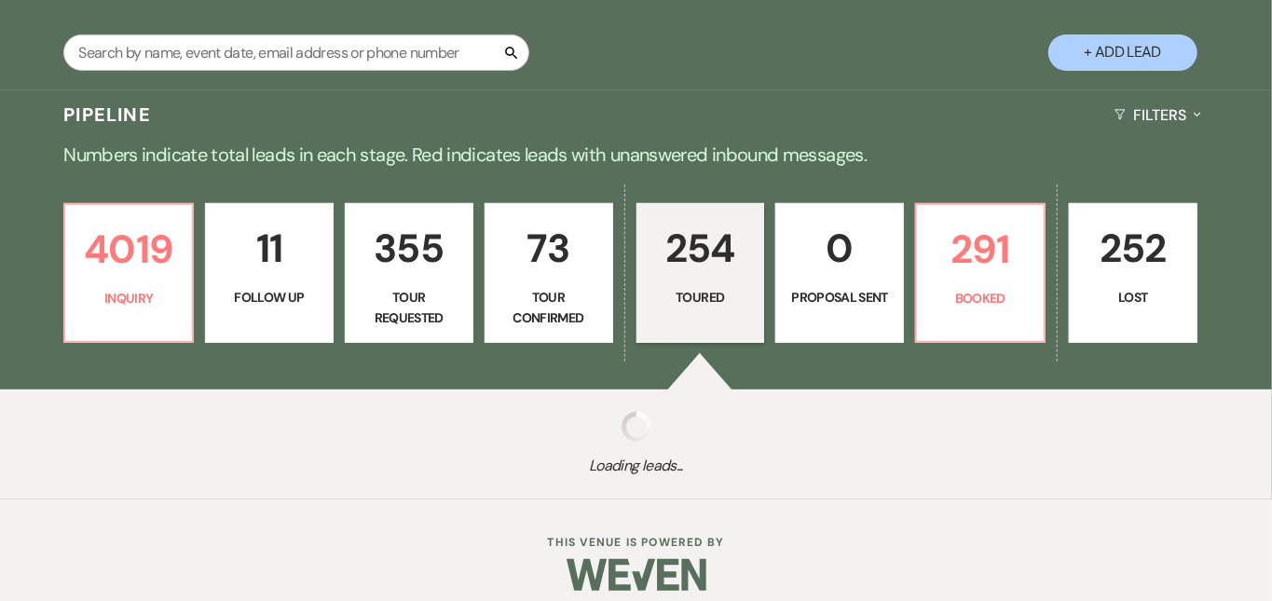
select select "5"
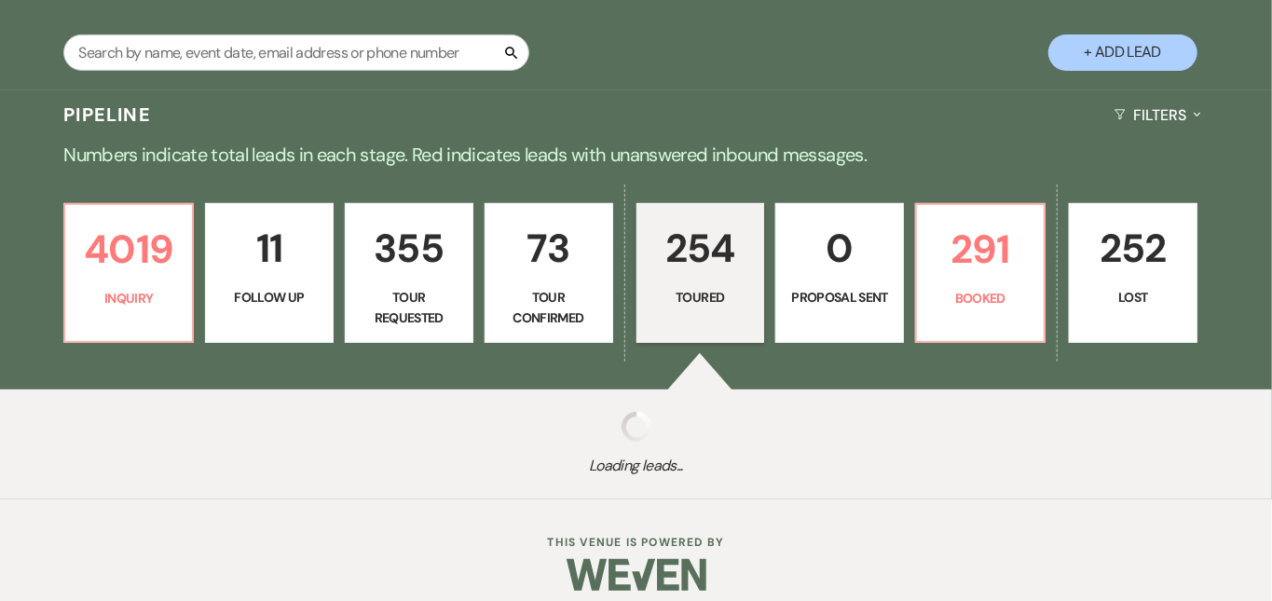
select select "5"
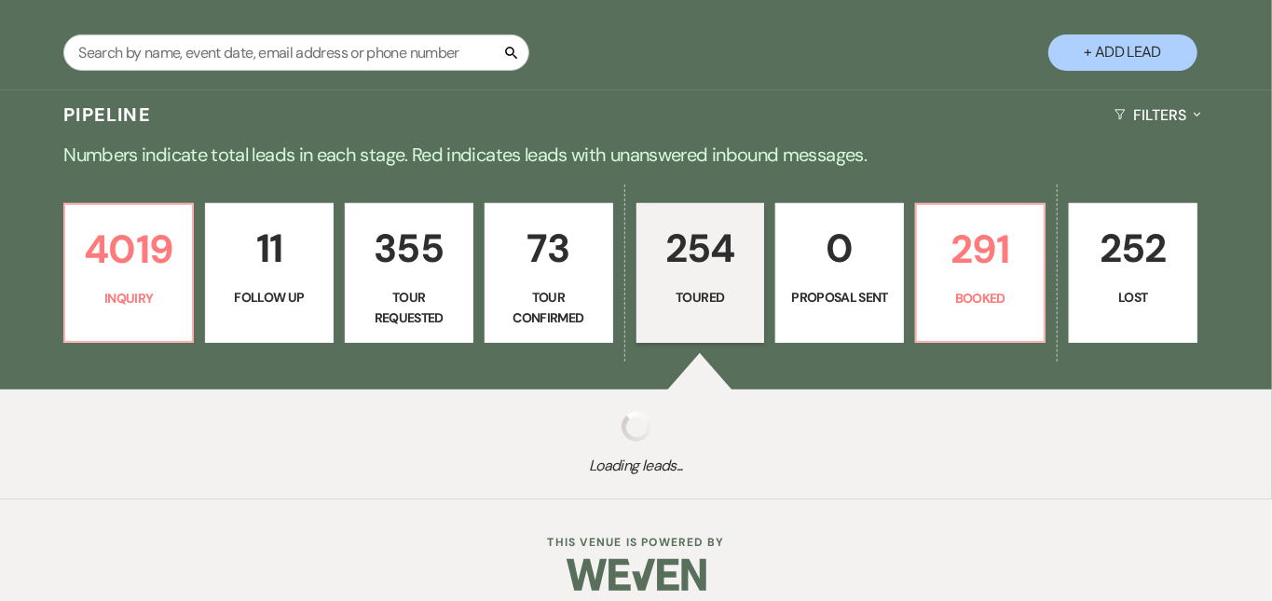
select select "5"
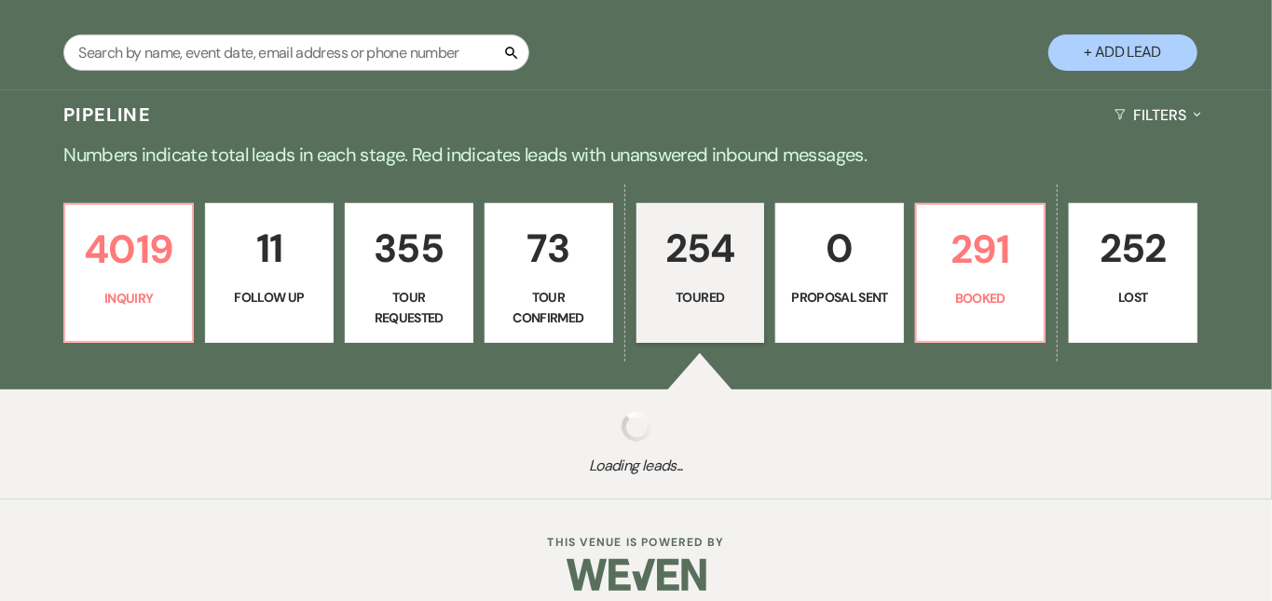
select select "5"
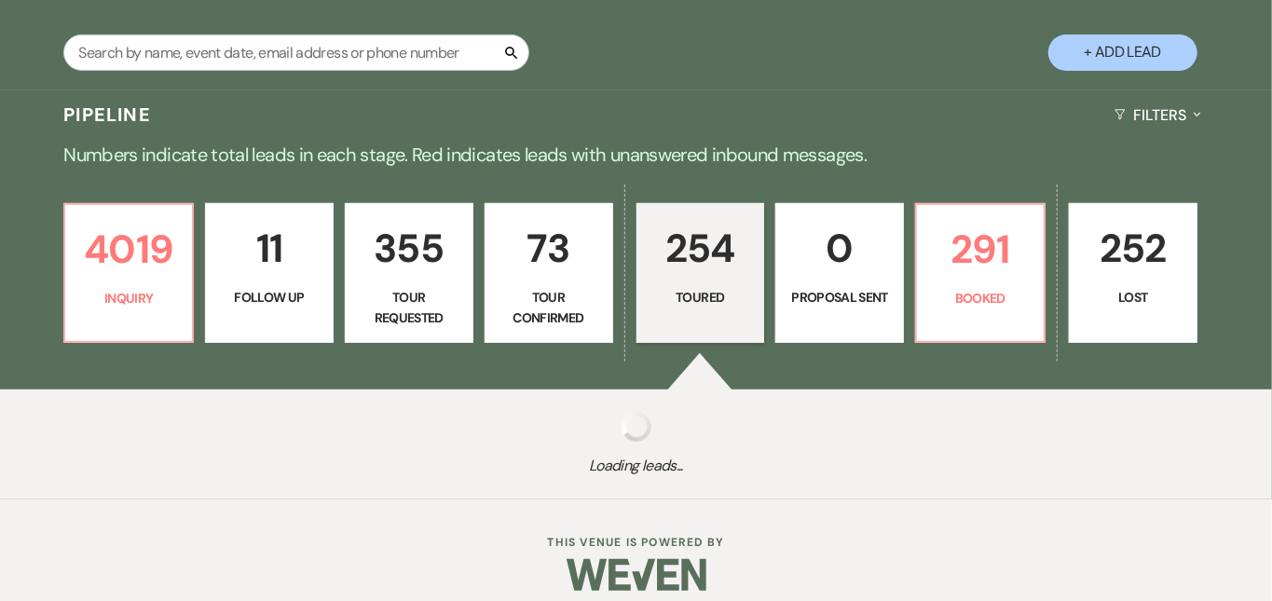
select select "5"
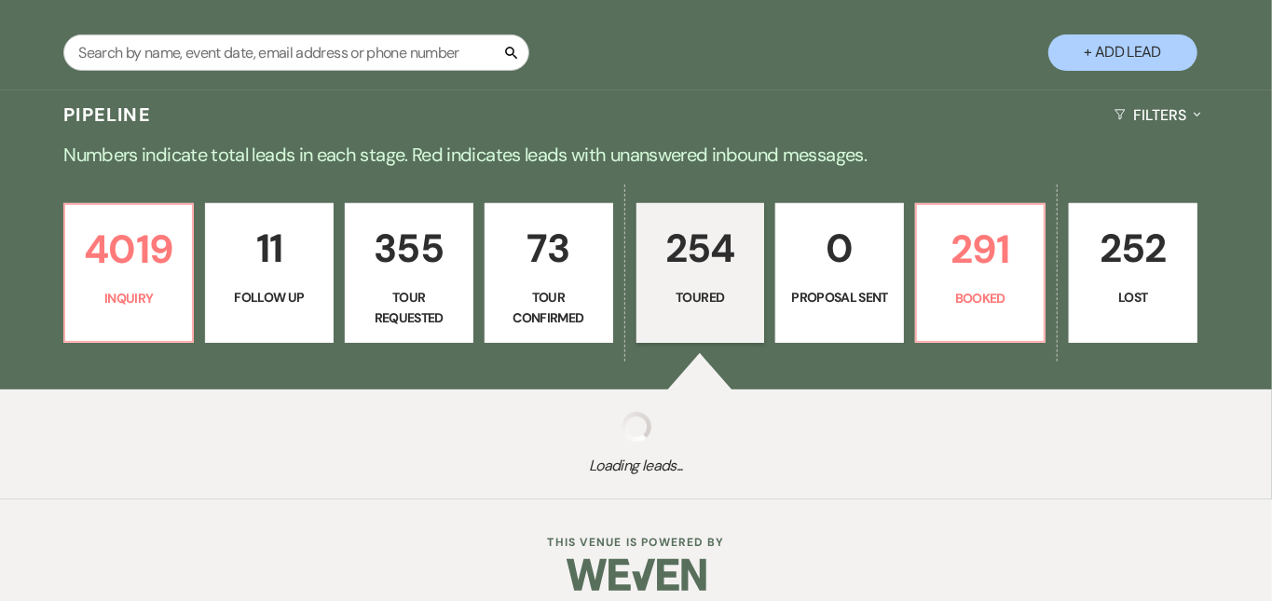
select select "5"
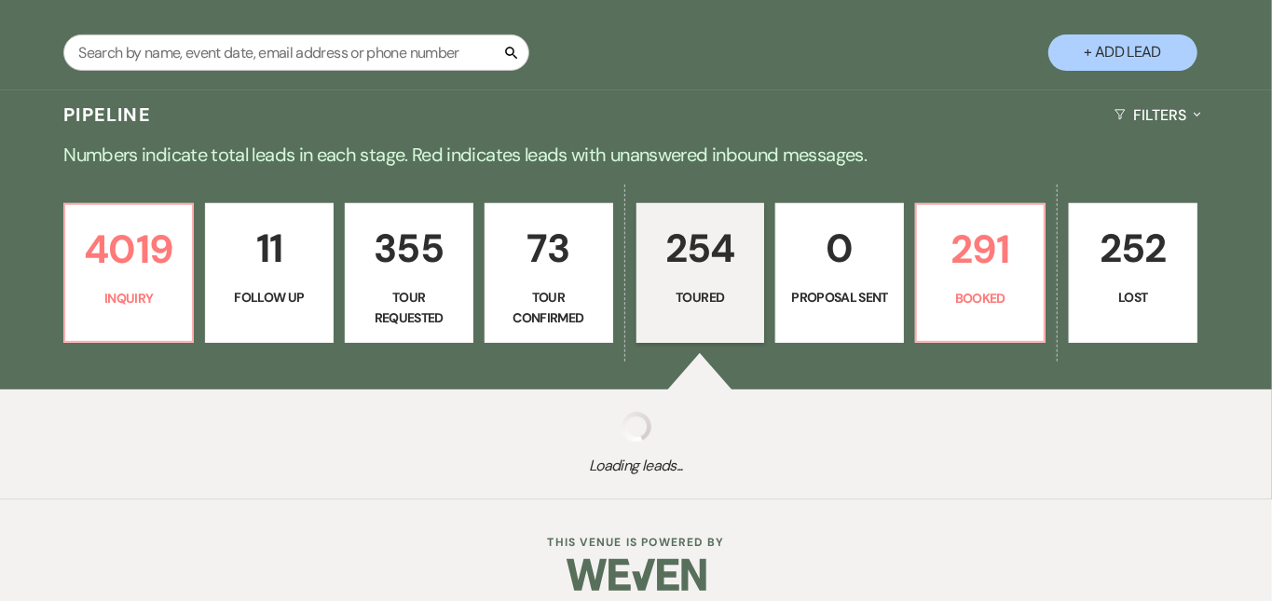
select select "5"
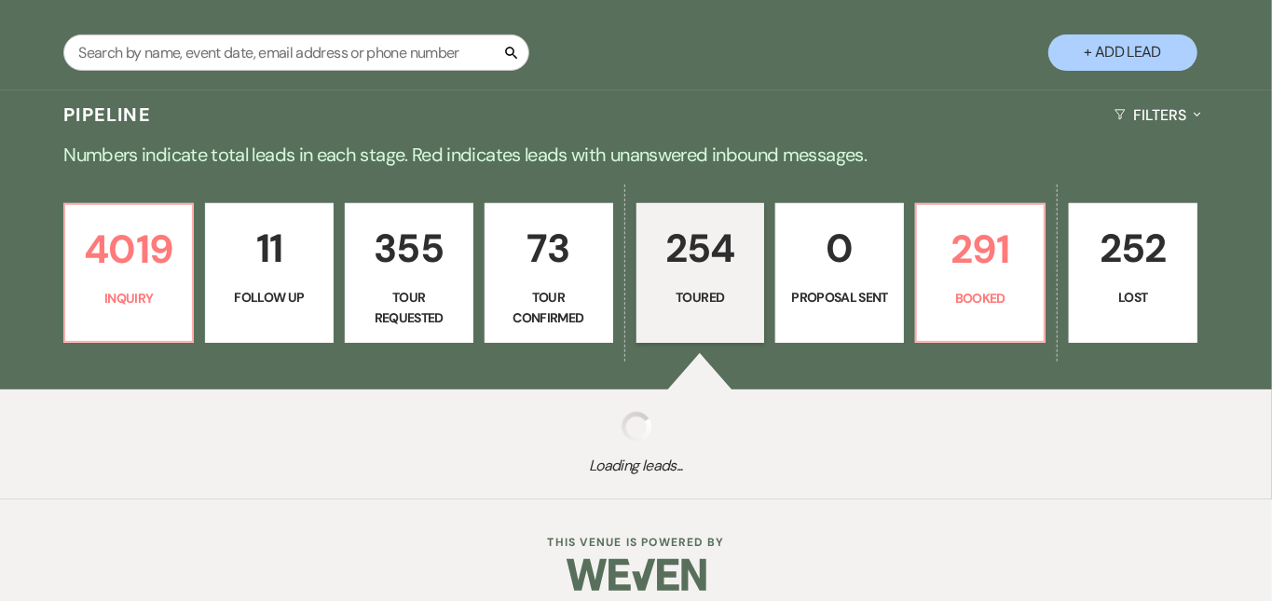
select select "5"
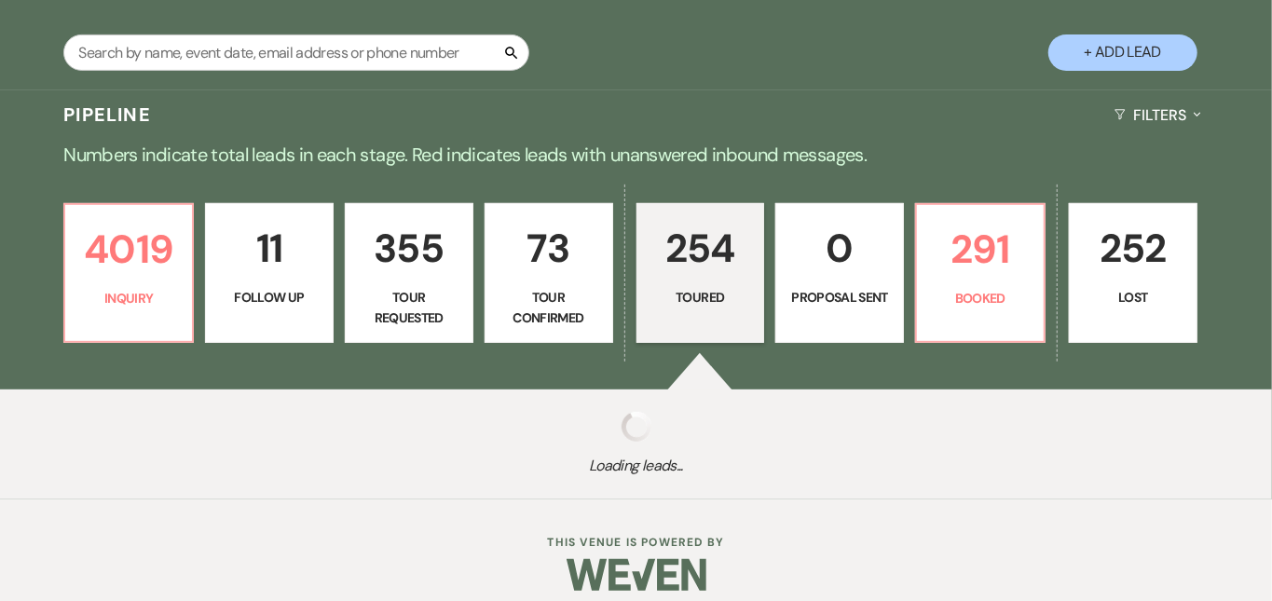
select select "5"
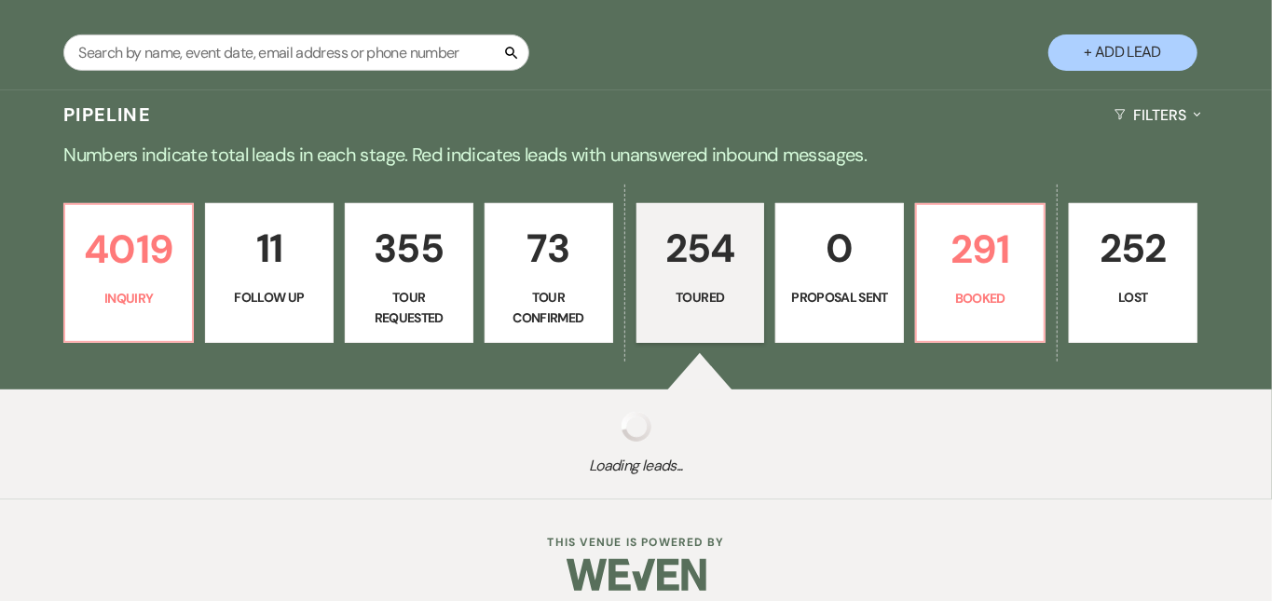
select select "5"
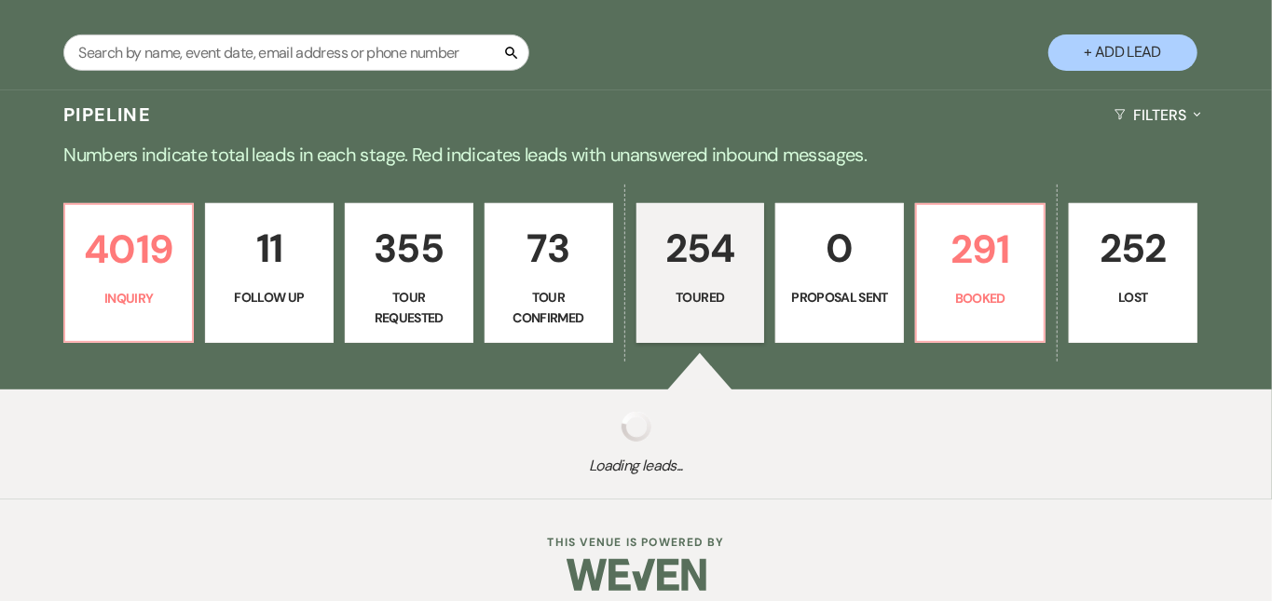
select select "5"
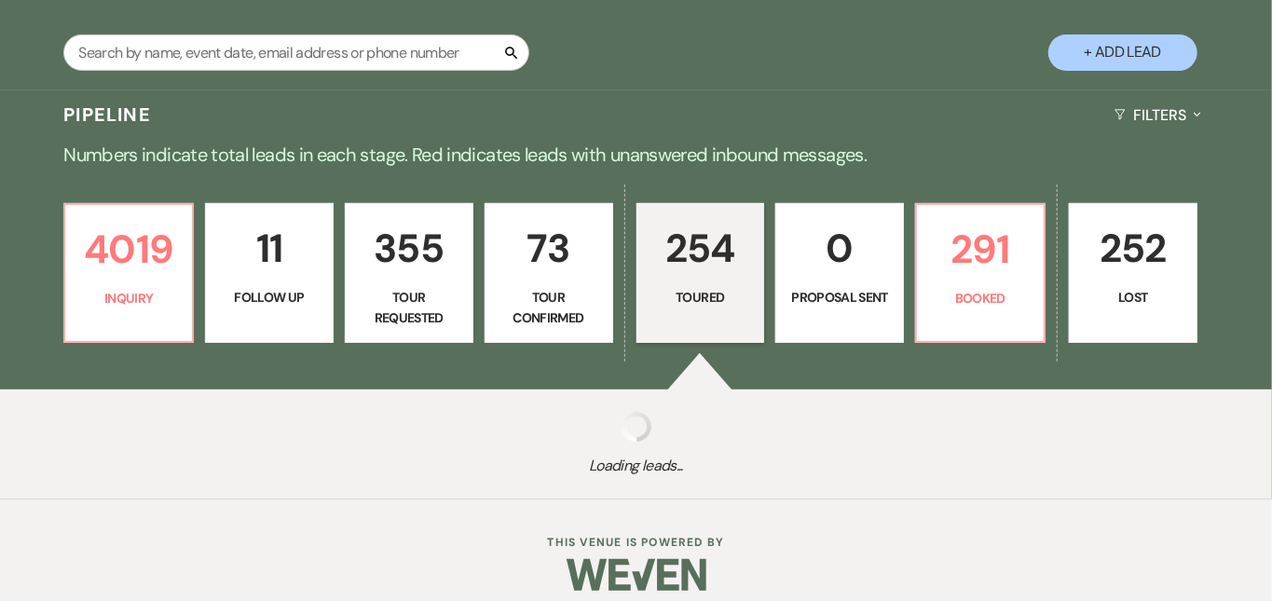
select select "5"
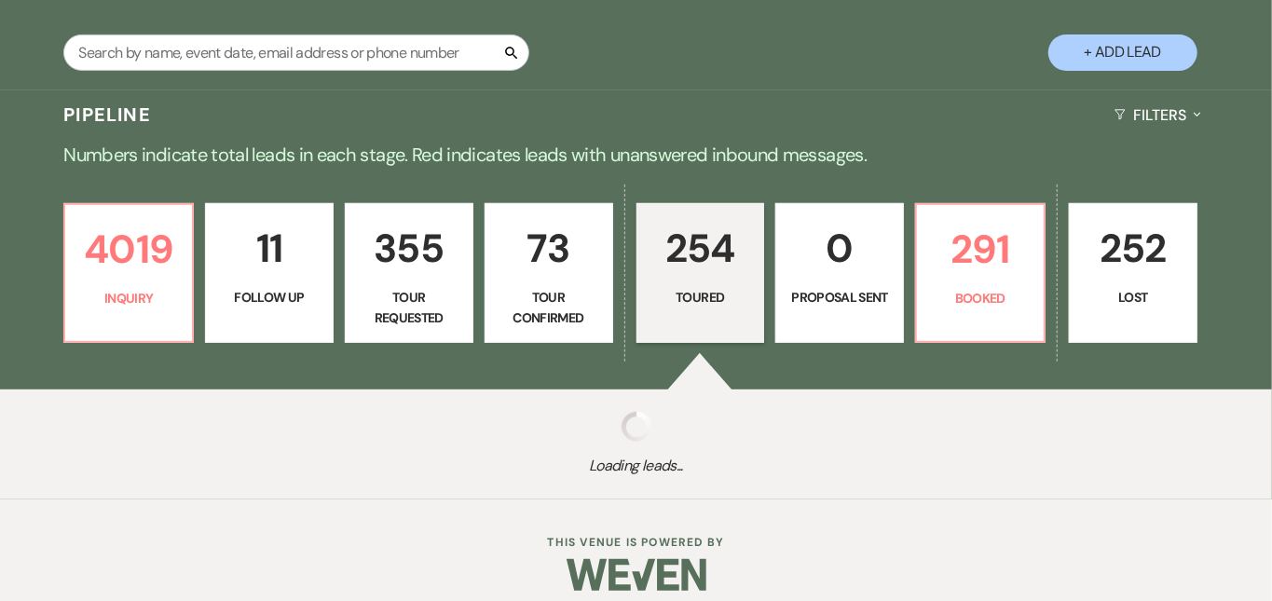
select select "5"
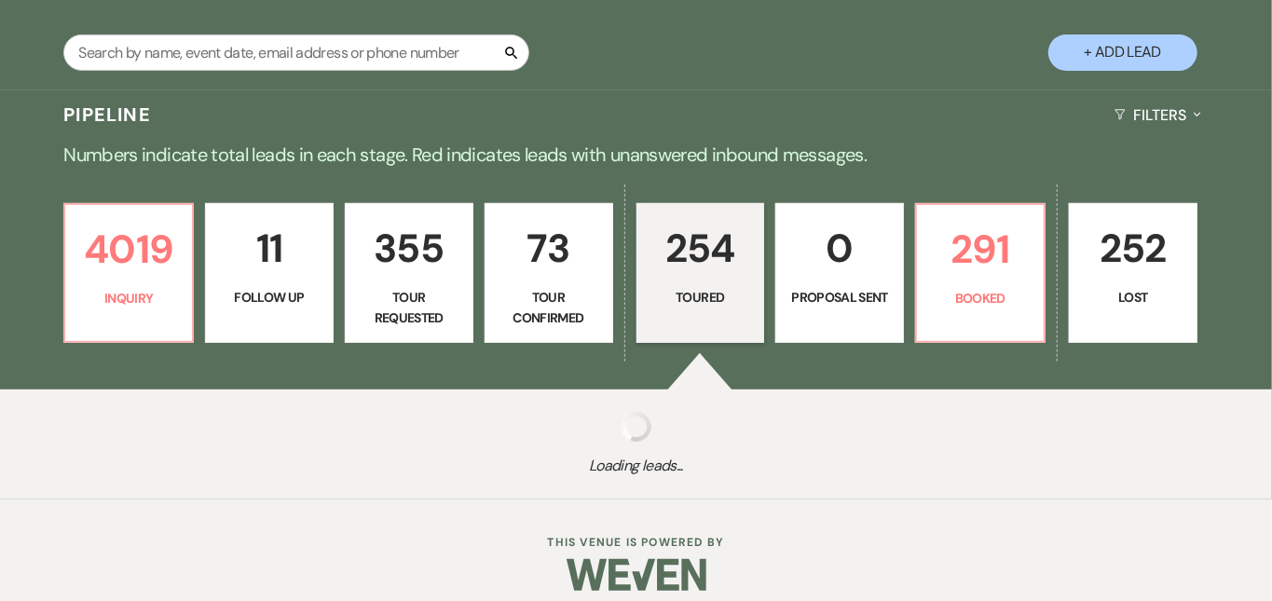
select select "5"
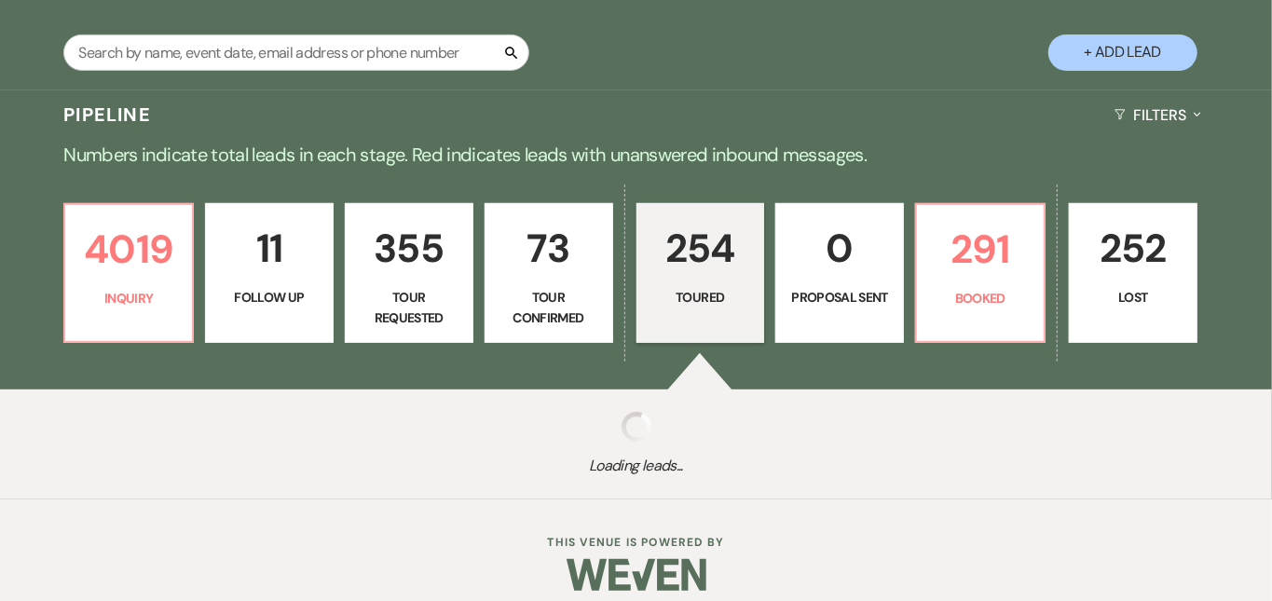
select select "5"
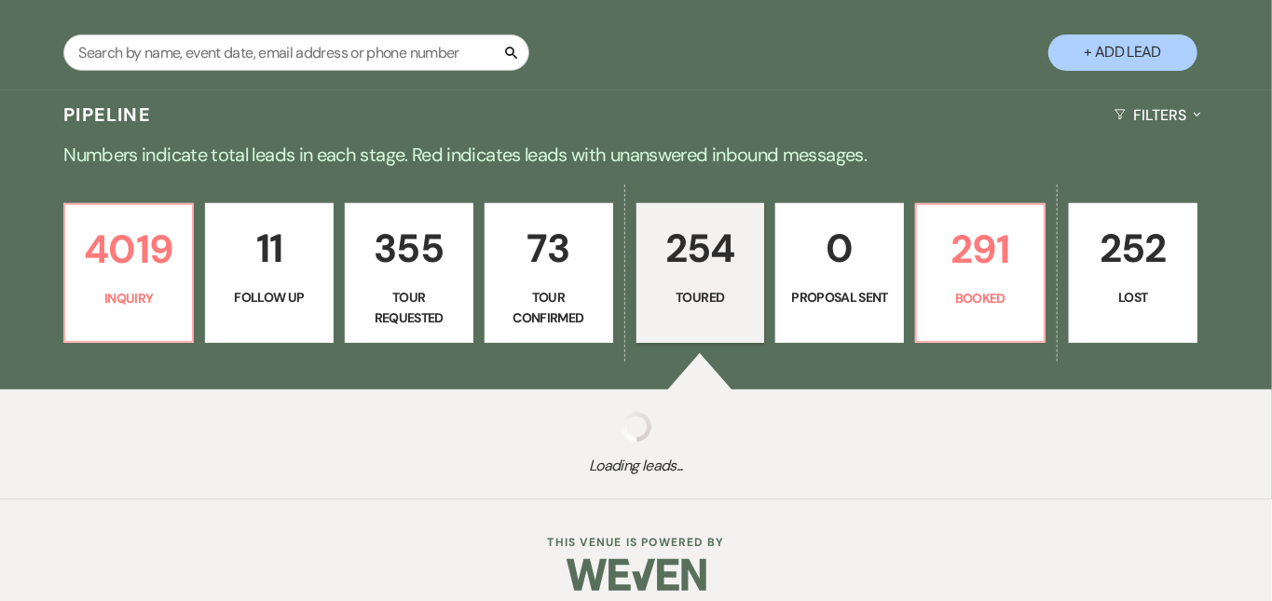
select select "5"
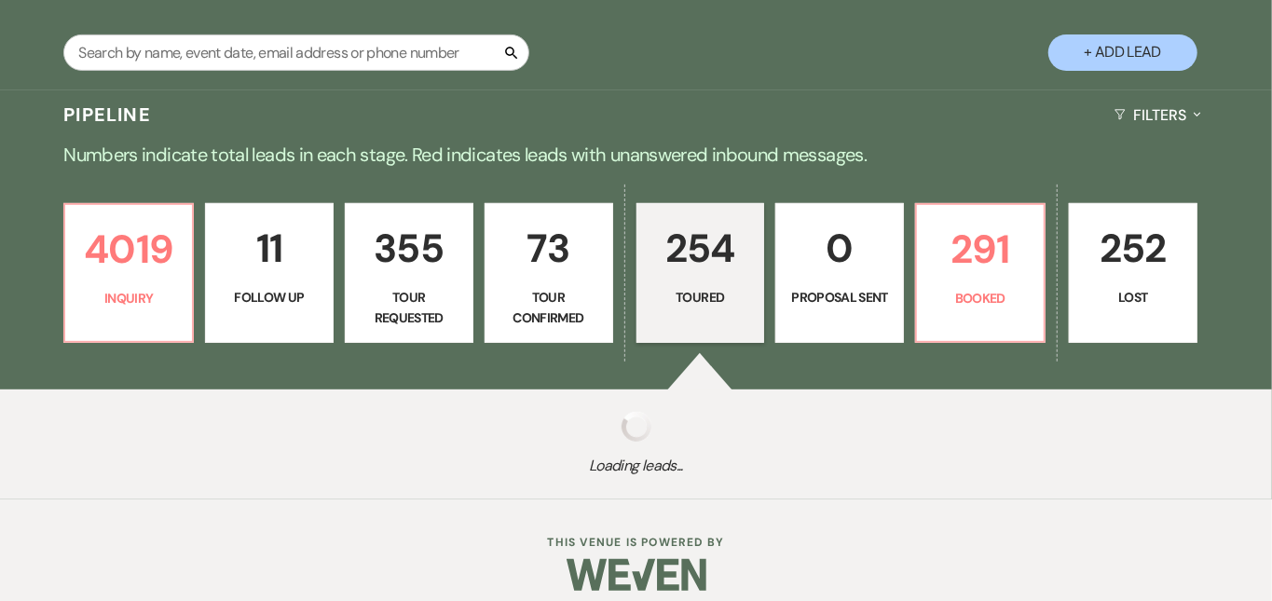
select select "5"
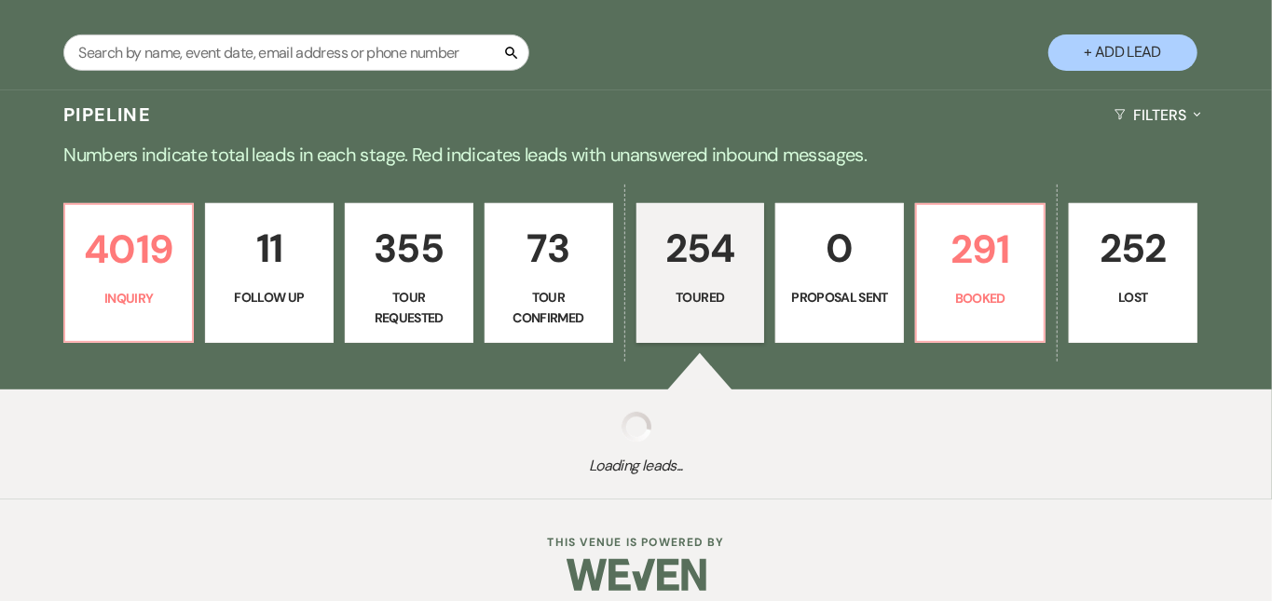
select select "5"
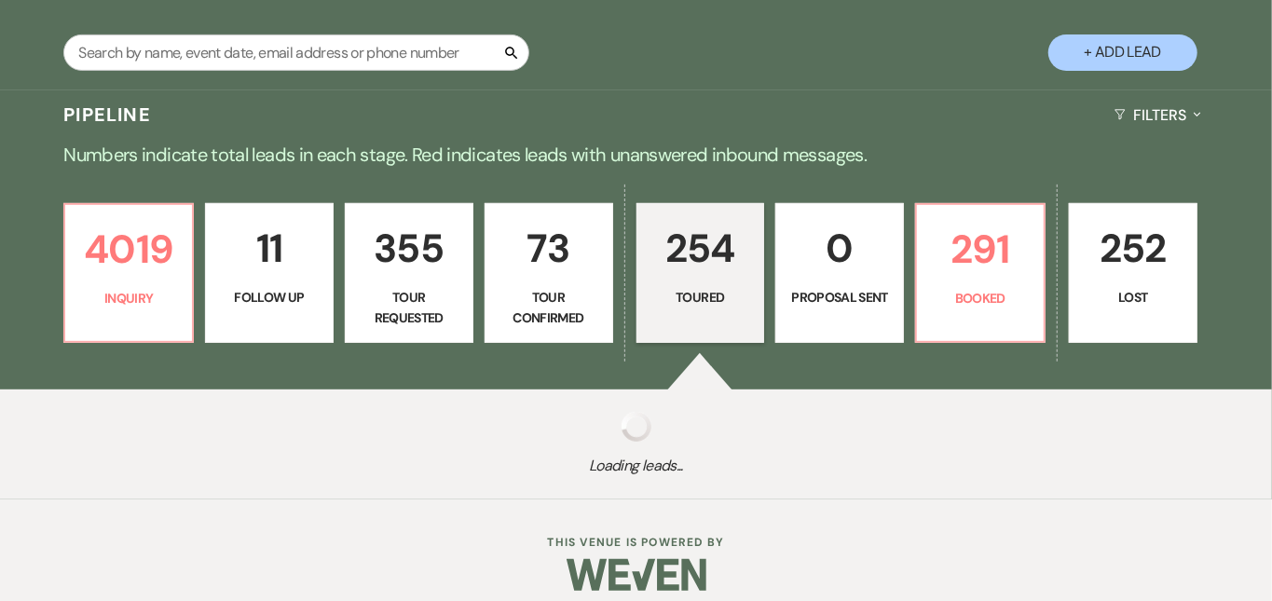
select select "5"
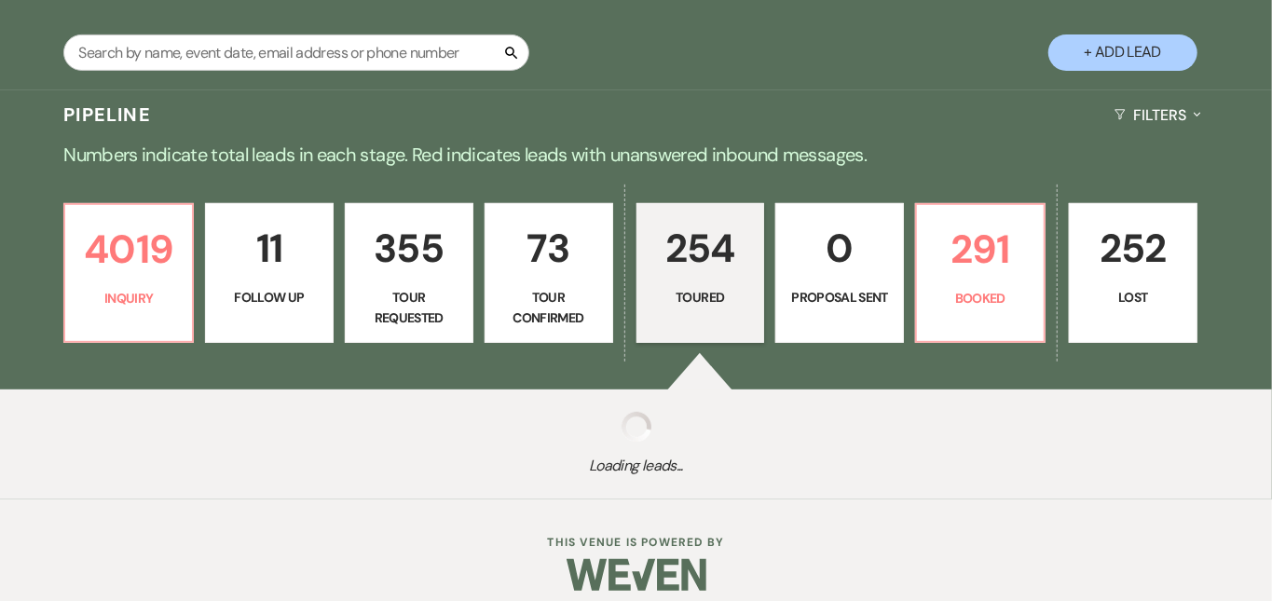
select select "5"
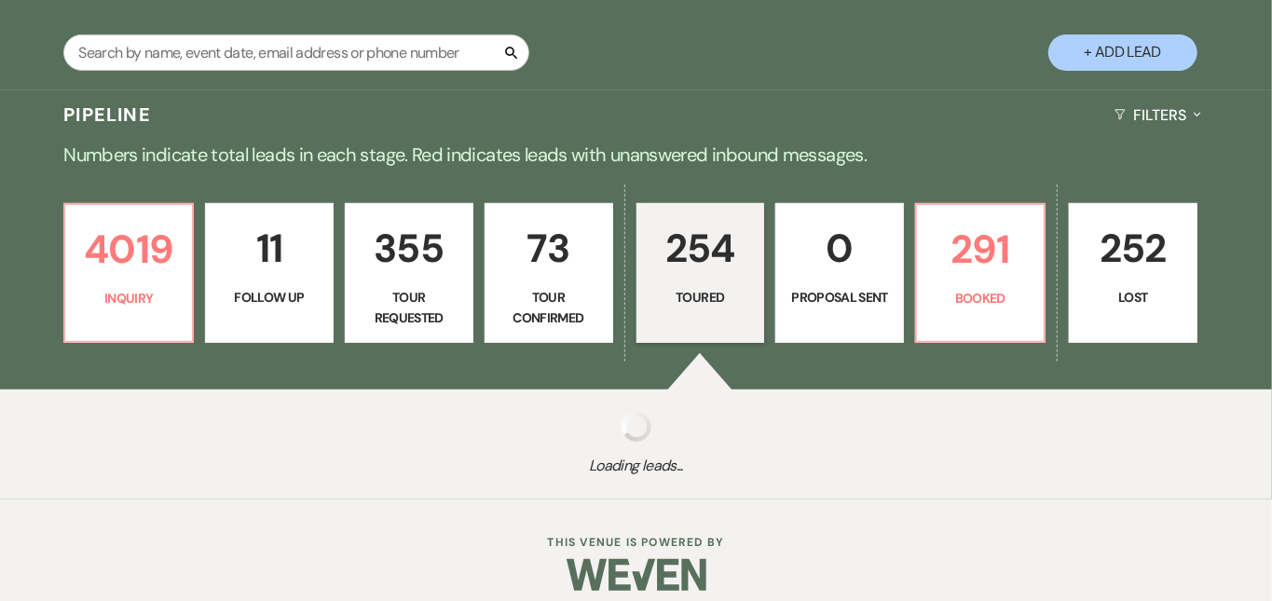
select select "5"
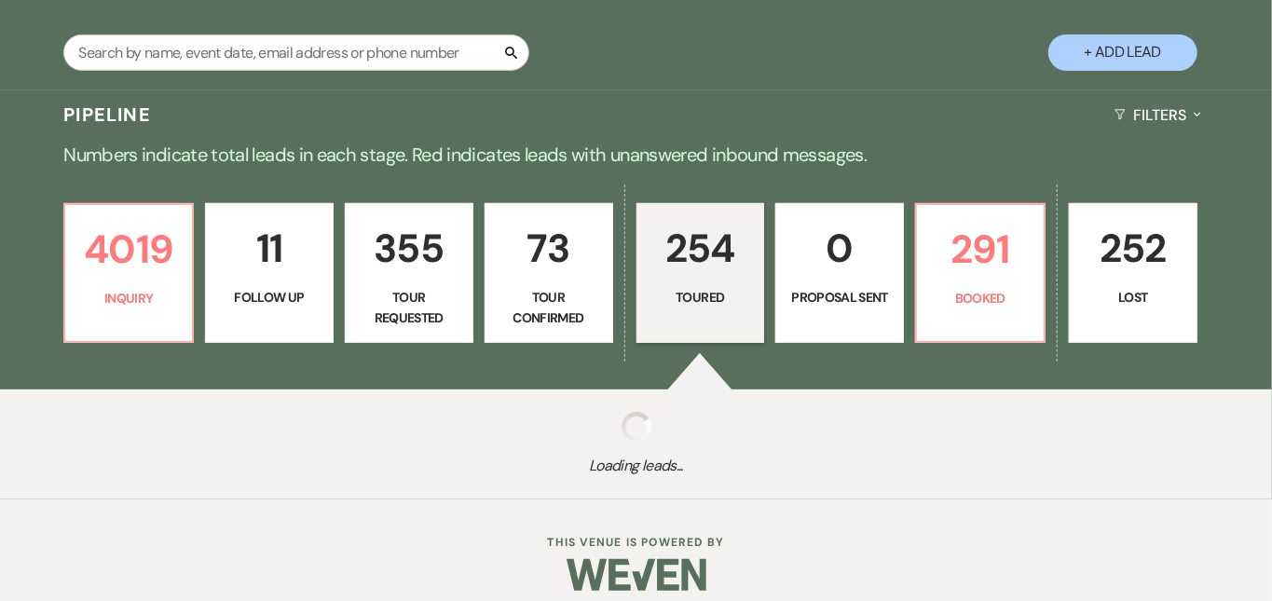
select select "5"
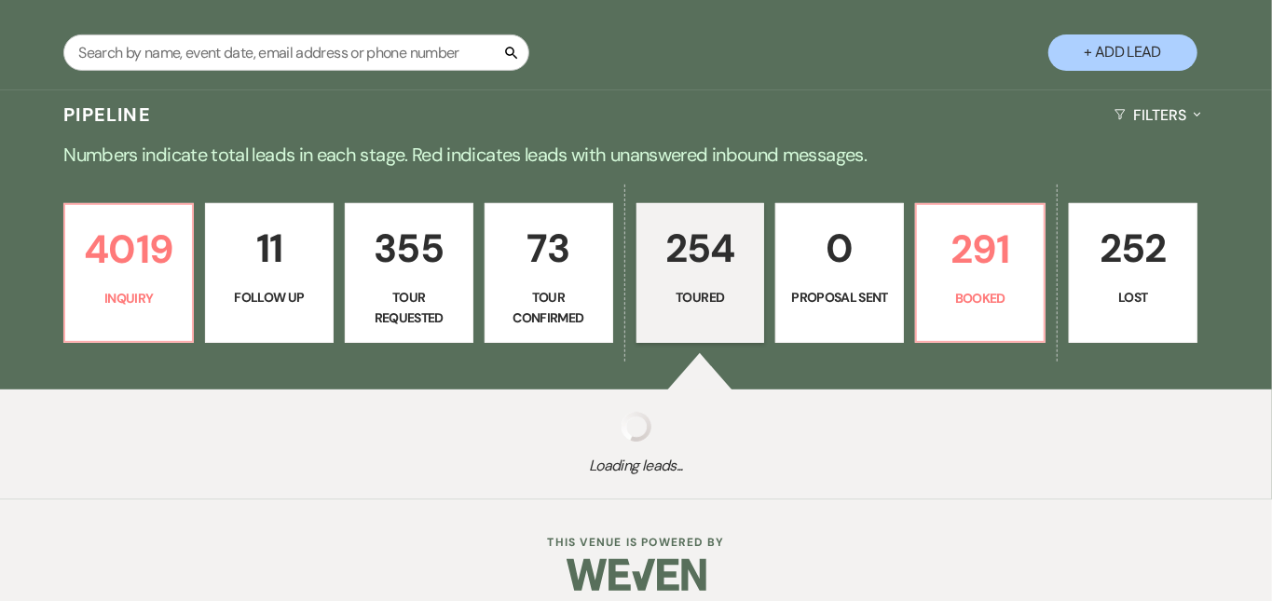
select select "5"
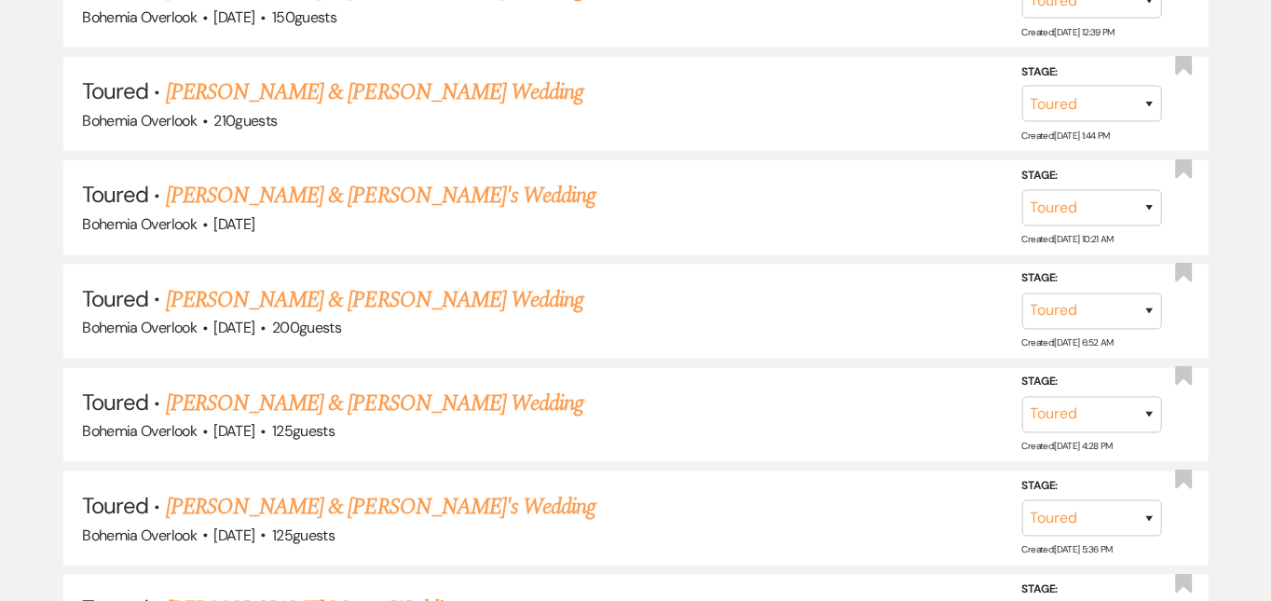
scroll to position [0, 0]
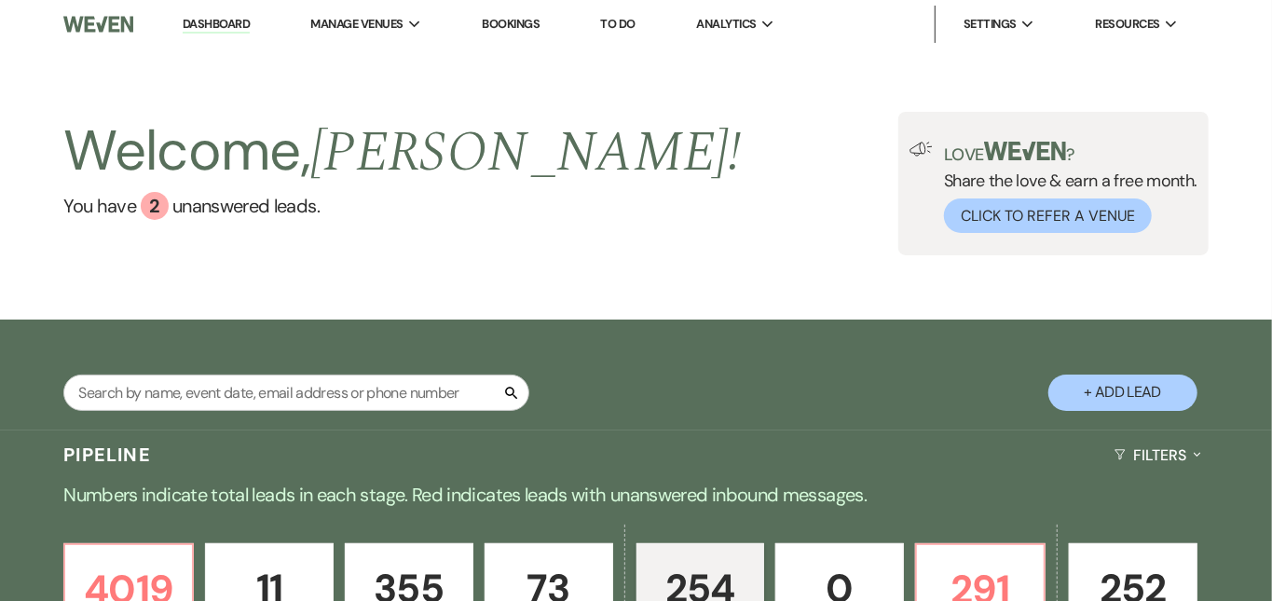
click at [220, 24] on link "Dashboard" at bounding box center [216, 25] width 67 height 18
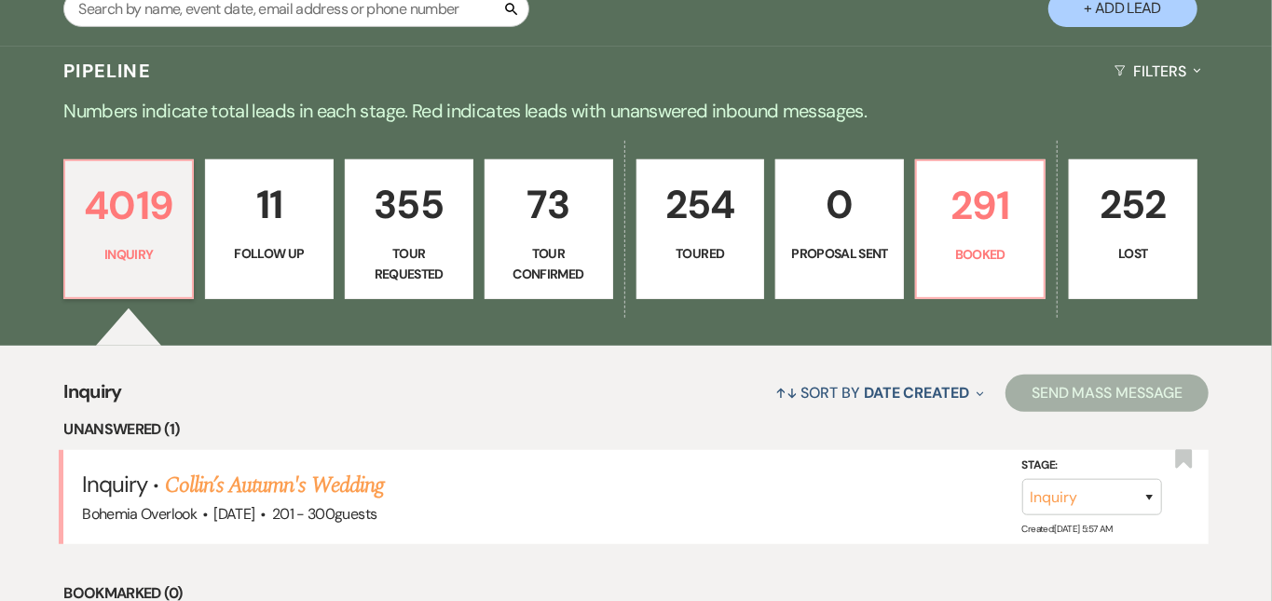
scroll to position [397, 0]
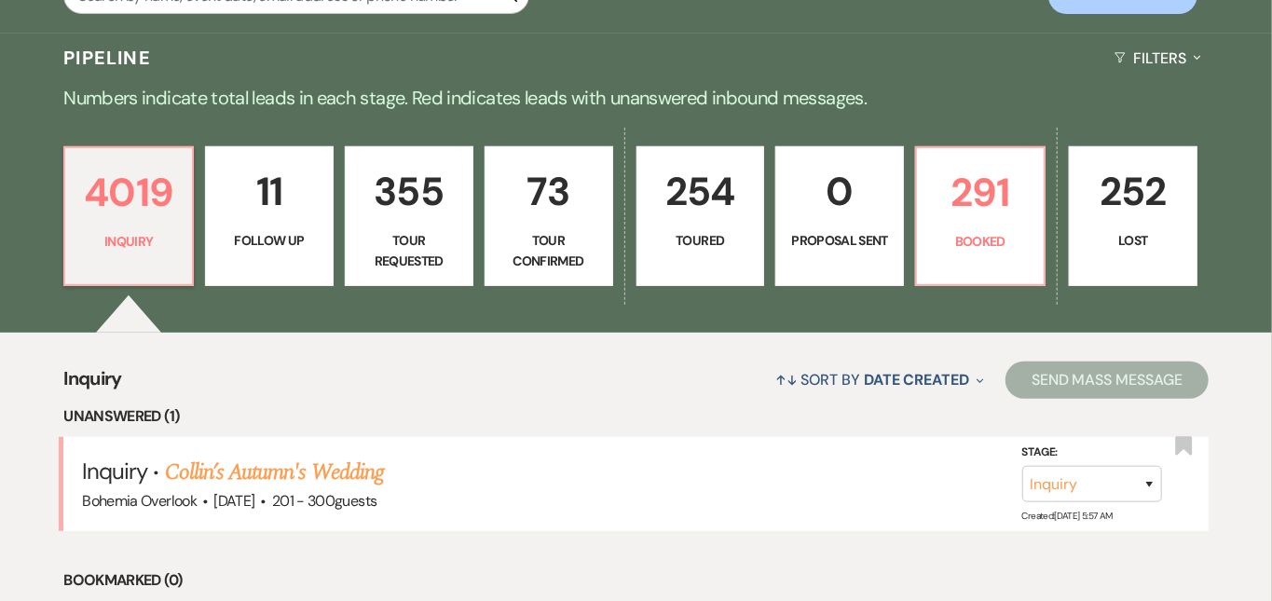
click at [582, 193] on p "73" at bounding box center [549, 191] width 104 height 62
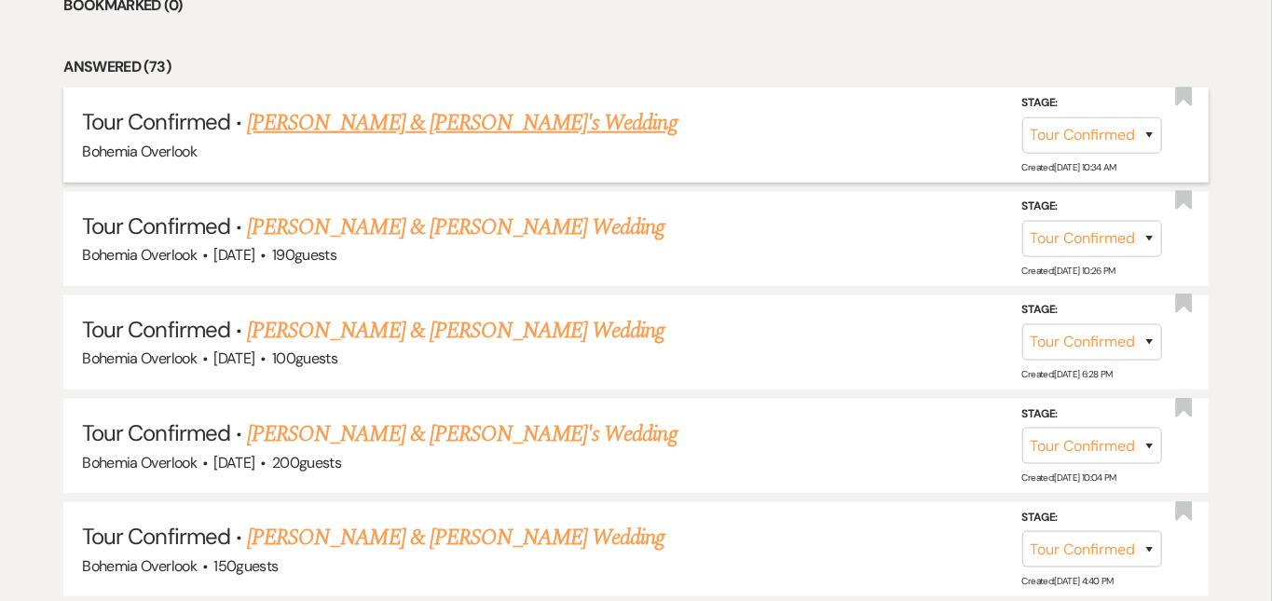
scroll to position [870, 0]
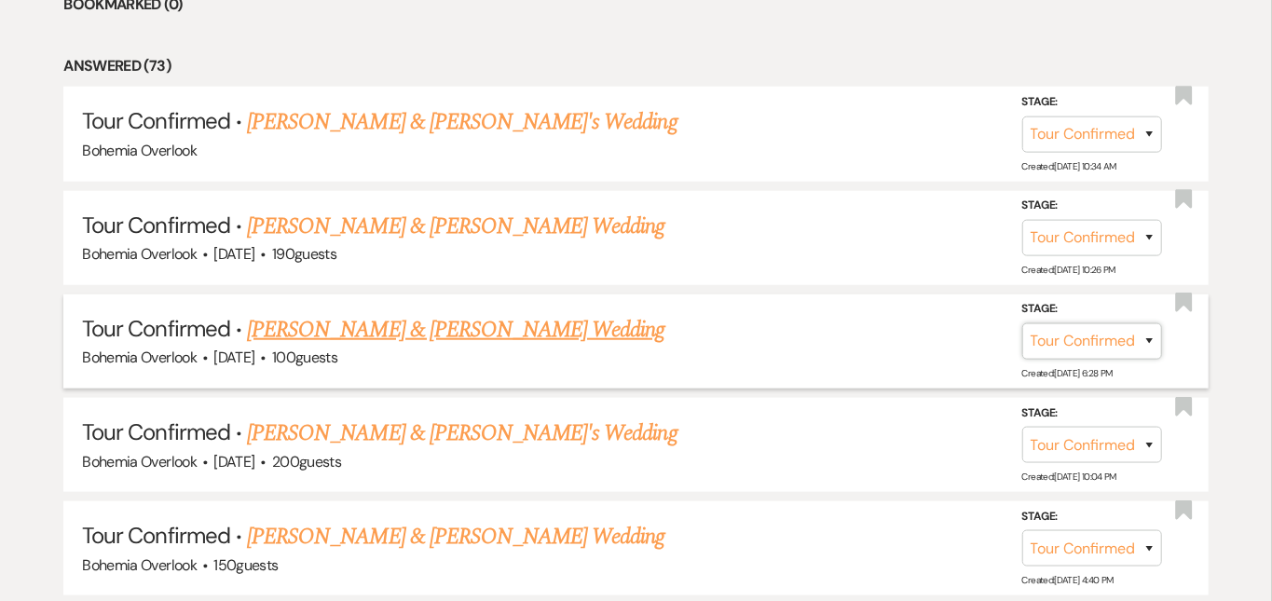
click at [1107, 323] on select "Inquiry Follow Up Tour Requested Tour Confirmed Toured Proposal Sent Booked Lost" at bounding box center [1092, 341] width 140 height 36
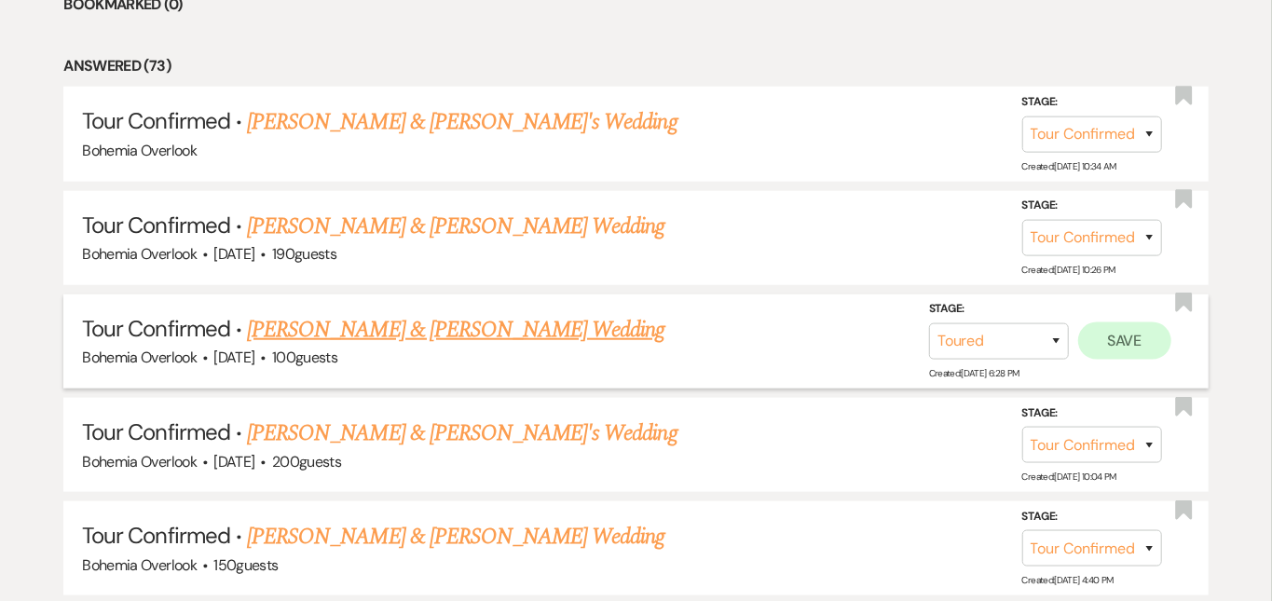
click at [1145, 322] on button "Save" at bounding box center [1124, 340] width 93 height 37
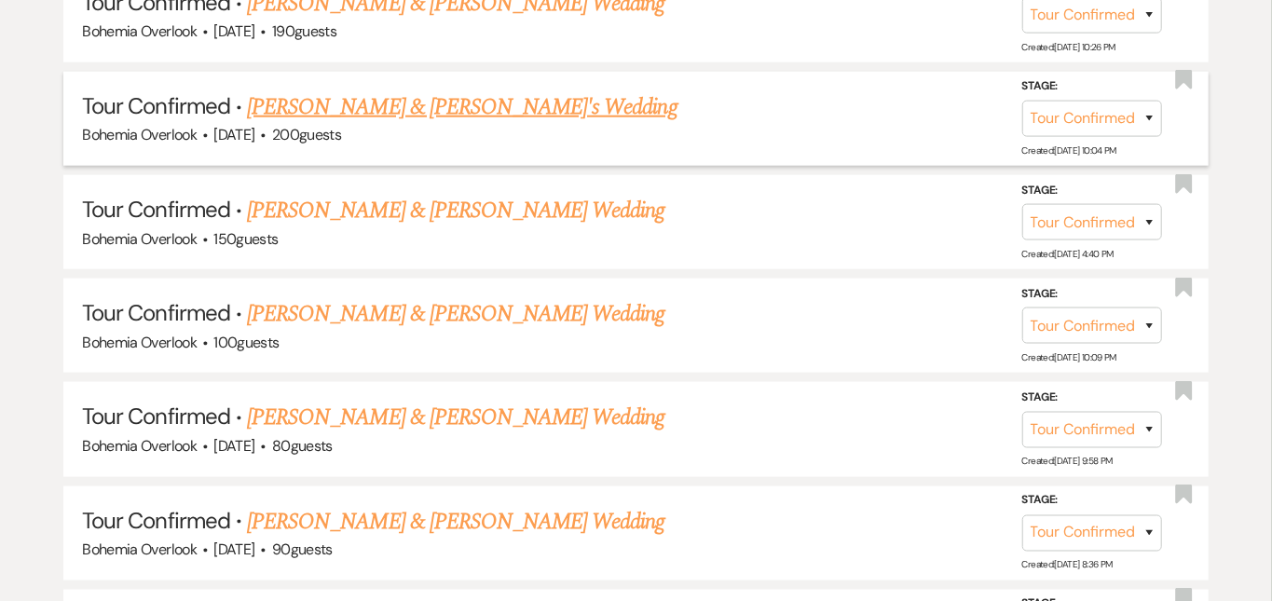
scroll to position [1098, 0]
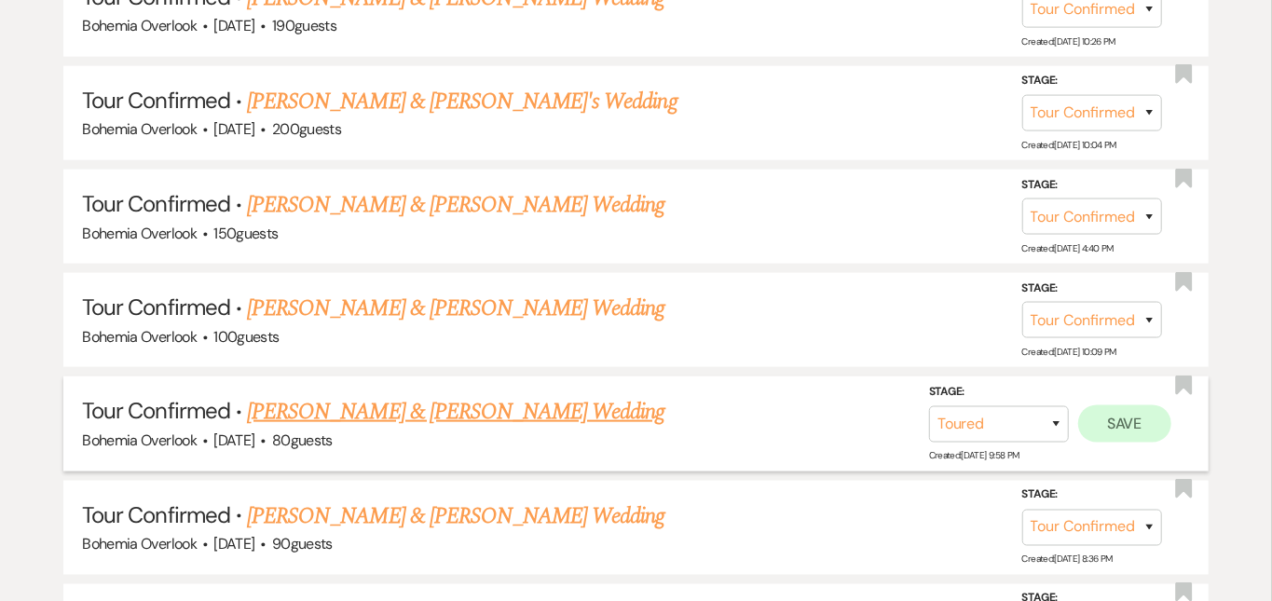
click at [1139, 404] on button "Save" at bounding box center [1124, 422] width 93 height 37
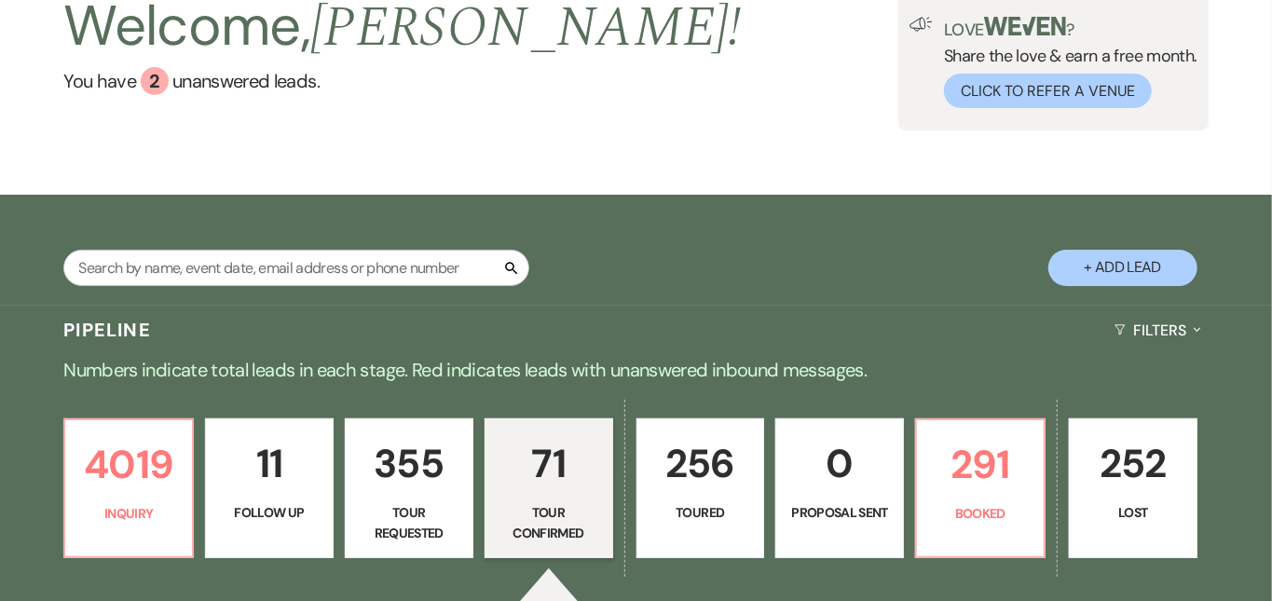
scroll to position [104, 0]
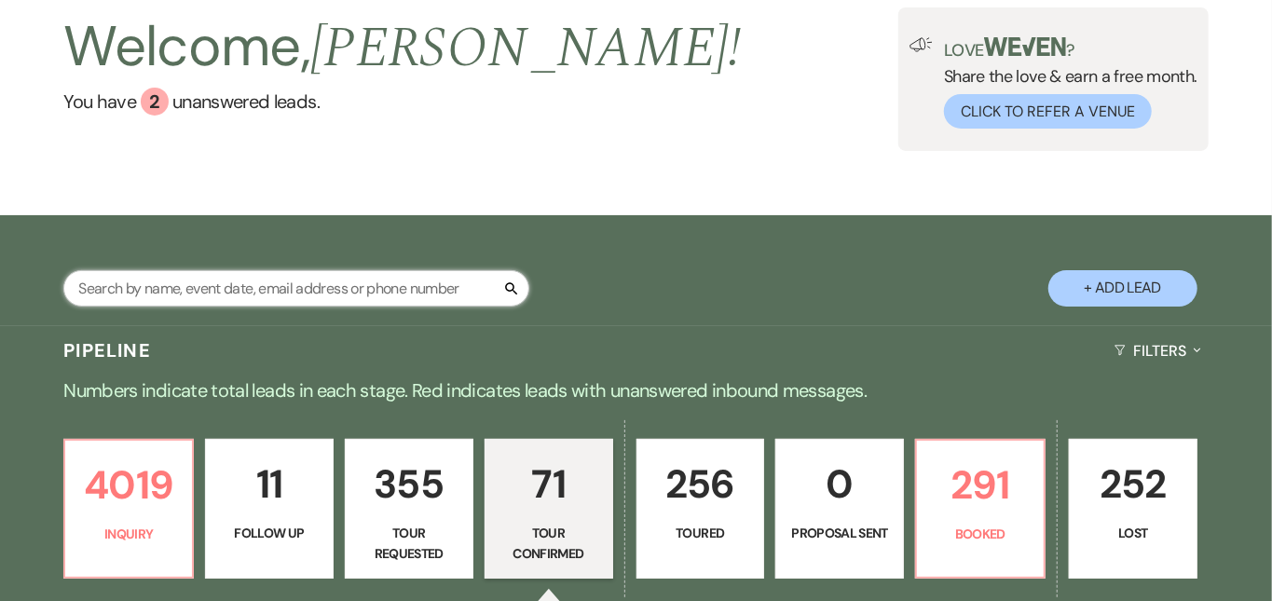
click at [404, 292] on input "text" at bounding box center [296, 288] width 466 height 36
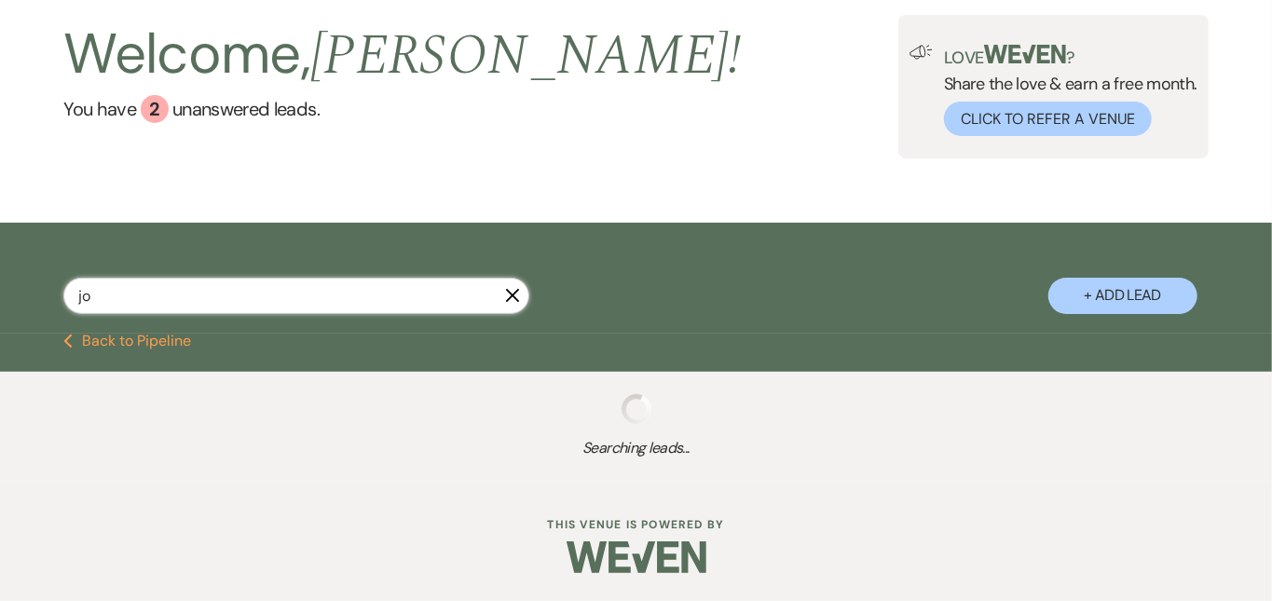
scroll to position [99, 0]
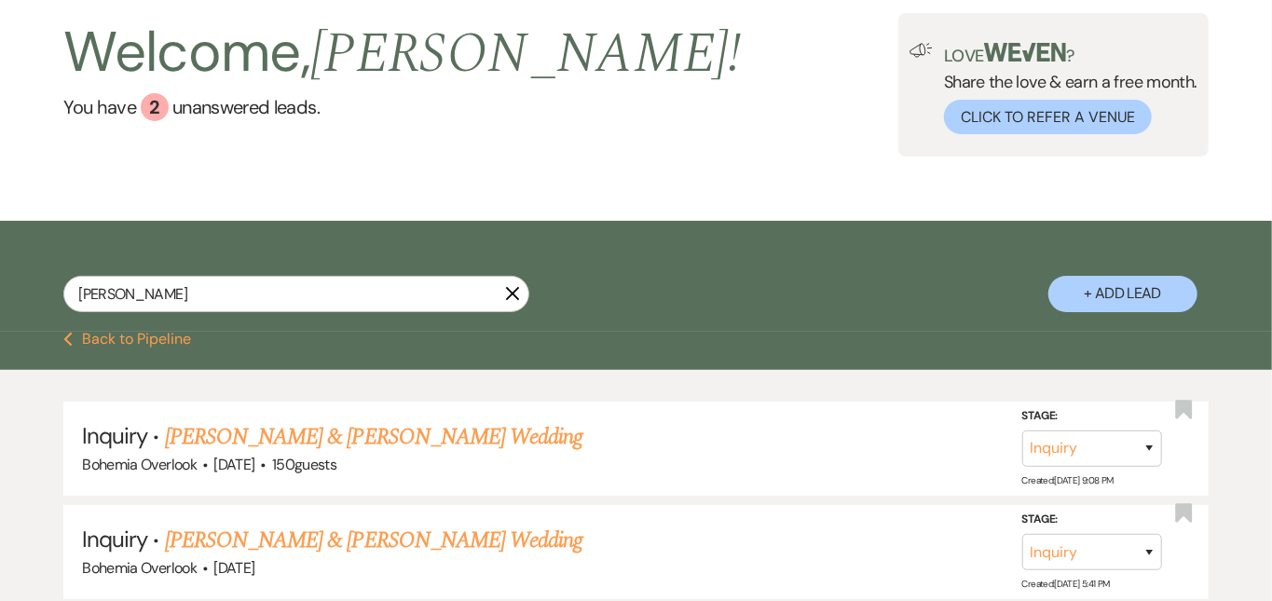
click at [718, 208] on div "Welcome, Kimberly ! You have 2 unanswered lead s . Love ? Share the love & earn…" at bounding box center [636, 85] width 1272 height 271
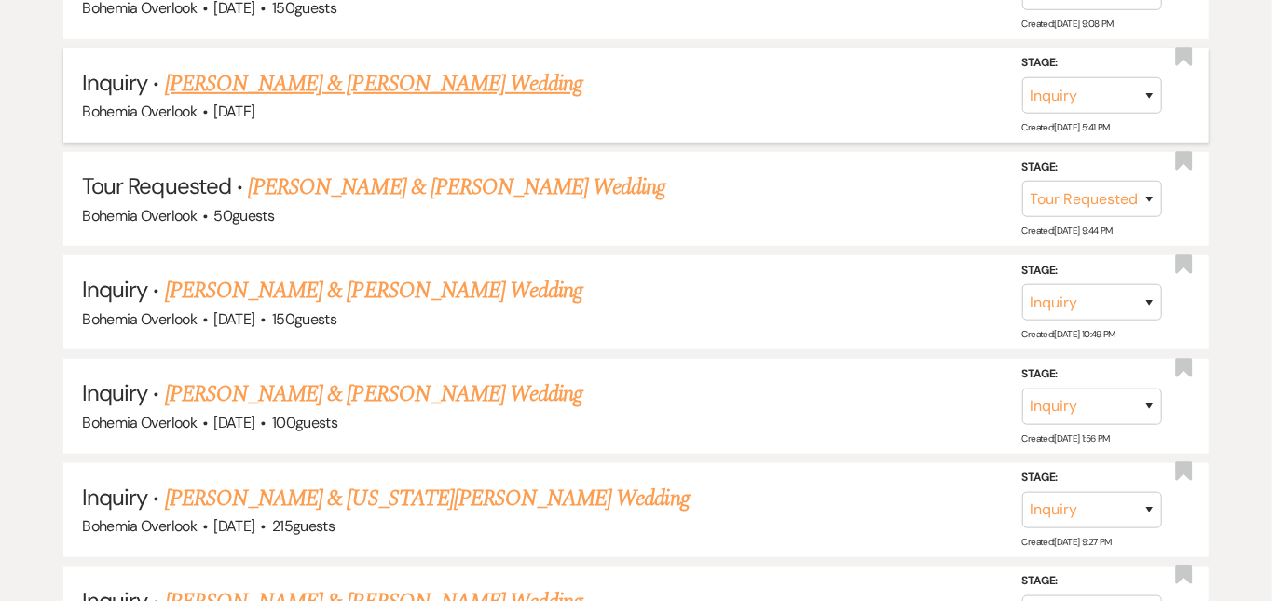
scroll to position [608, 0]
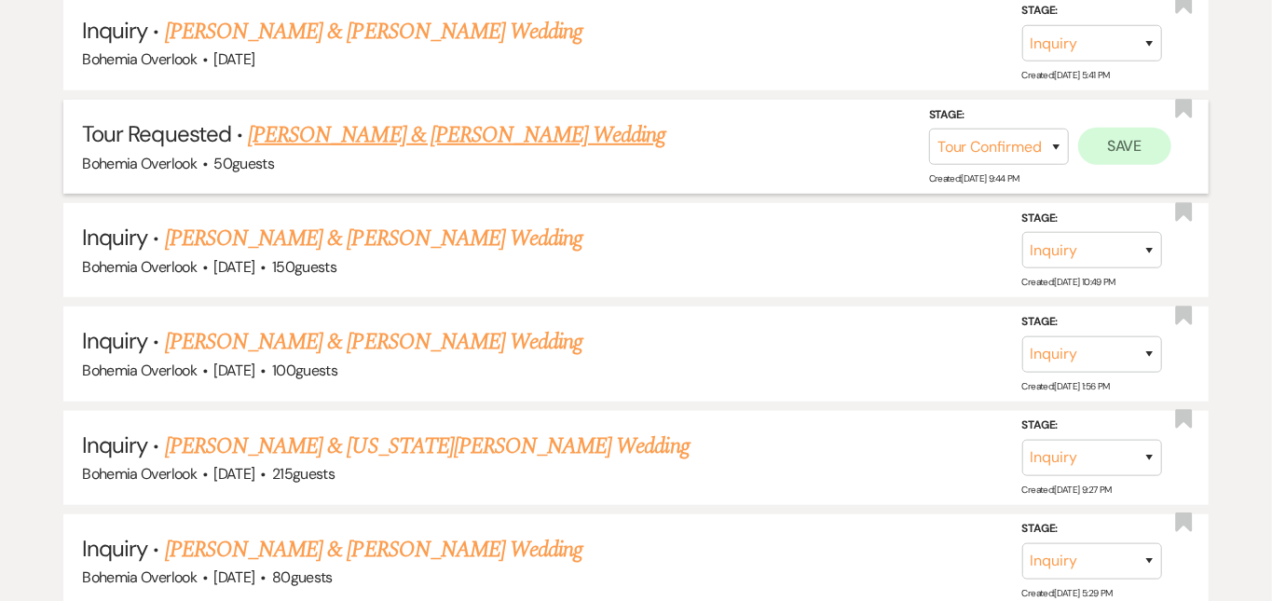
click at [1111, 129] on button "Save" at bounding box center [1124, 146] width 93 height 37
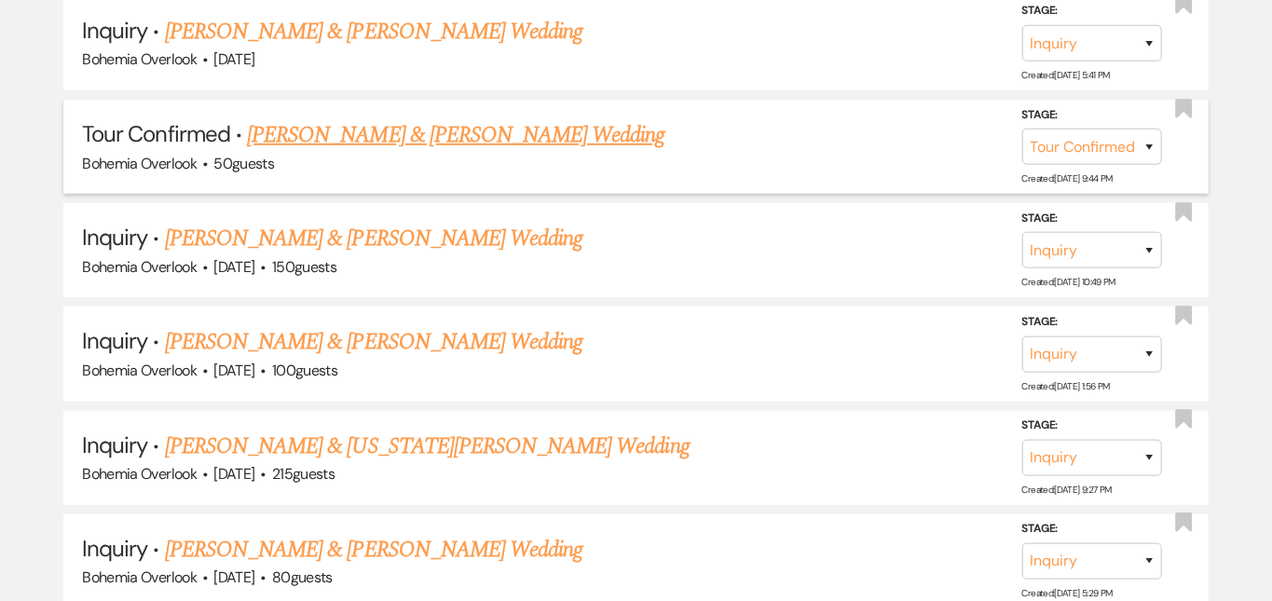
click at [515, 128] on link "Jose & Lauren Bercian's Wedding" at bounding box center [456, 135] width 418 height 34
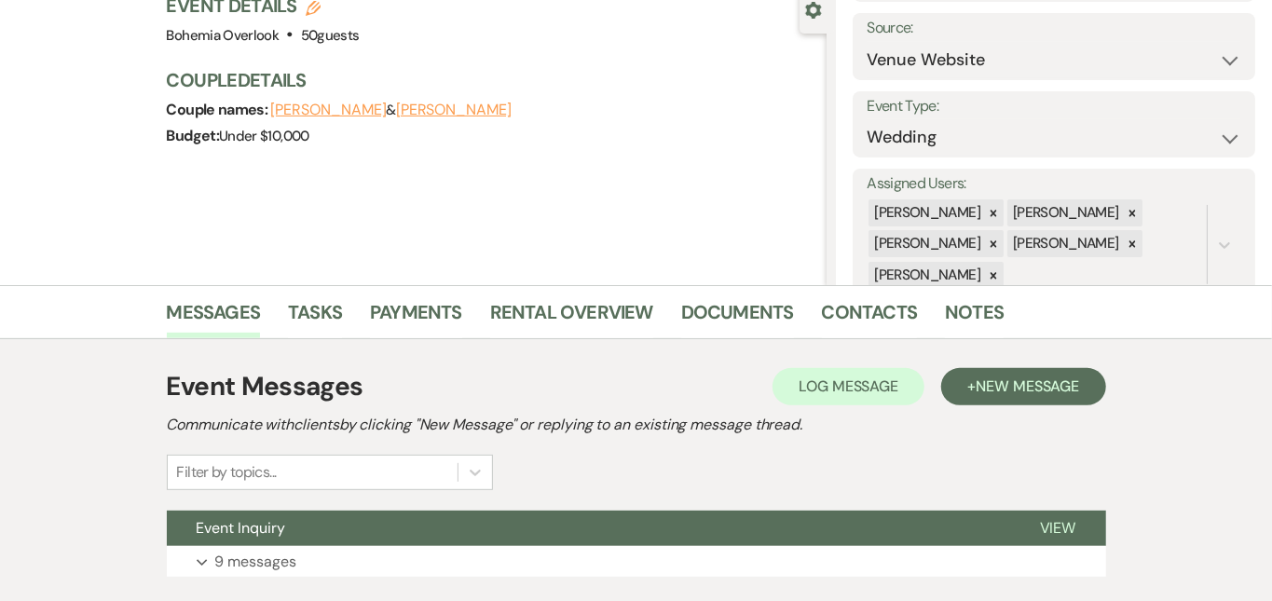
scroll to position [313, 0]
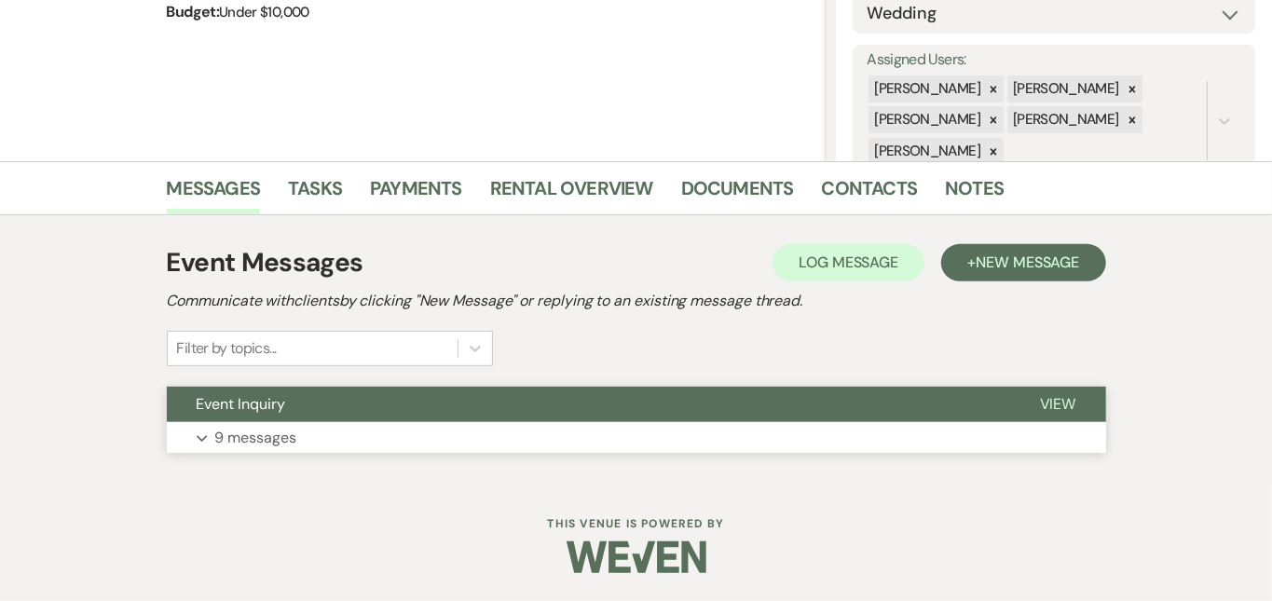
click at [575, 410] on button "Event Inquiry" at bounding box center [588, 404] width 843 height 35
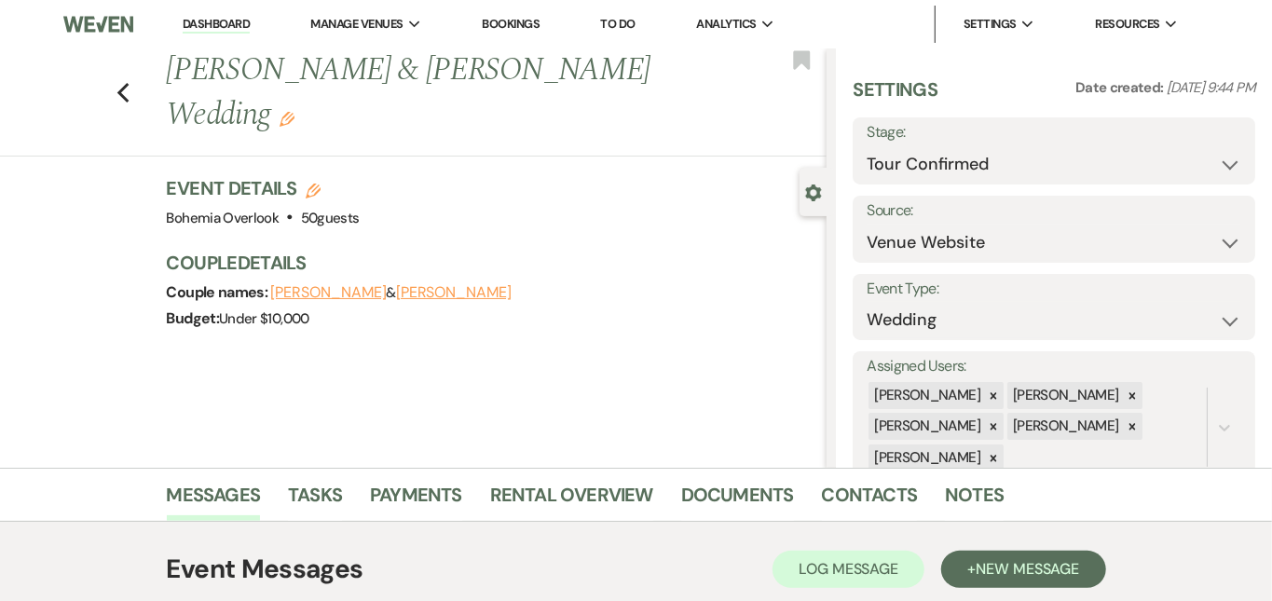
scroll to position [0, 0]
click at [242, 20] on link "Dashboard" at bounding box center [216, 25] width 67 height 18
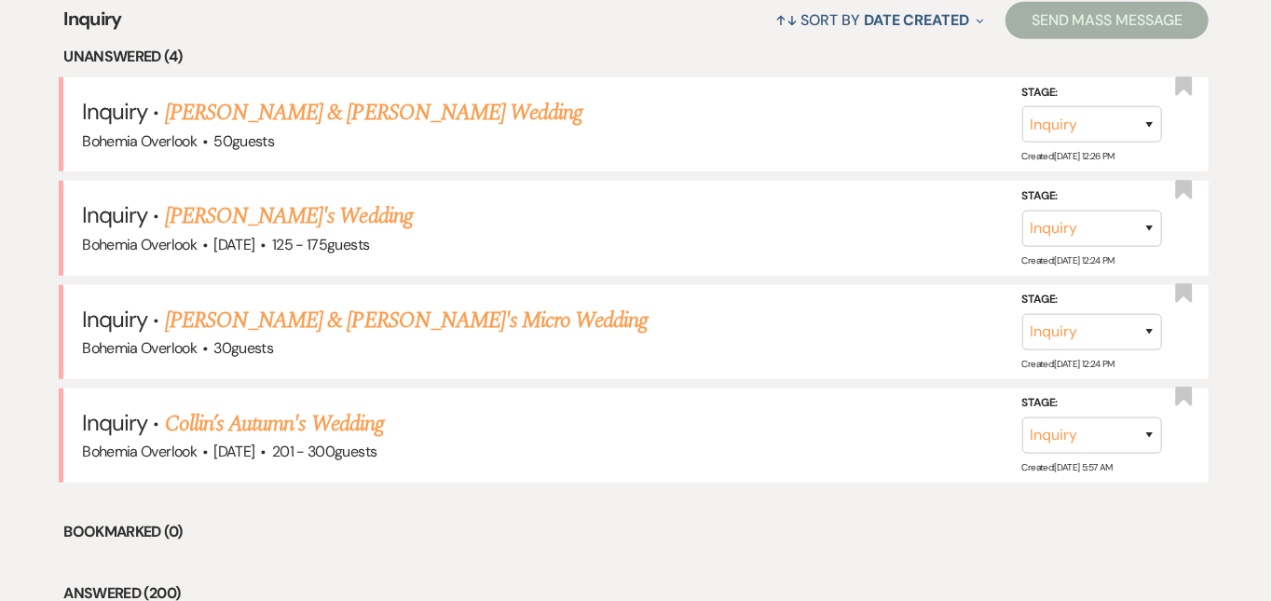
scroll to position [759, 0]
